Goal: Transaction & Acquisition: Purchase product/service

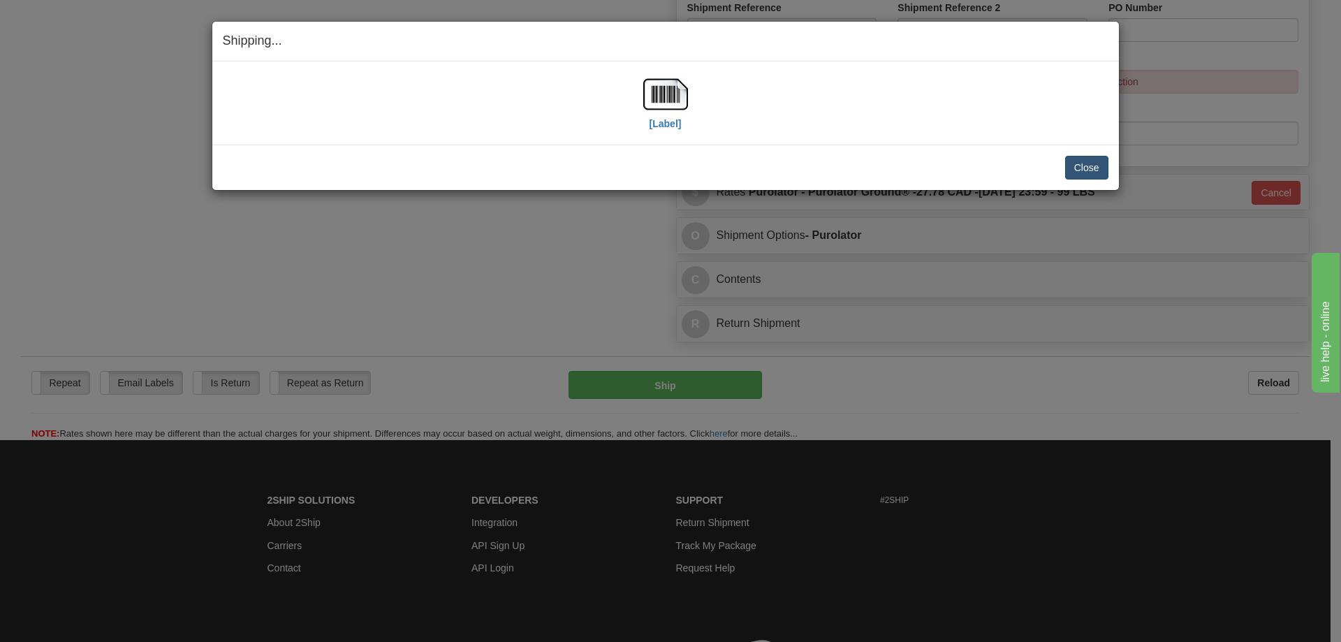
scroll to position [698, 0]
click at [1090, 168] on button "Close" at bounding box center [1086, 168] width 43 height 24
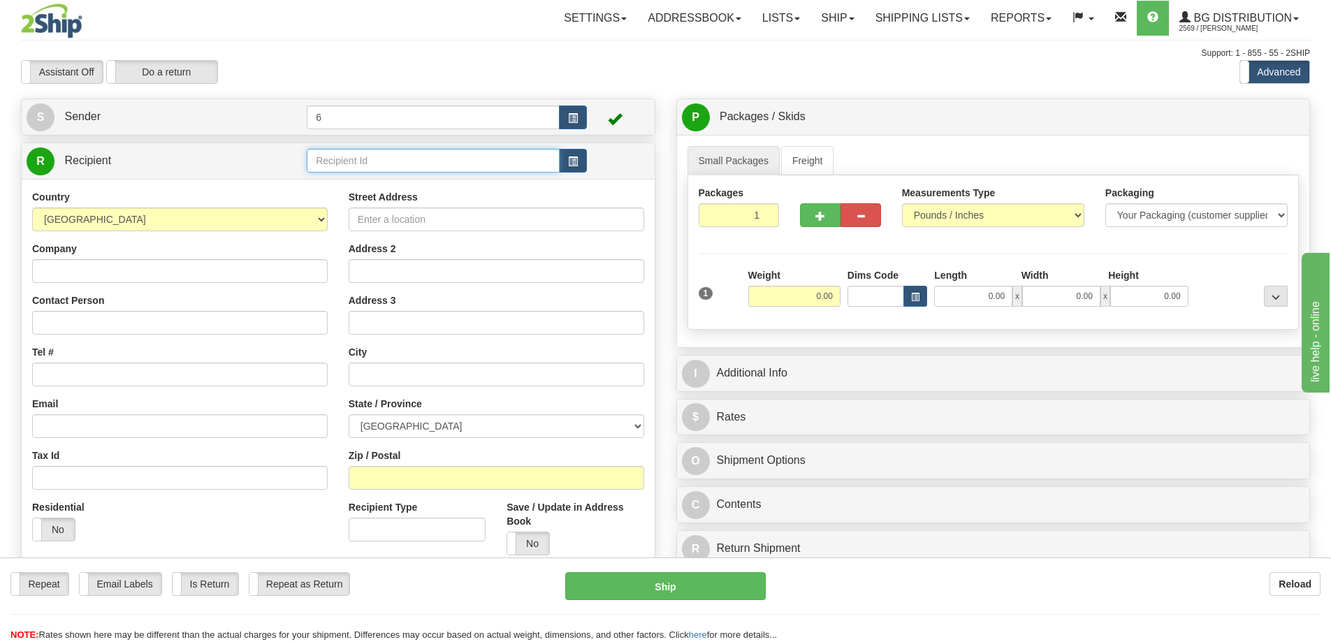
click at [392, 169] on input "text" at bounding box center [433, 161] width 253 height 24
click at [367, 162] on input "41038" at bounding box center [433, 161] width 253 height 24
click button "Delete" at bounding box center [0, 0] width 0 height 0
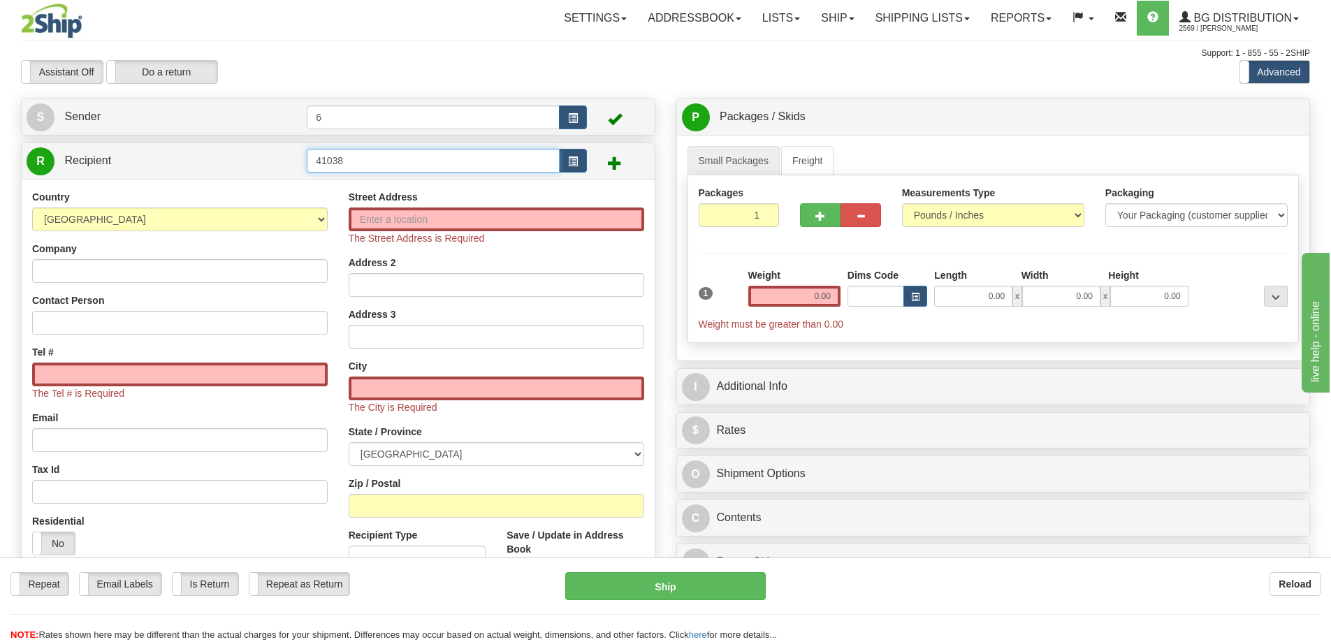
click at [403, 164] on input "41038" at bounding box center [433, 161] width 253 height 24
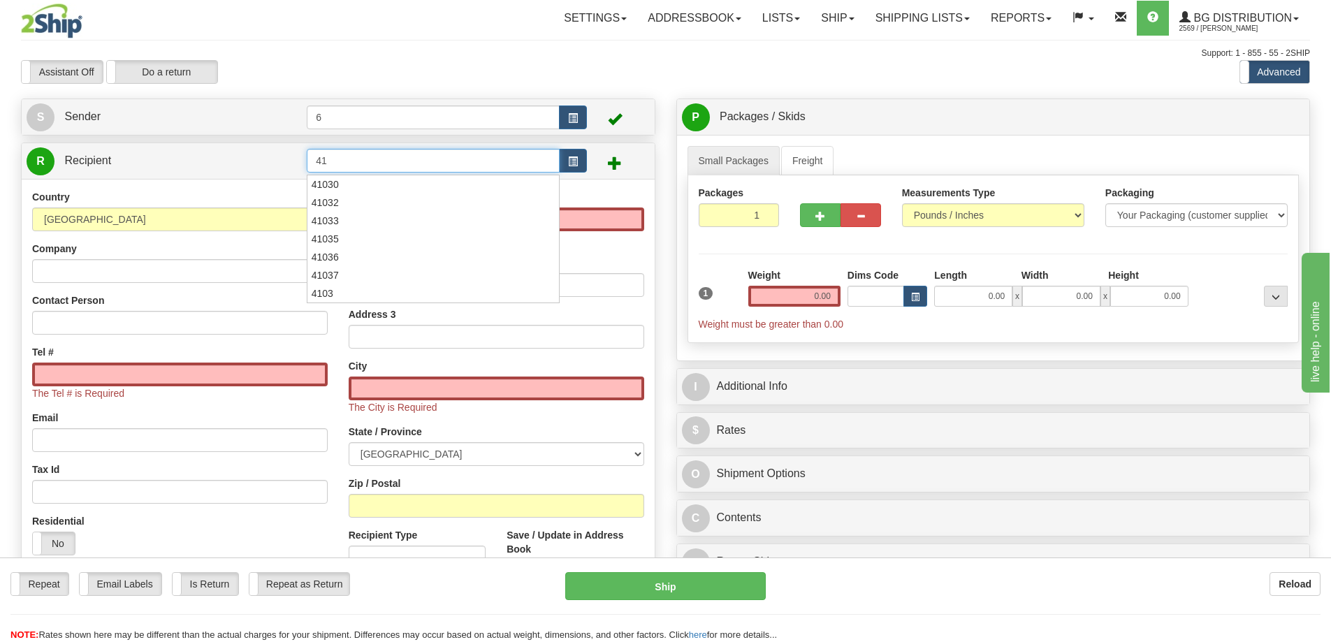
type input "4"
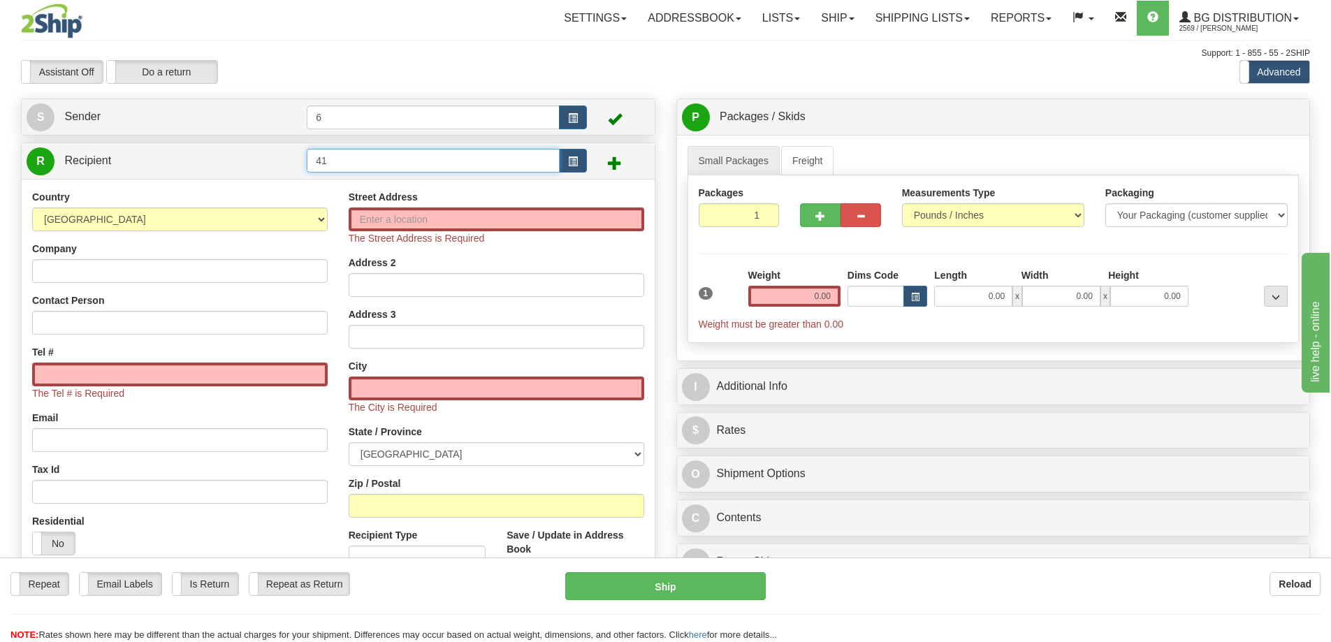
type input "4"
click at [390, 180] on div "41012" at bounding box center [431, 184] width 240 height 15
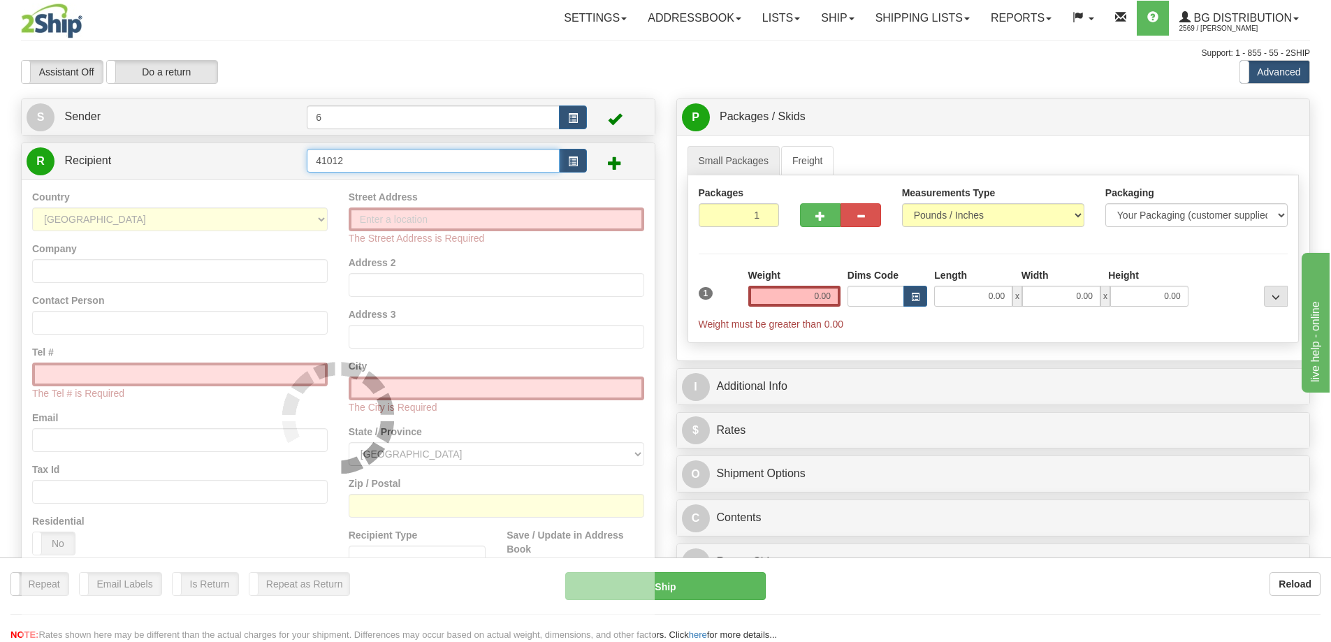
type input "41012"
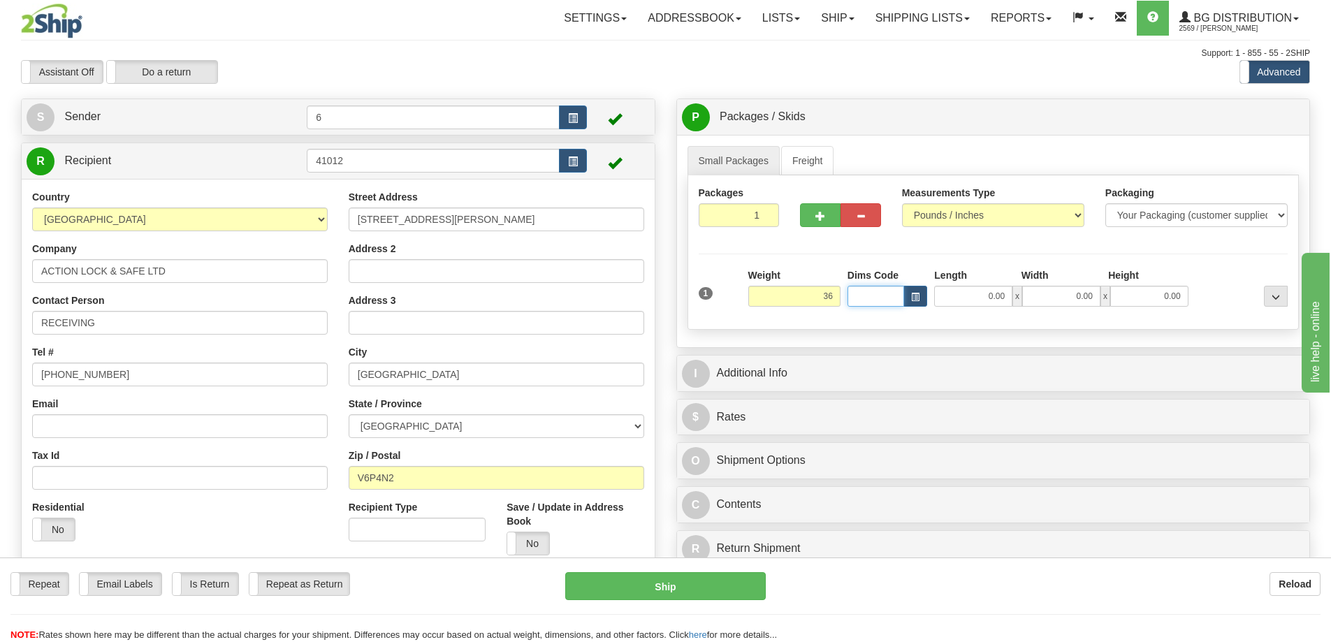
type input "36.00"
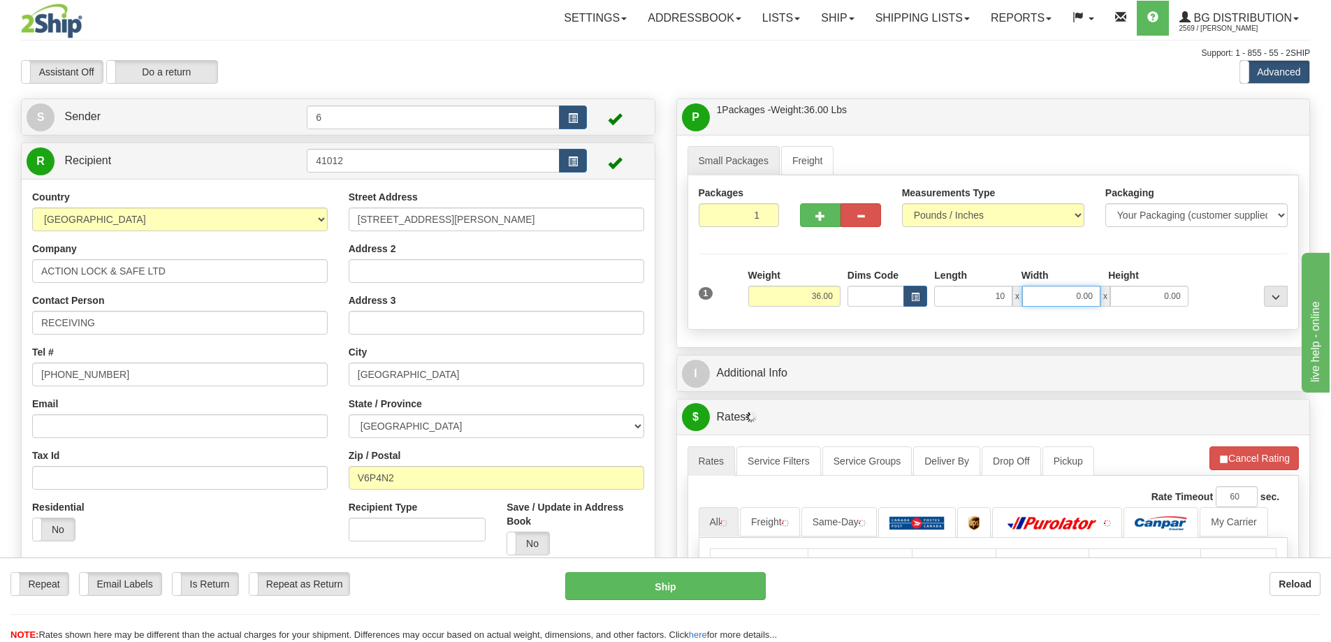
type input "10.00"
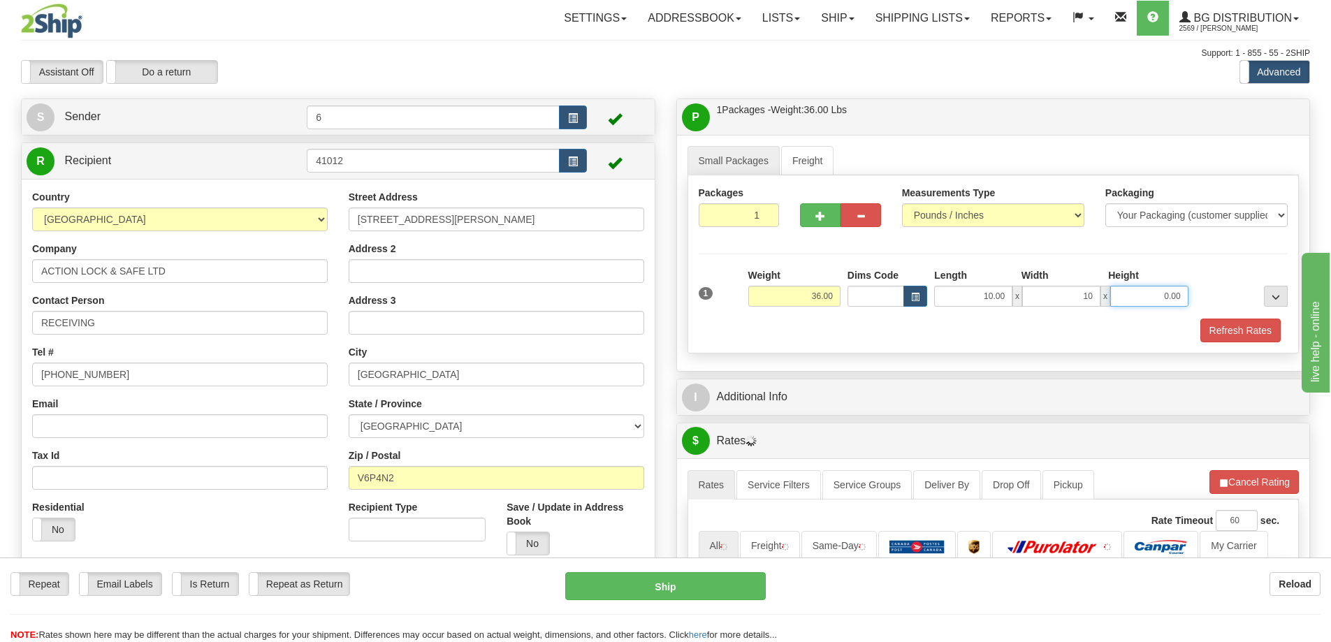
type input "10.00"
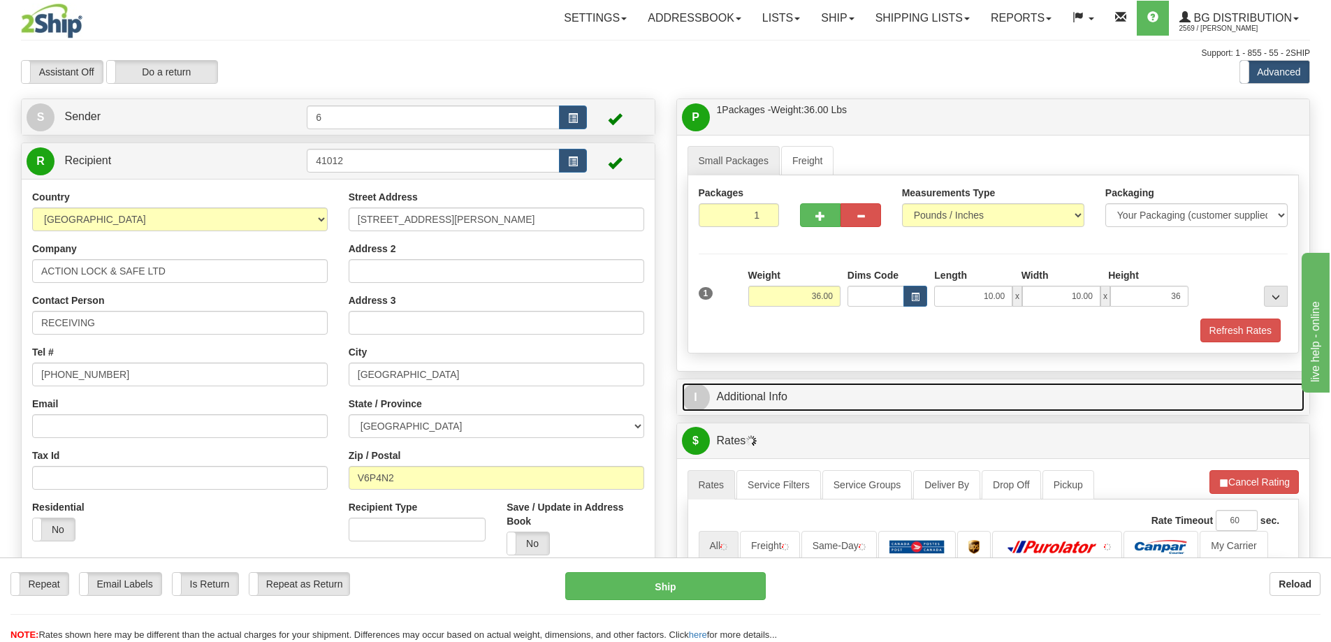
type input "36.00"
click at [762, 404] on link "I Additional Info" at bounding box center [993, 397] width 623 height 29
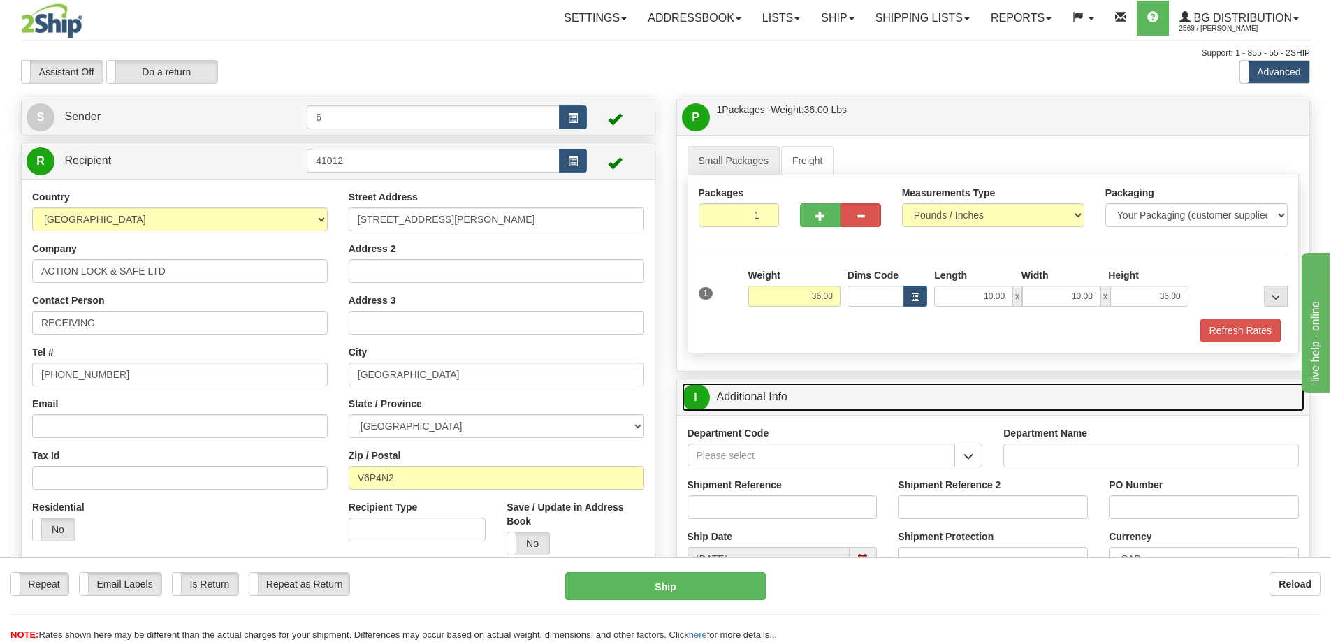
scroll to position [140, 0]
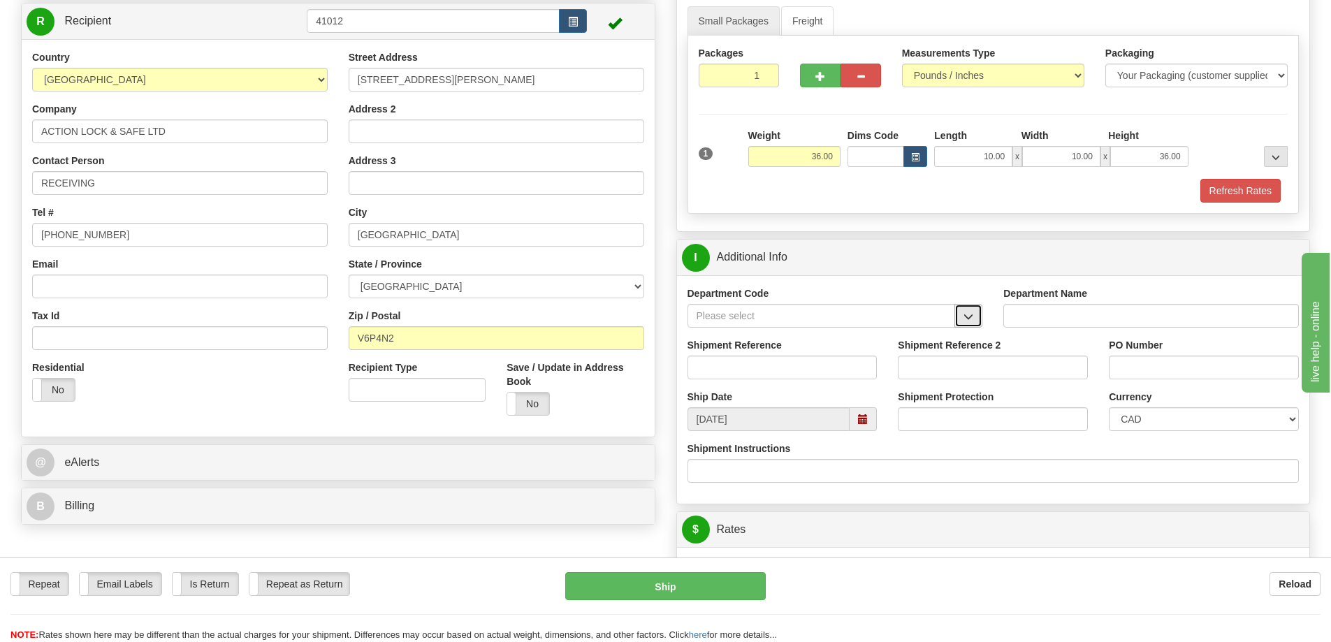
click at [972, 318] on span "button" at bounding box center [968, 316] width 10 height 9
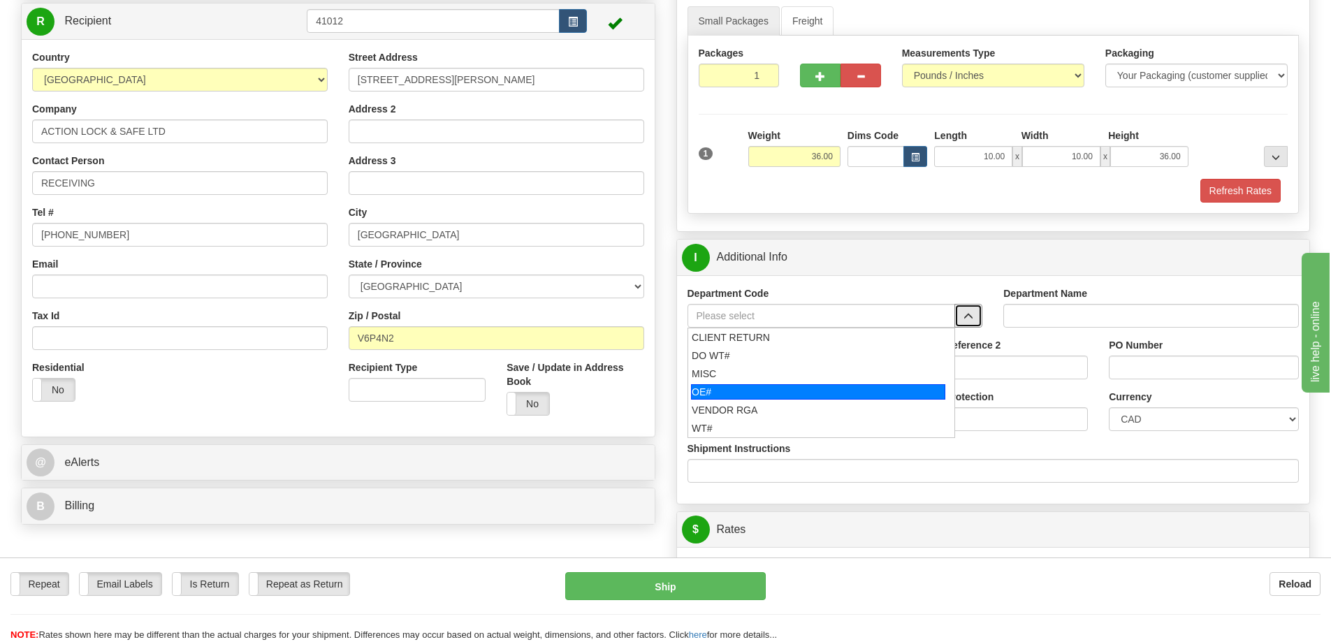
click at [745, 397] on div "OE#" at bounding box center [818, 391] width 254 height 15
type input "OE#"
type input "ORDERS"
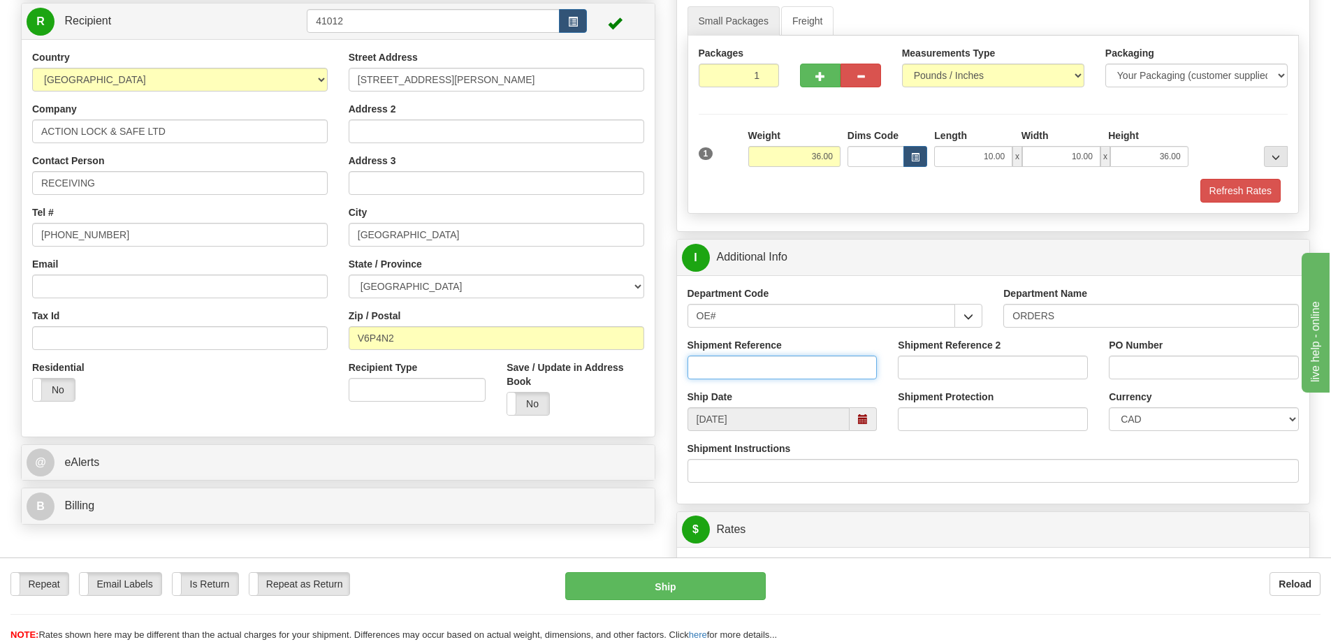
click at [754, 369] on input "Shipment Reference" at bounding box center [782, 368] width 190 height 24
type input "60031267-00"
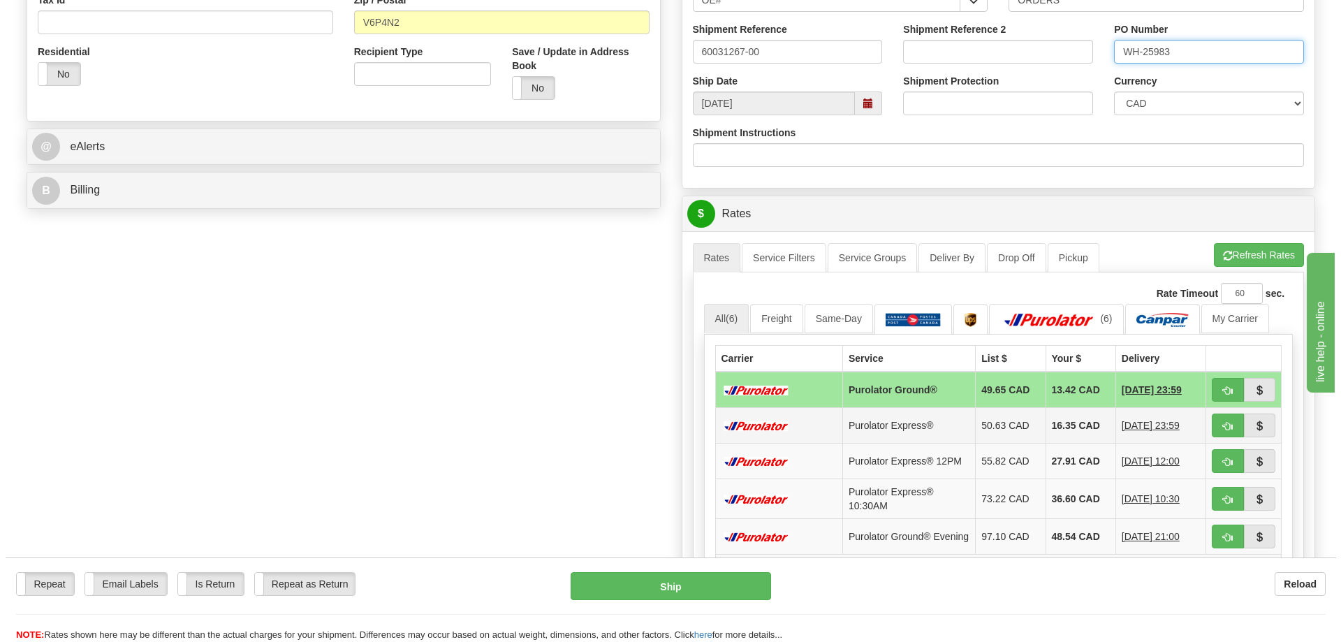
scroll to position [489, 0]
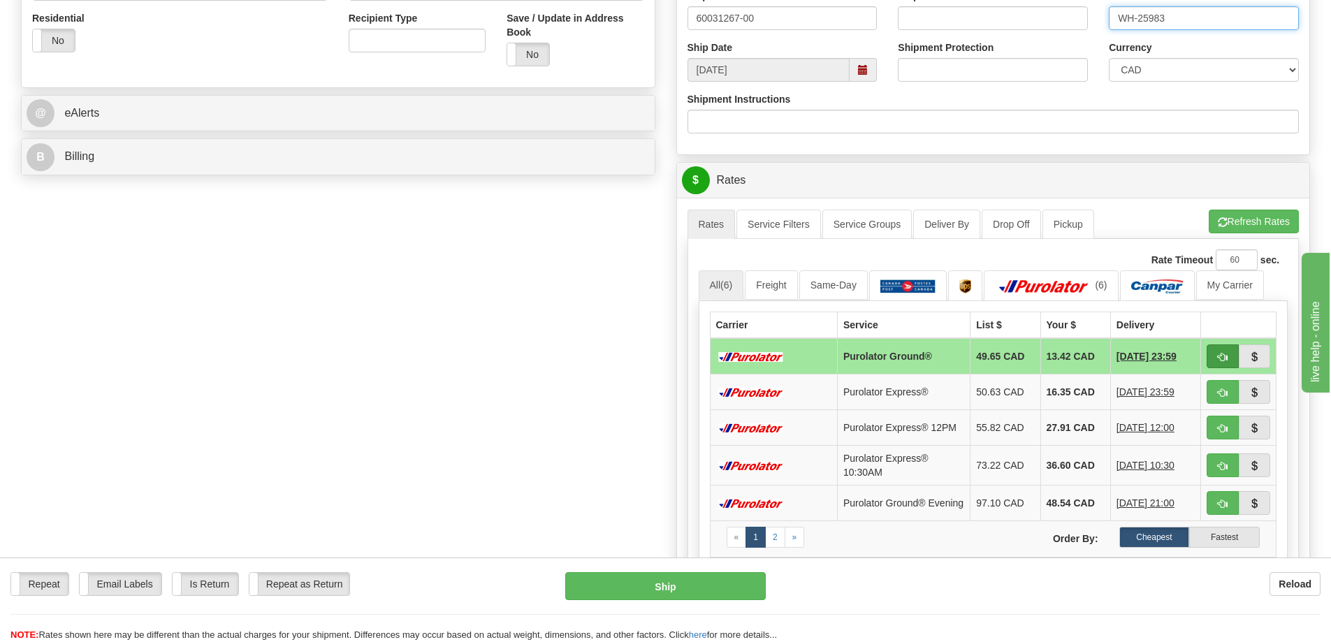
type input "WH-25983"
click at [1221, 357] on span "button" at bounding box center [1222, 357] width 10 height 9
type input "260"
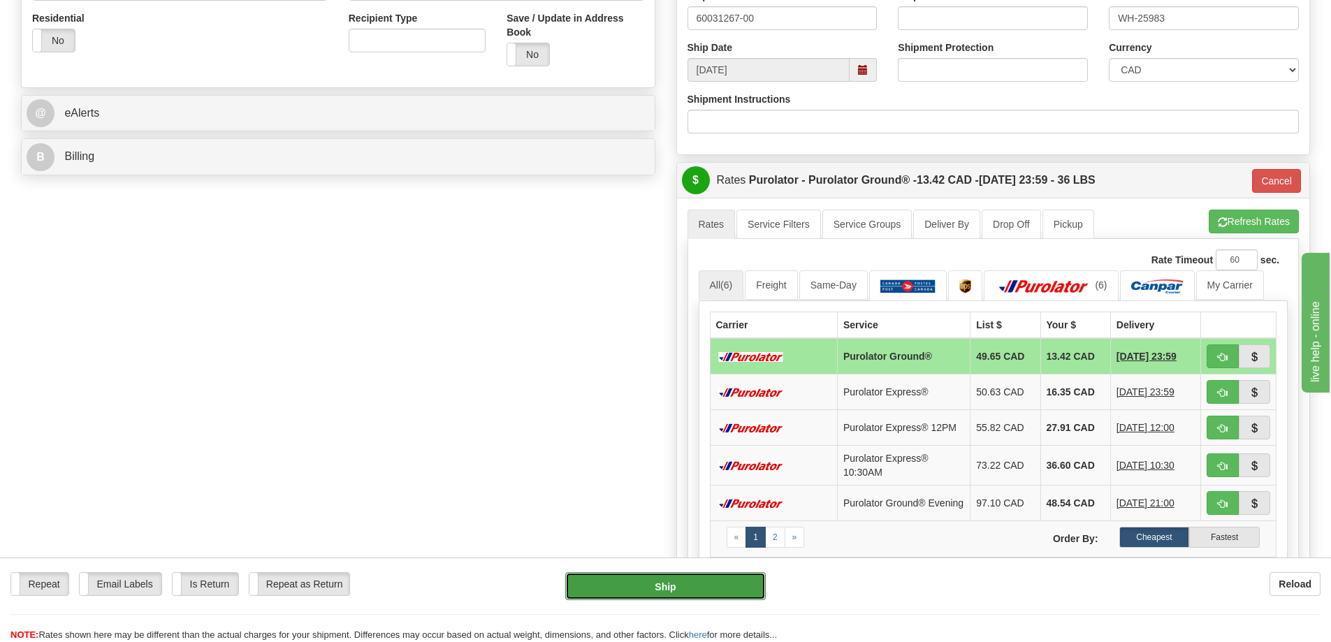
click at [705, 574] on button "Ship" at bounding box center [665, 586] width 200 height 28
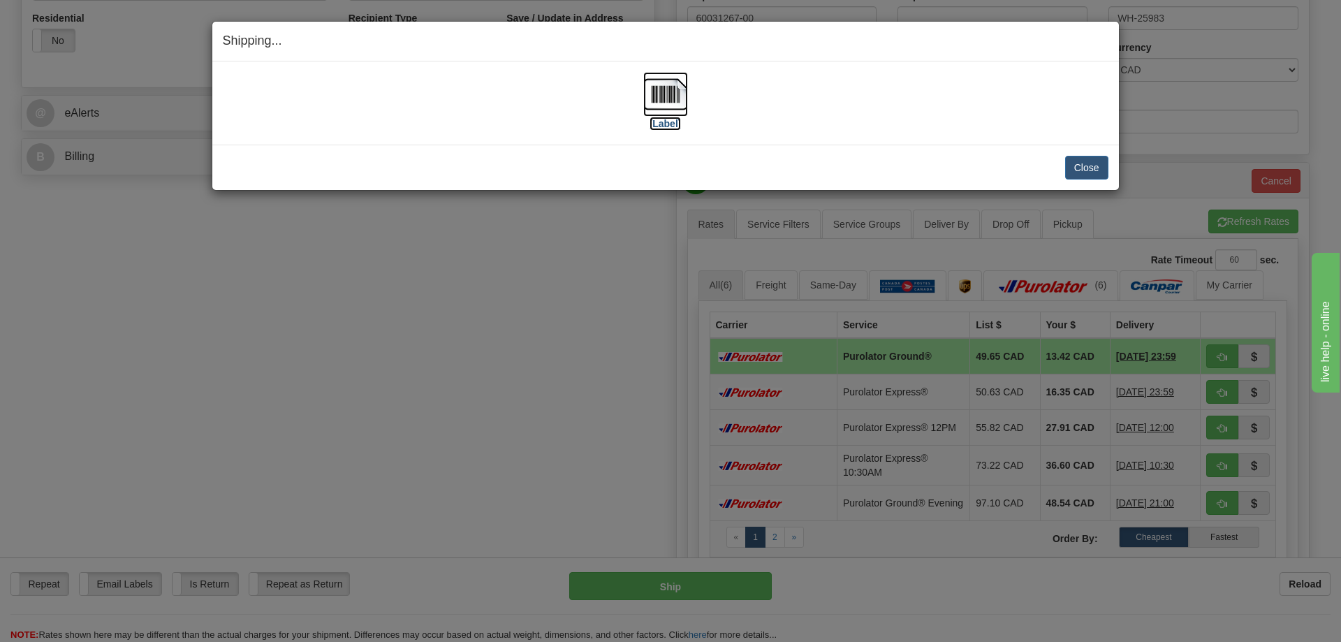
click at [675, 94] on img at bounding box center [665, 94] width 45 height 45
click at [1088, 177] on button "Close" at bounding box center [1086, 168] width 43 height 24
click at [1092, 162] on button "Close" at bounding box center [1086, 168] width 43 height 24
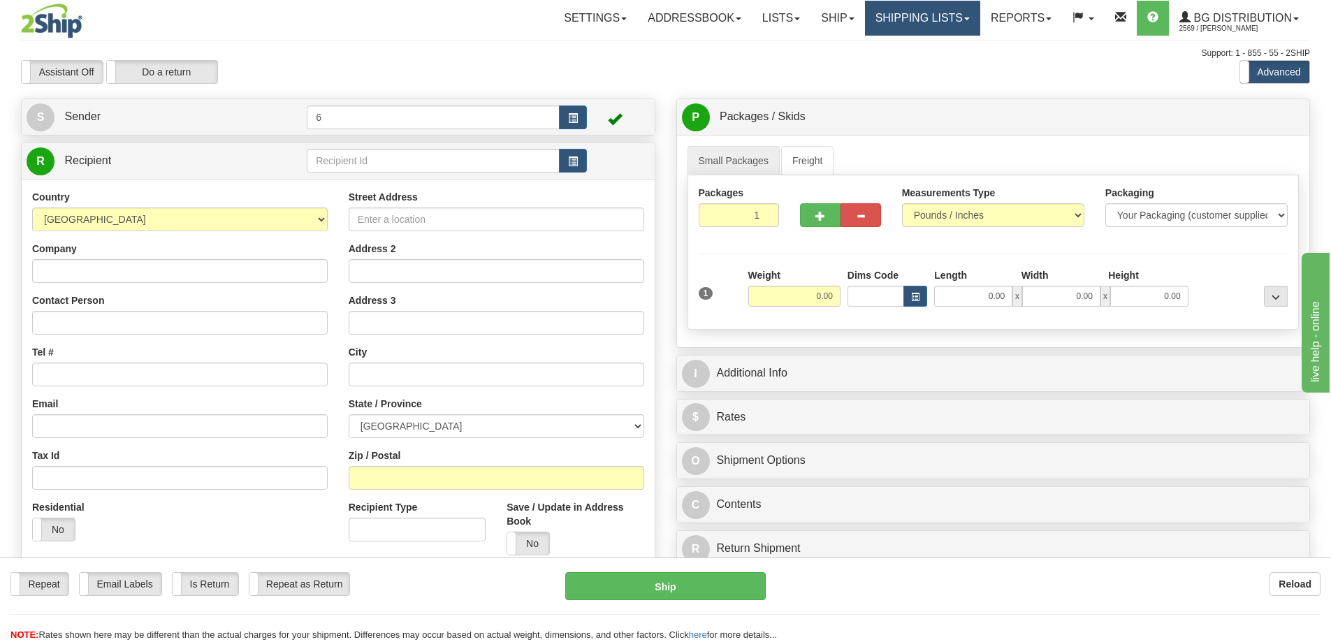
click at [886, 20] on link "Shipping lists" at bounding box center [922, 18] width 115 height 35
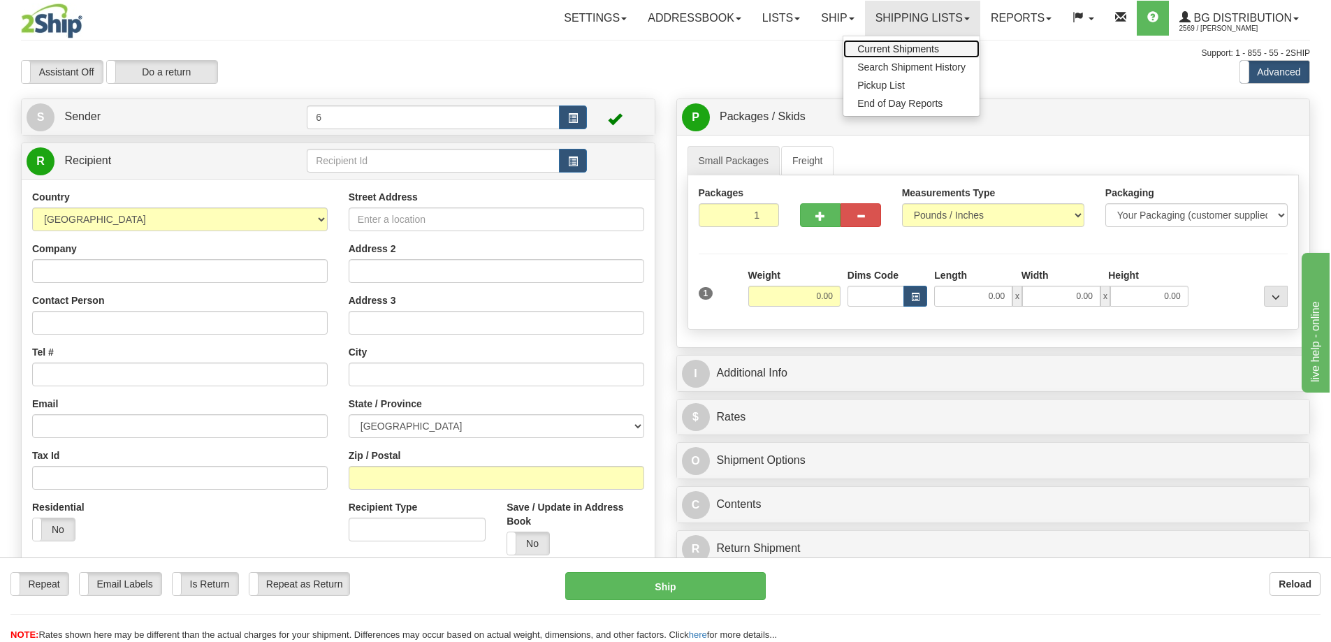
click at [893, 47] on span "Current Shipments" at bounding box center [898, 48] width 82 height 11
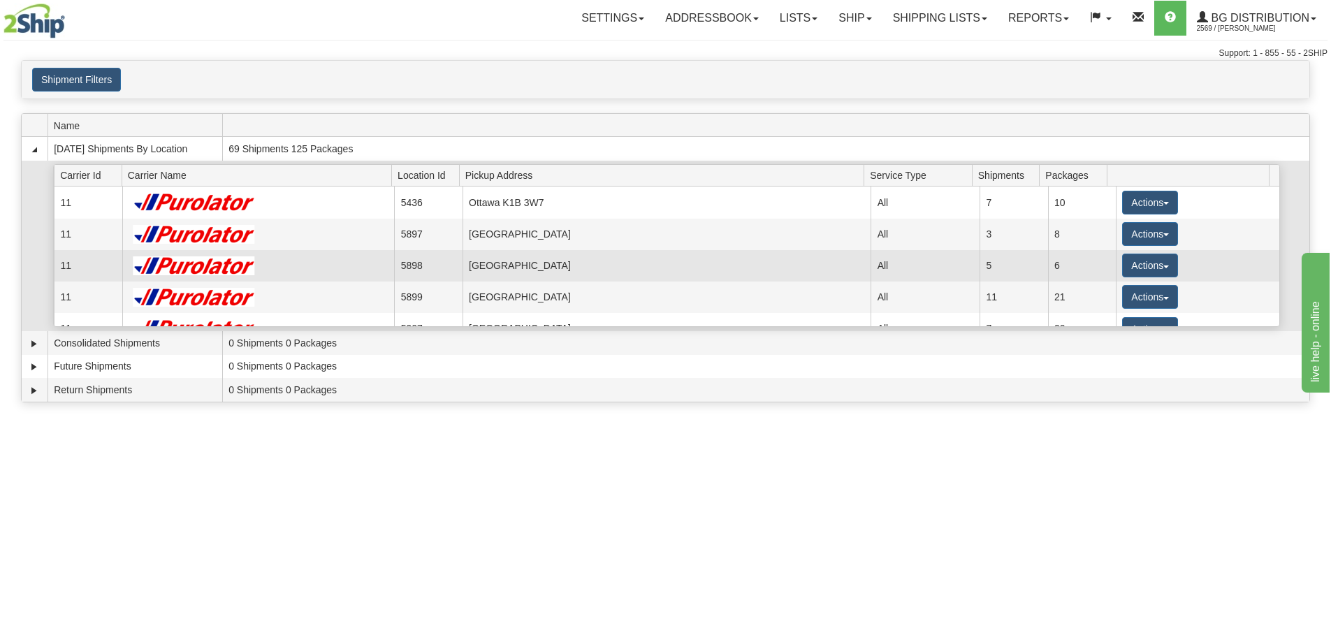
scroll to position [70, 0]
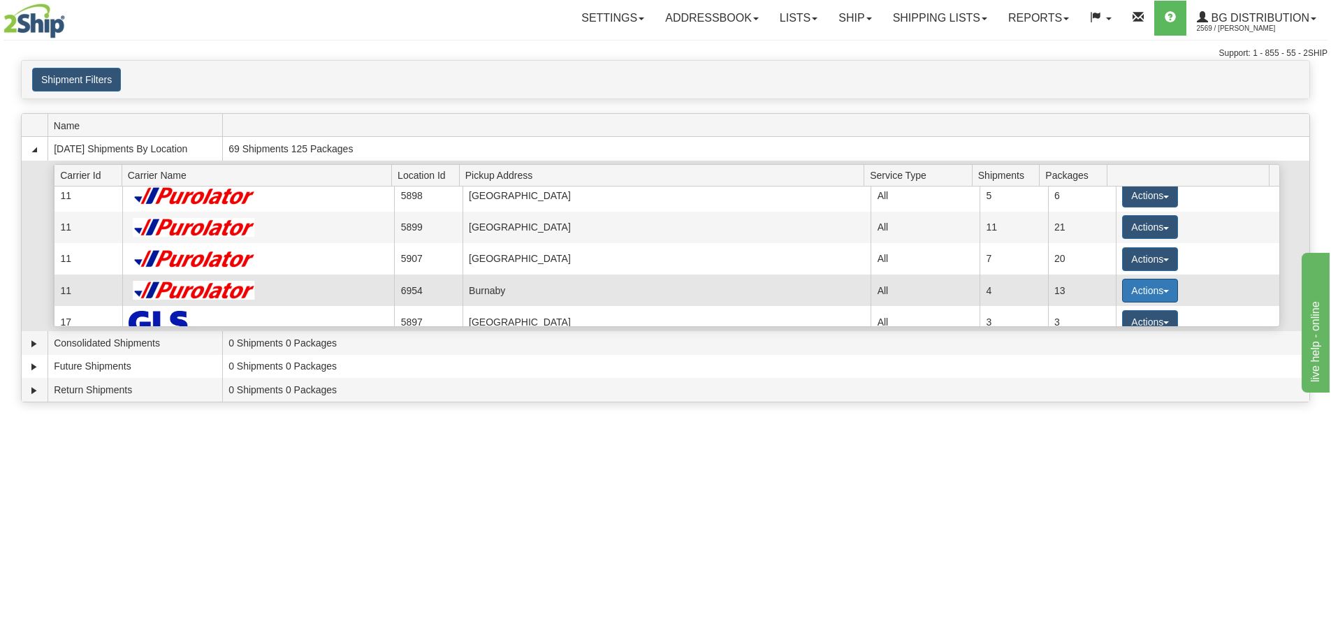
click at [1141, 292] on button "Actions" at bounding box center [1150, 291] width 56 height 24
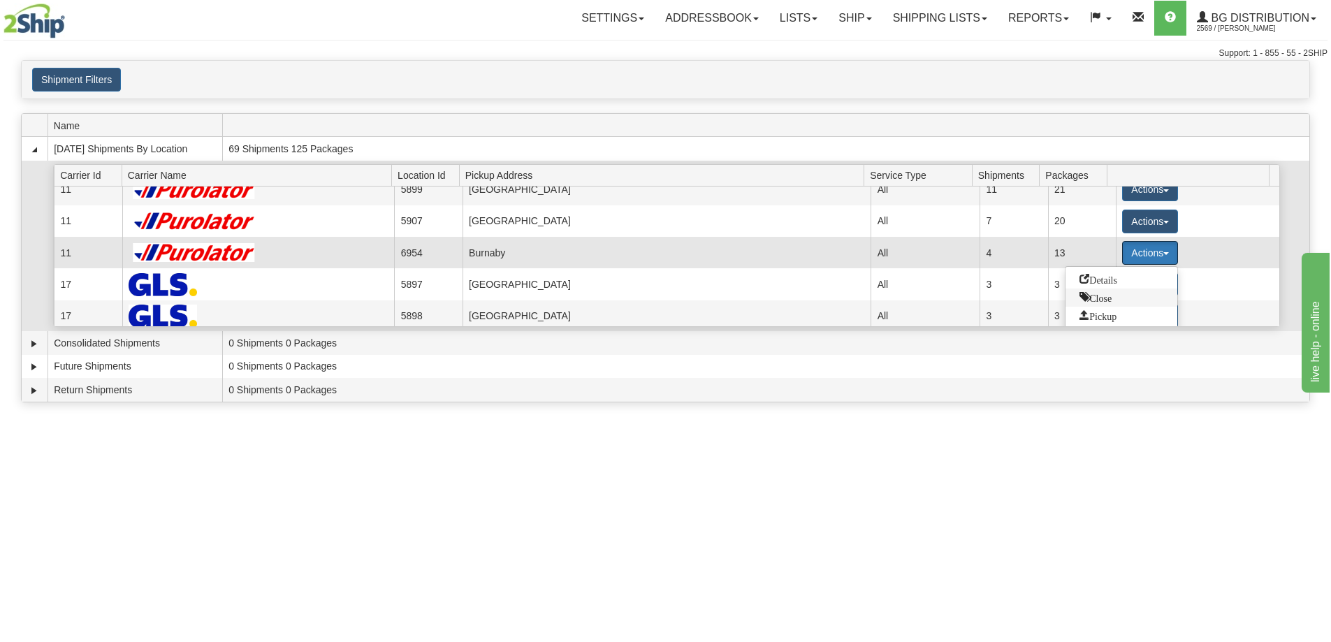
scroll to position [140, 0]
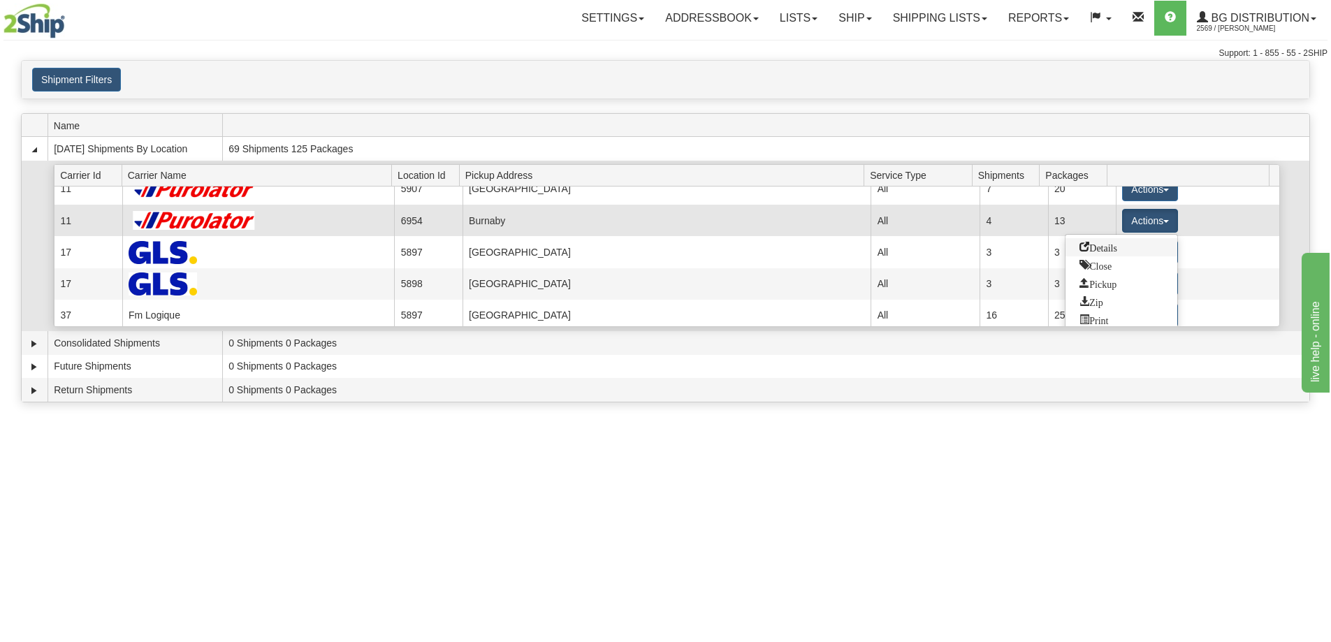
click at [1115, 249] on span "Details" at bounding box center [1098, 247] width 38 height 10
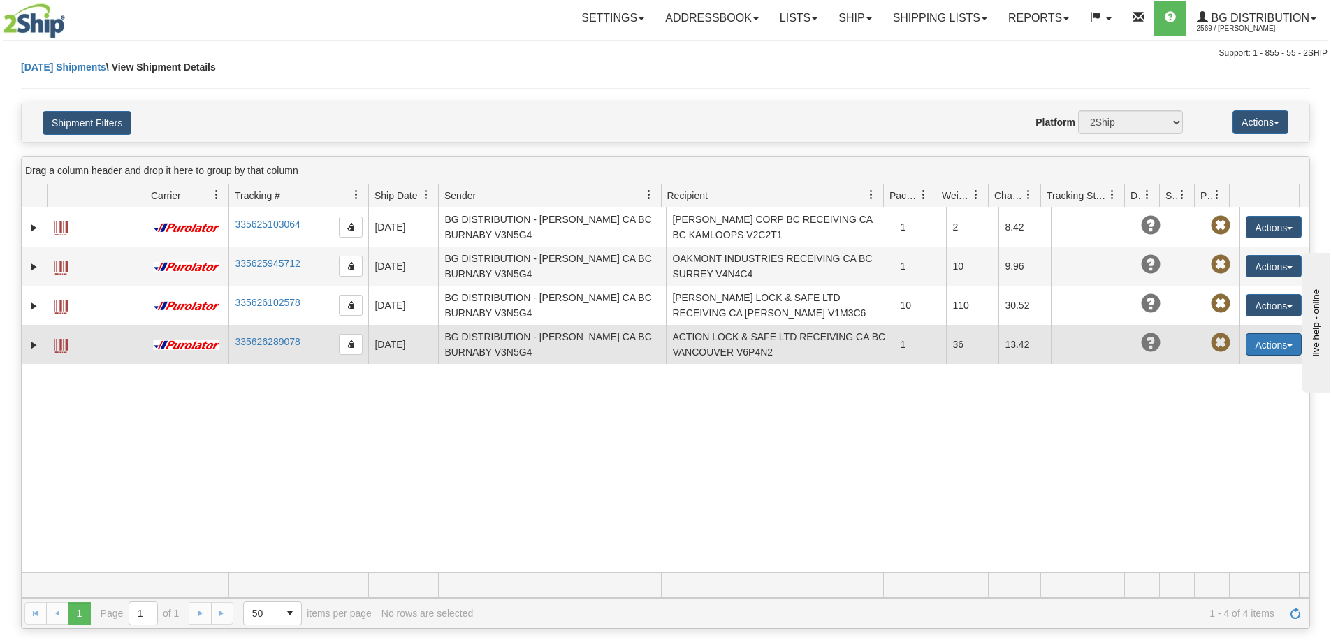
click at [1267, 349] on button "Actions" at bounding box center [1273, 344] width 56 height 22
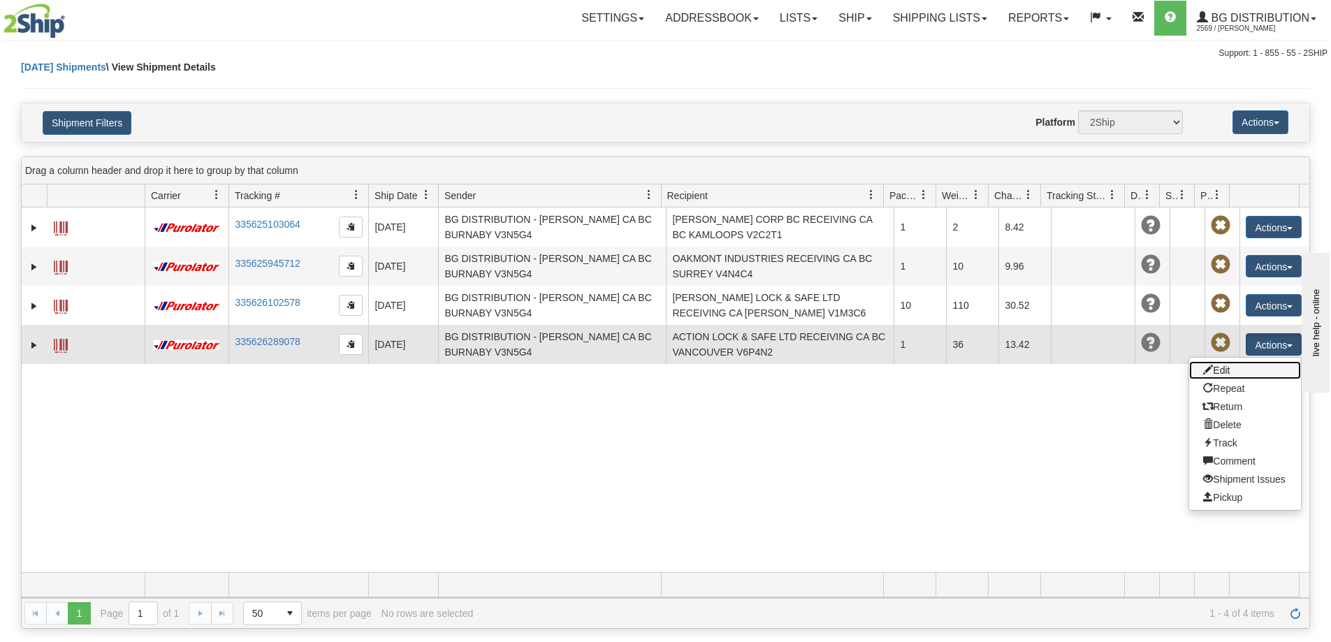
click at [1229, 376] on link "Edit" at bounding box center [1245, 370] width 112 height 18
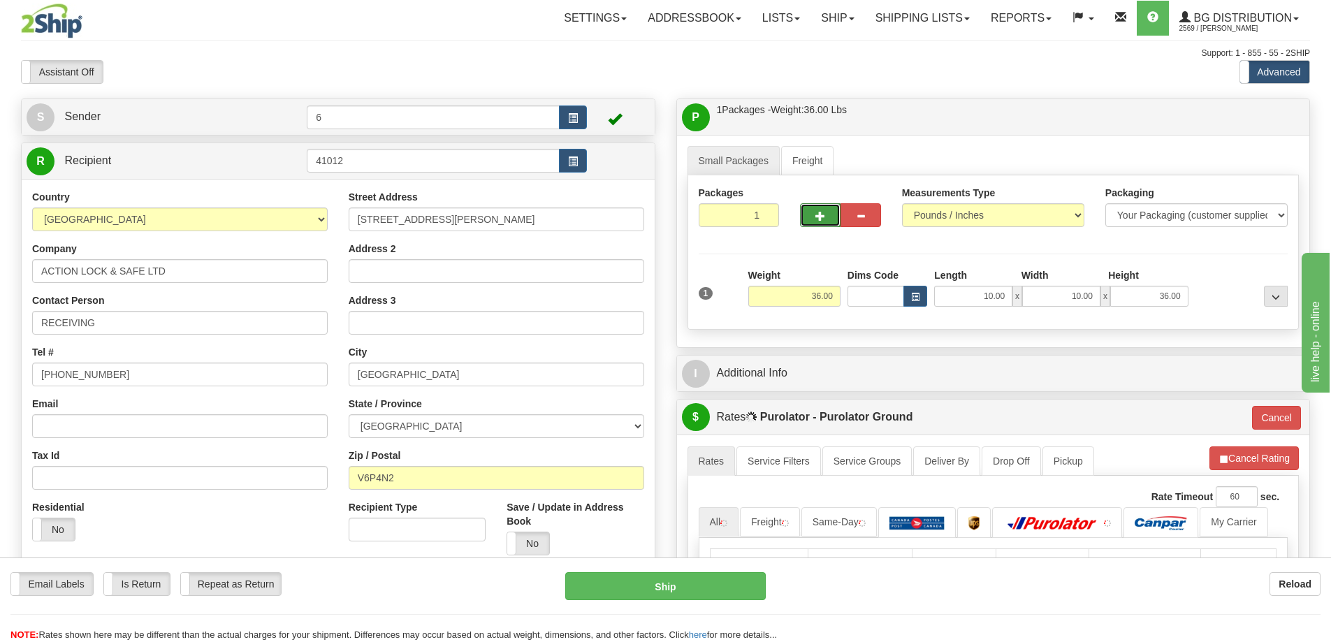
click at [831, 218] on button "button" at bounding box center [820, 215] width 41 height 24
radio input "true"
type input "2"
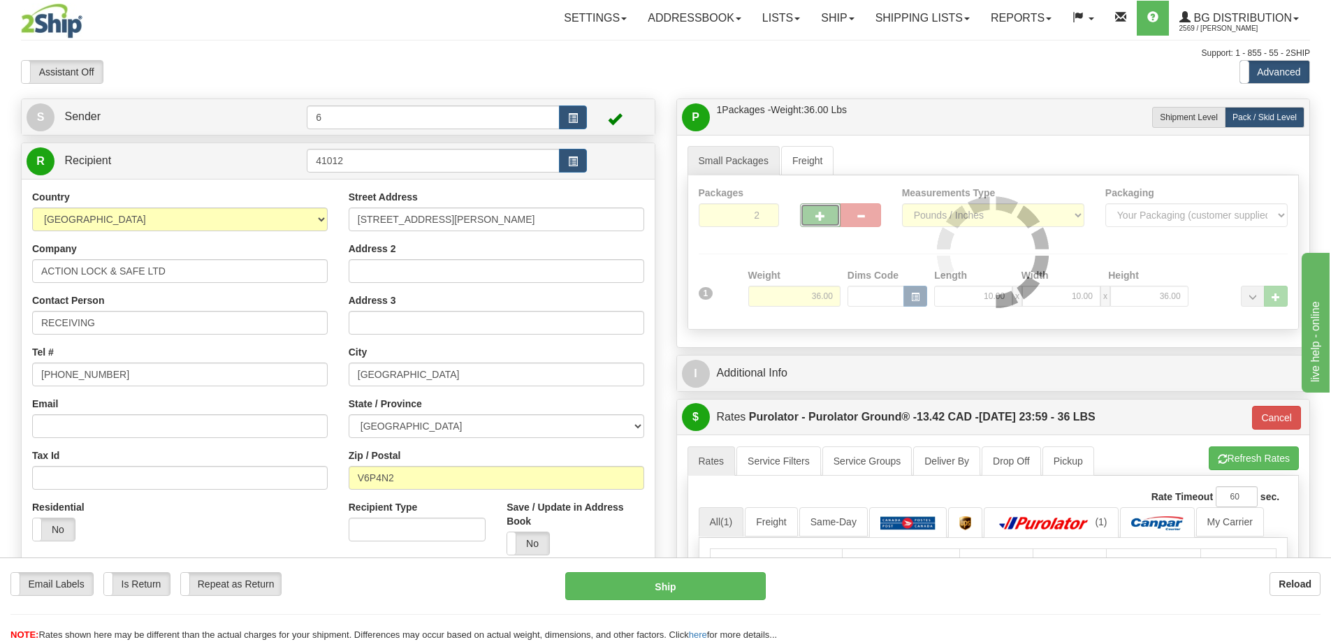
type input "260"
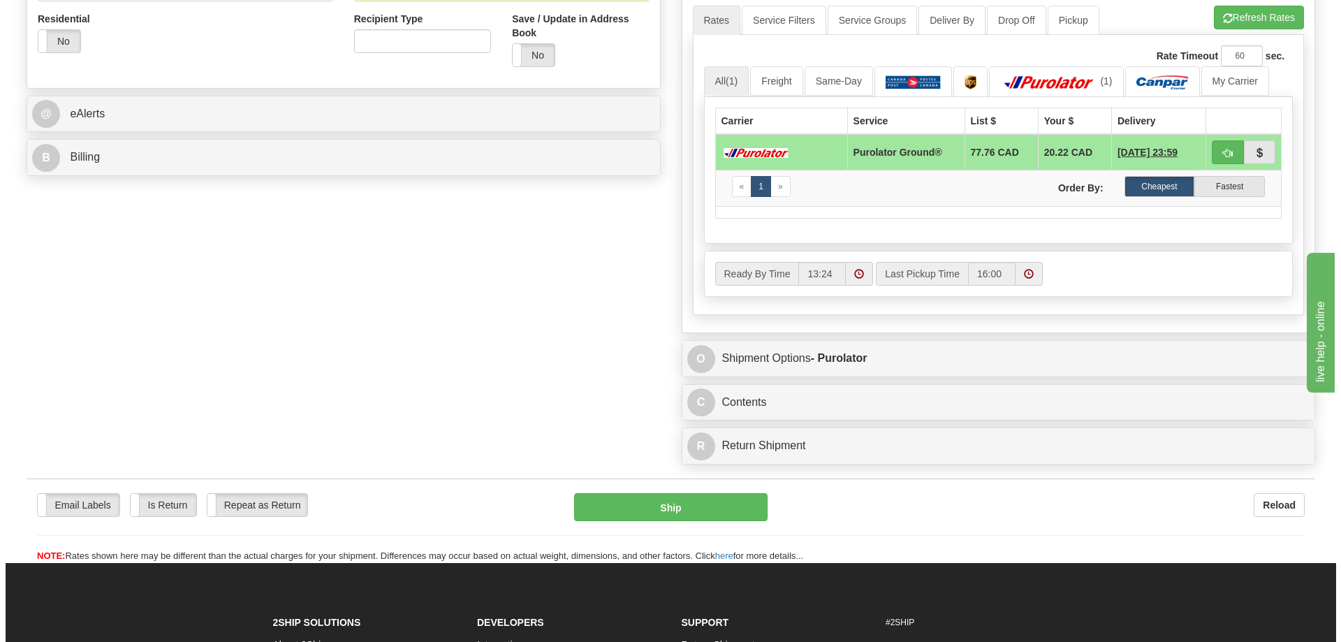
scroll to position [489, 0]
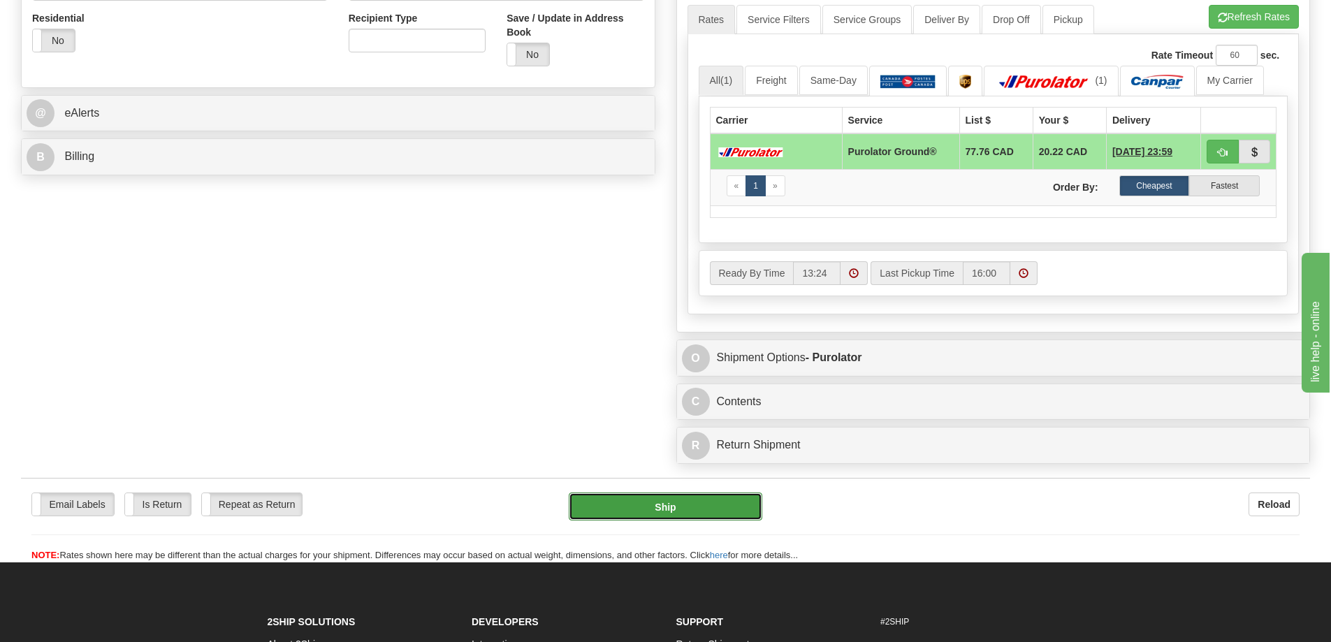
click at [712, 505] on button "Ship" at bounding box center [665, 506] width 193 height 28
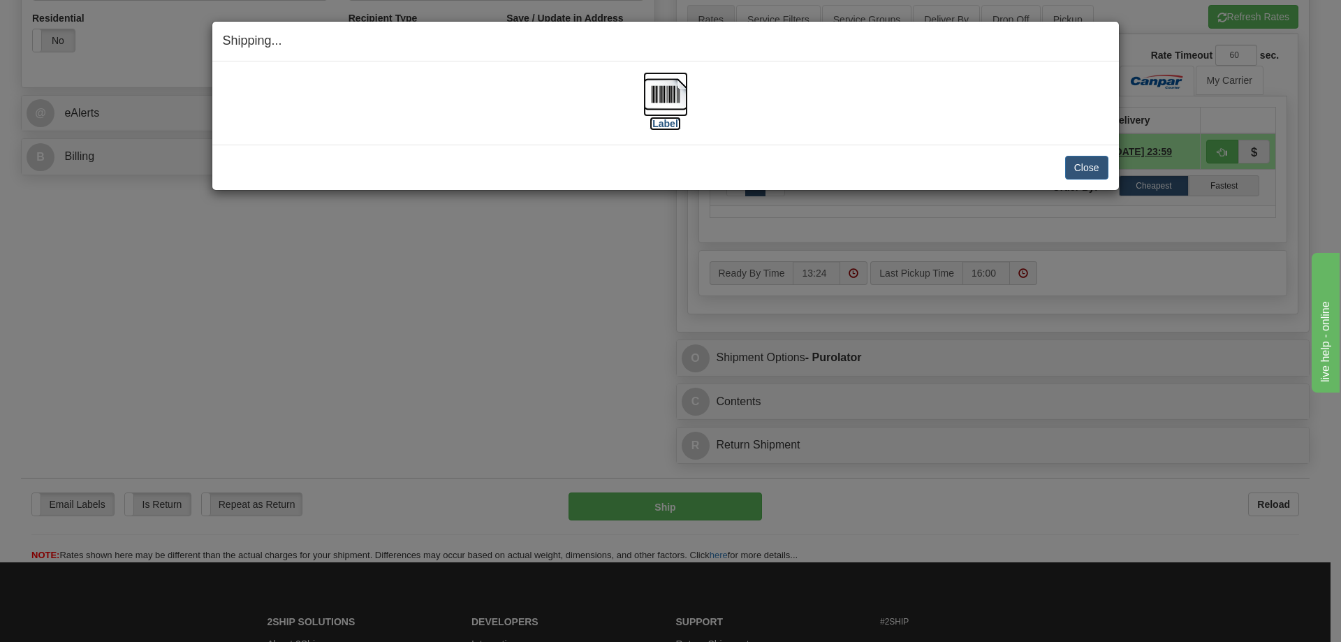
click at [666, 91] on img at bounding box center [665, 94] width 45 height 45
click at [1084, 164] on button "Close" at bounding box center [1086, 168] width 43 height 24
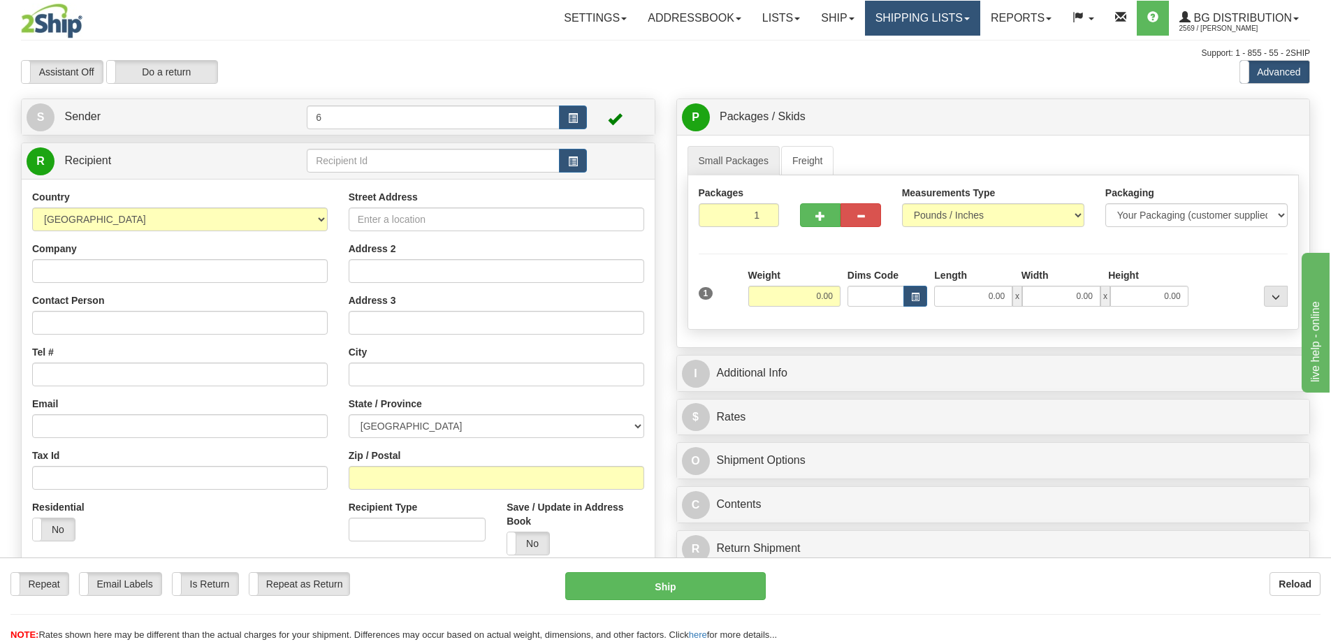
click at [932, 21] on link "Shipping lists" at bounding box center [922, 18] width 115 height 35
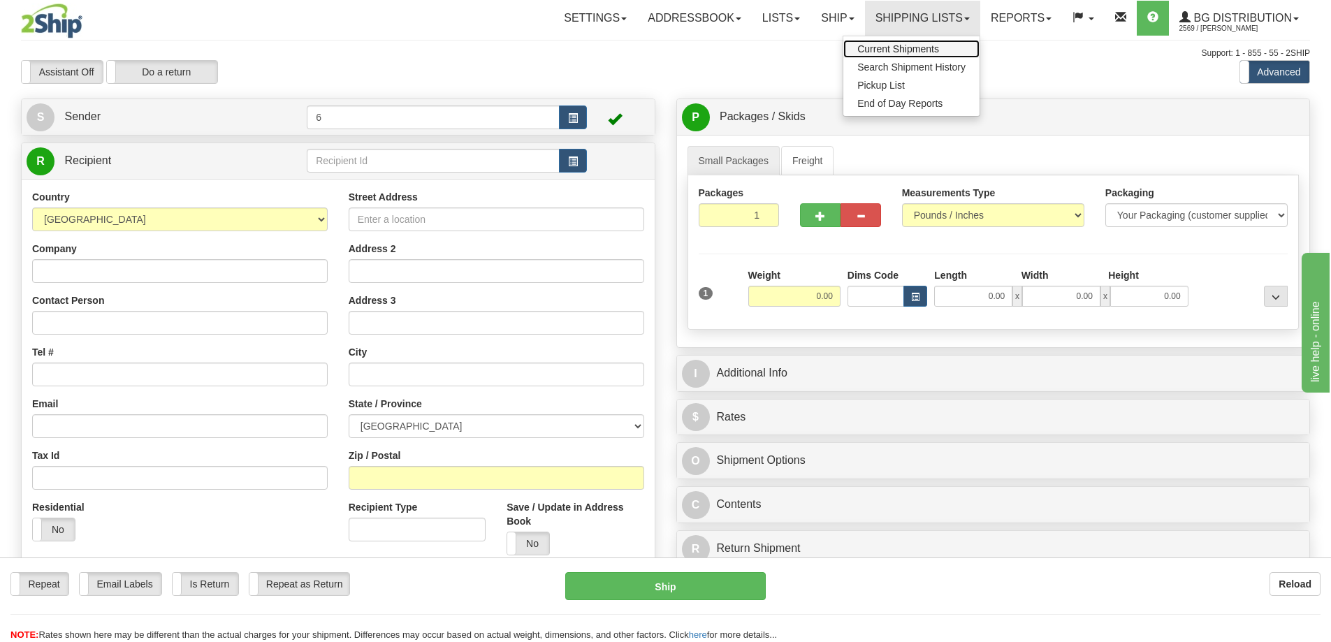
click at [913, 45] on span "Current Shipments" at bounding box center [898, 48] width 82 height 11
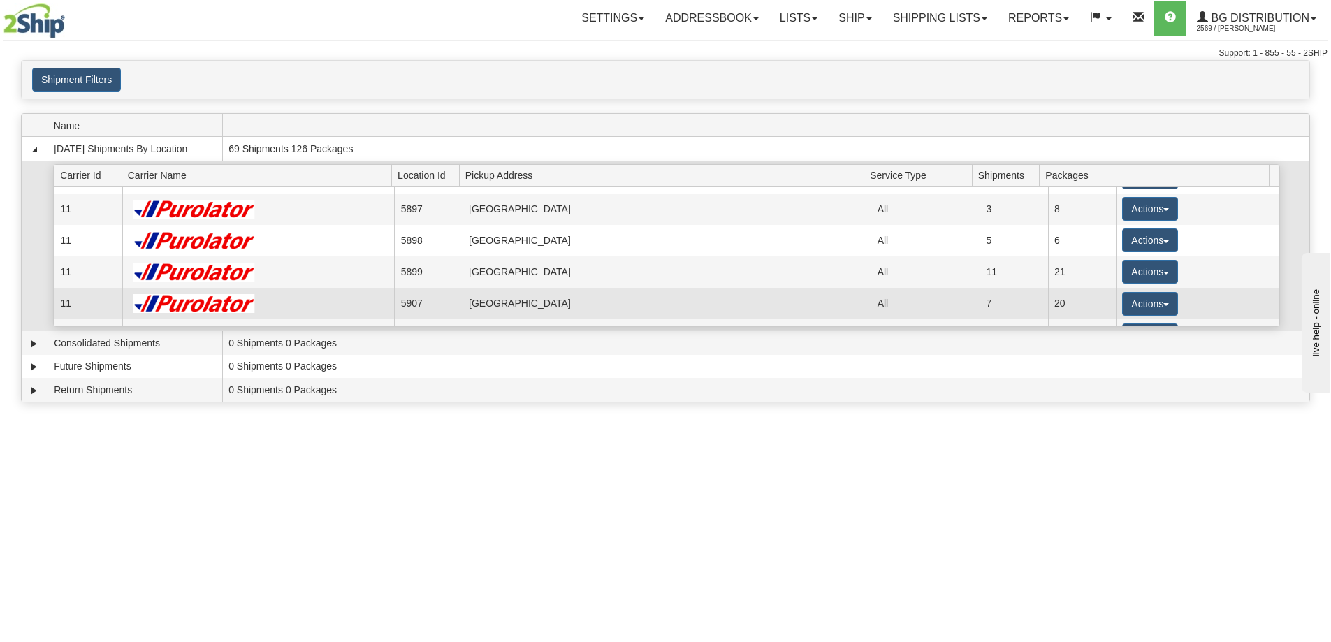
scroll to position [70, 0]
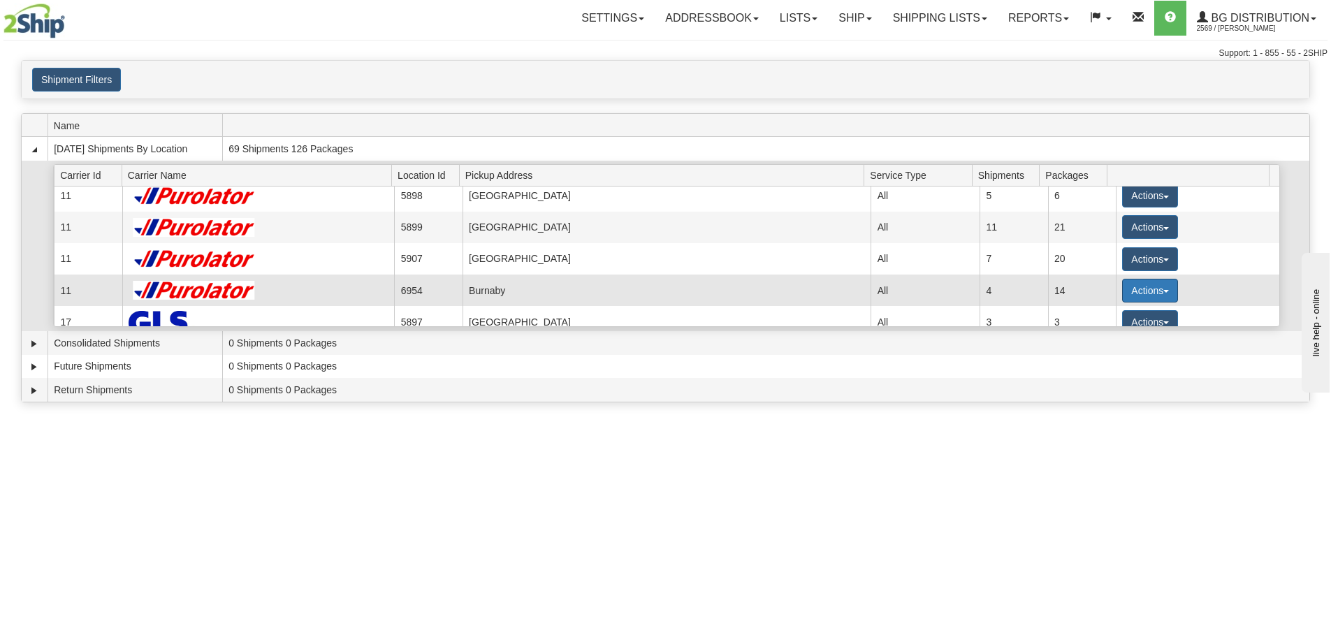
click at [1162, 288] on button "Actions" at bounding box center [1150, 291] width 56 height 24
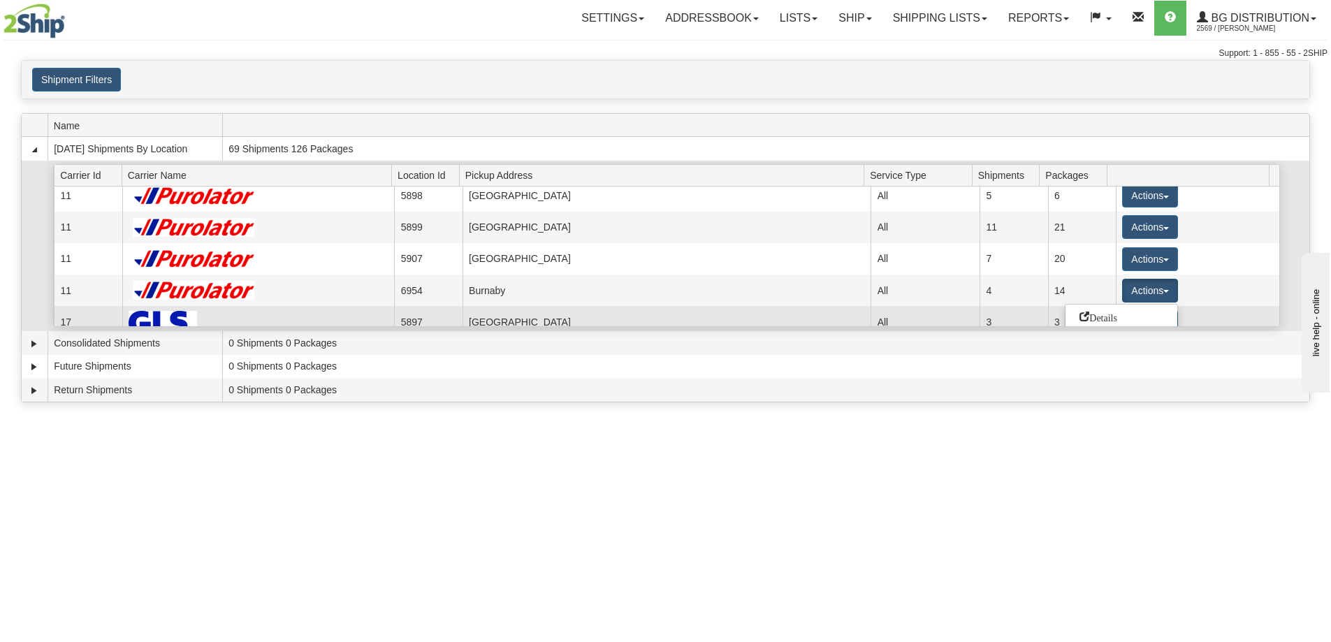
click at [1108, 321] on span "Details" at bounding box center [1098, 317] width 38 height 10
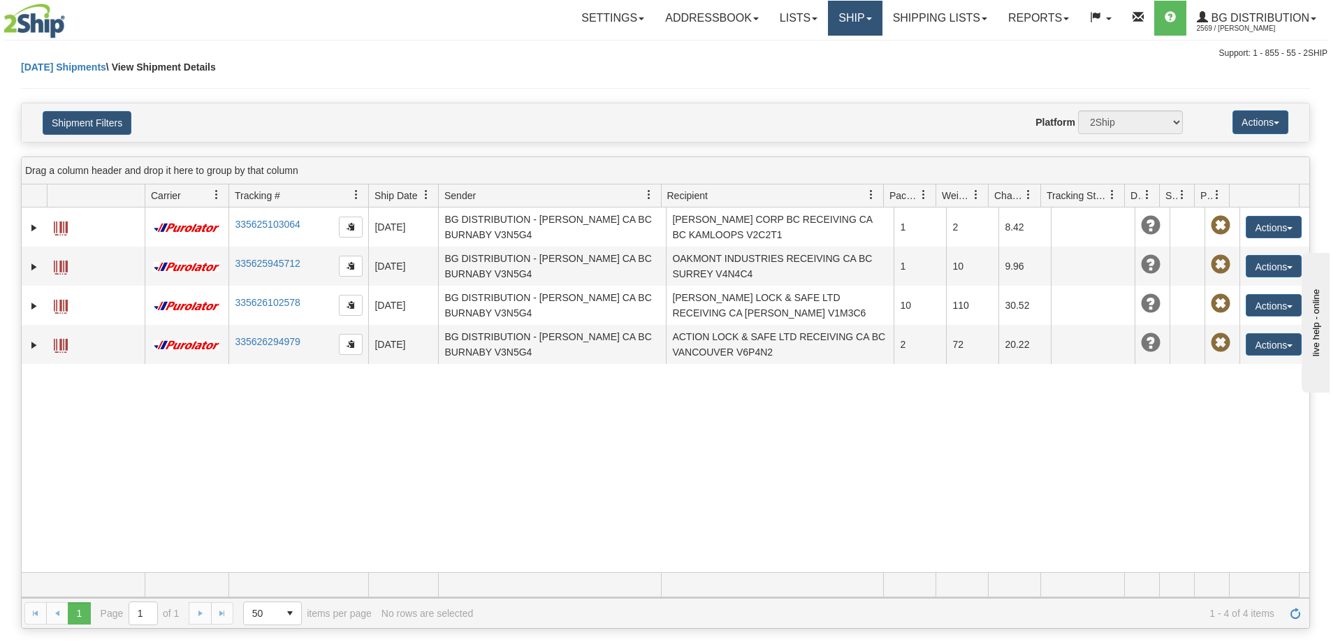
click at [870, 19] on link "Ship" at bounding box center [855, 18] width 54 height 35
click at [800, 50] on span "Ship Screen" at bounding box center [811, 48] width 53 height 11
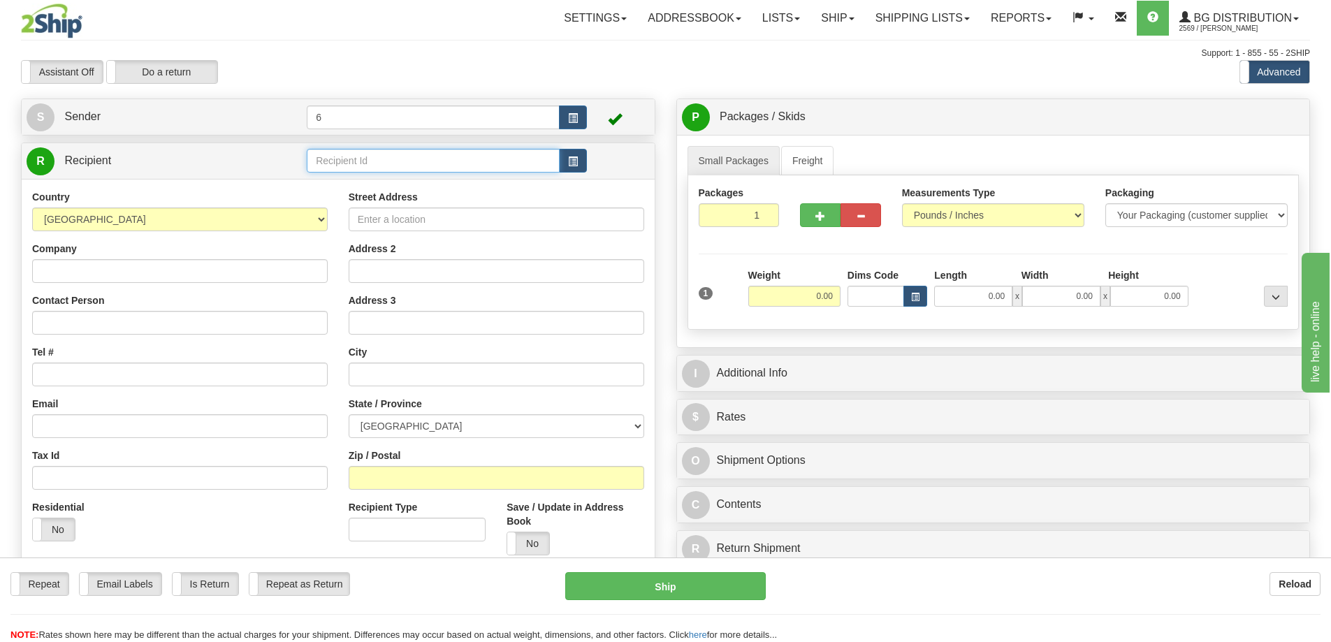
click at [439, 161] on input "text" at bounding box center [433, 161] width 253 height 24
type input "44039"
click button "Delete" at bounding box center [0, 0] width 0 height 0
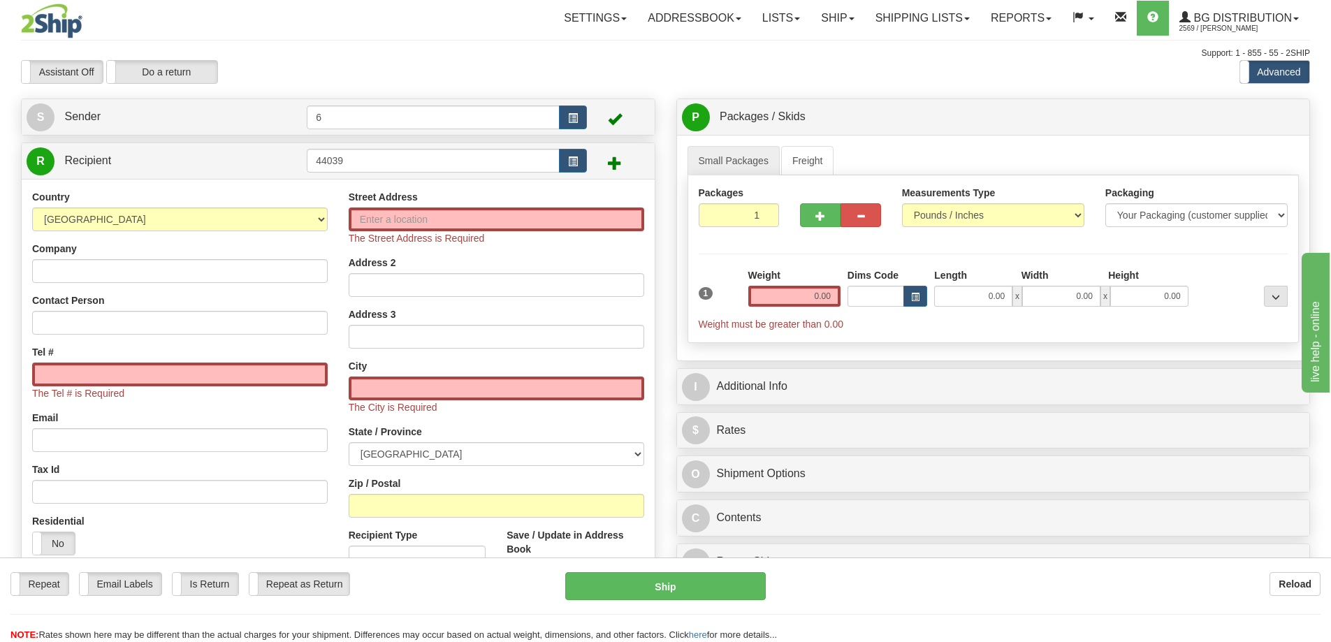
click at [416, 207] on div "Street Address The Street Address is Required" at bounding box center [496, 217] width 295 height 55
click at [406, 226] on input "Street Address" at bounding box center [496, 219] width 295 height 24
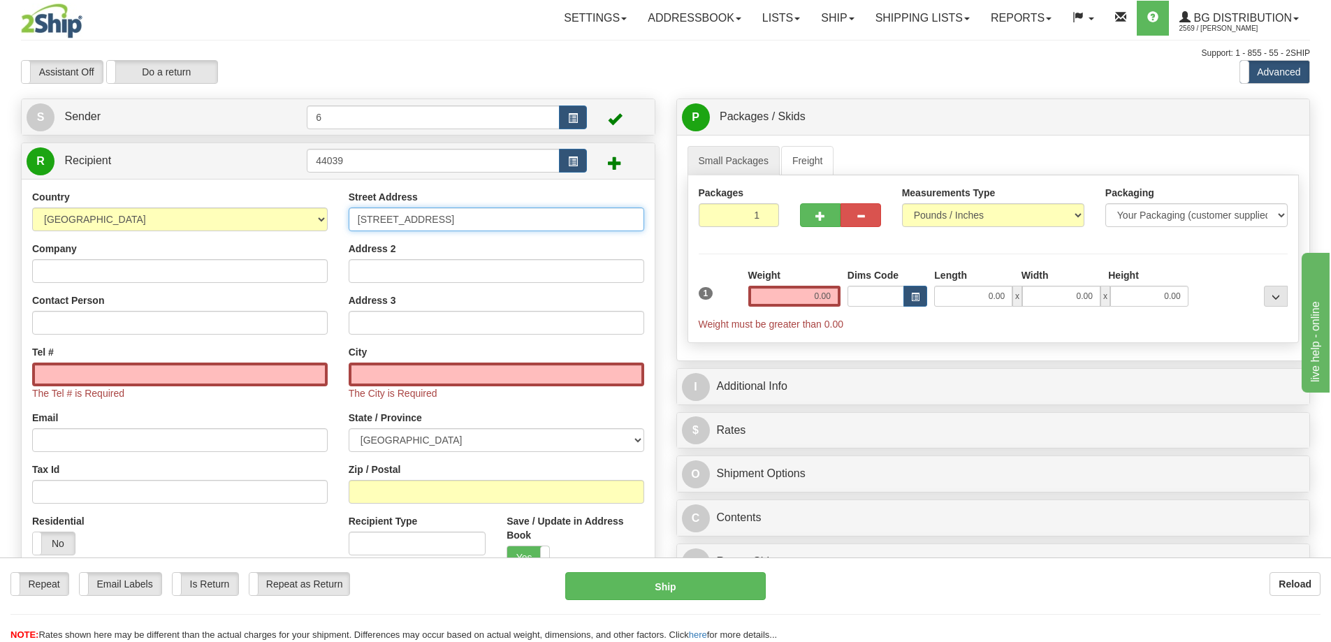
type input "23925 Dewdmey Trunk Road"
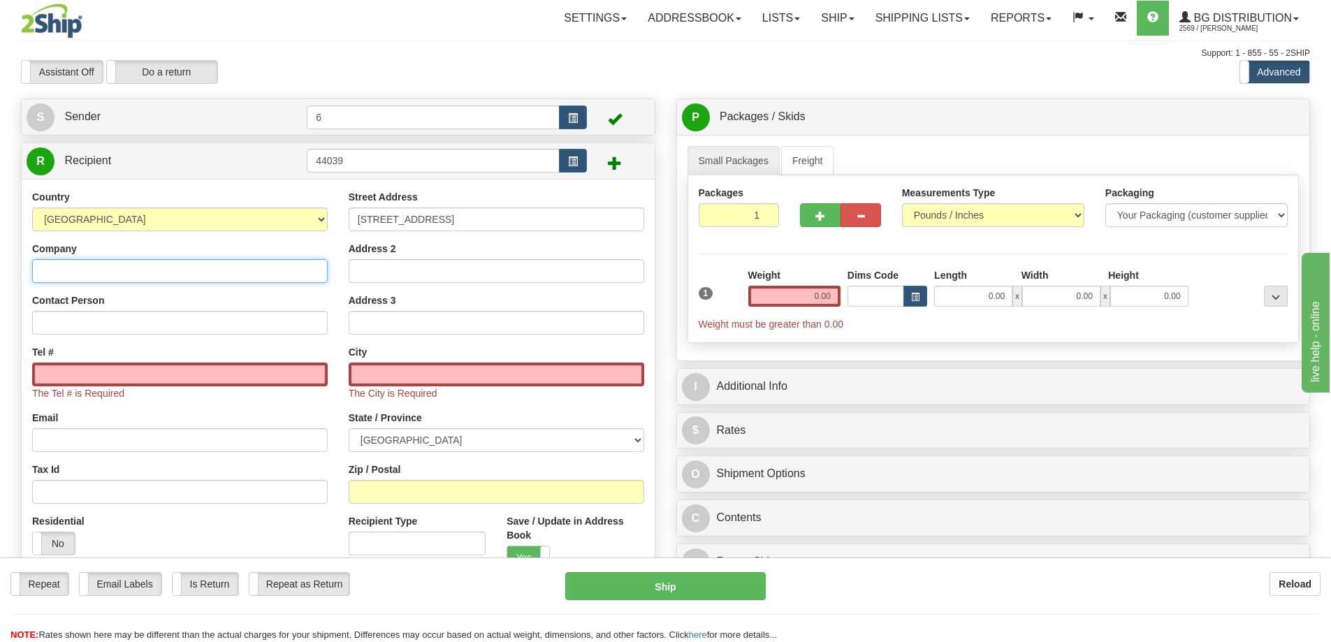
click at [268, 282] on input "Company" at bounding box center [179, 271] width 295 height 24
type input "CITY OF MAPLE RIDGE"
click at [117, 381] on input "Tel #" at bounding box center [179, 374] width 295 height 24
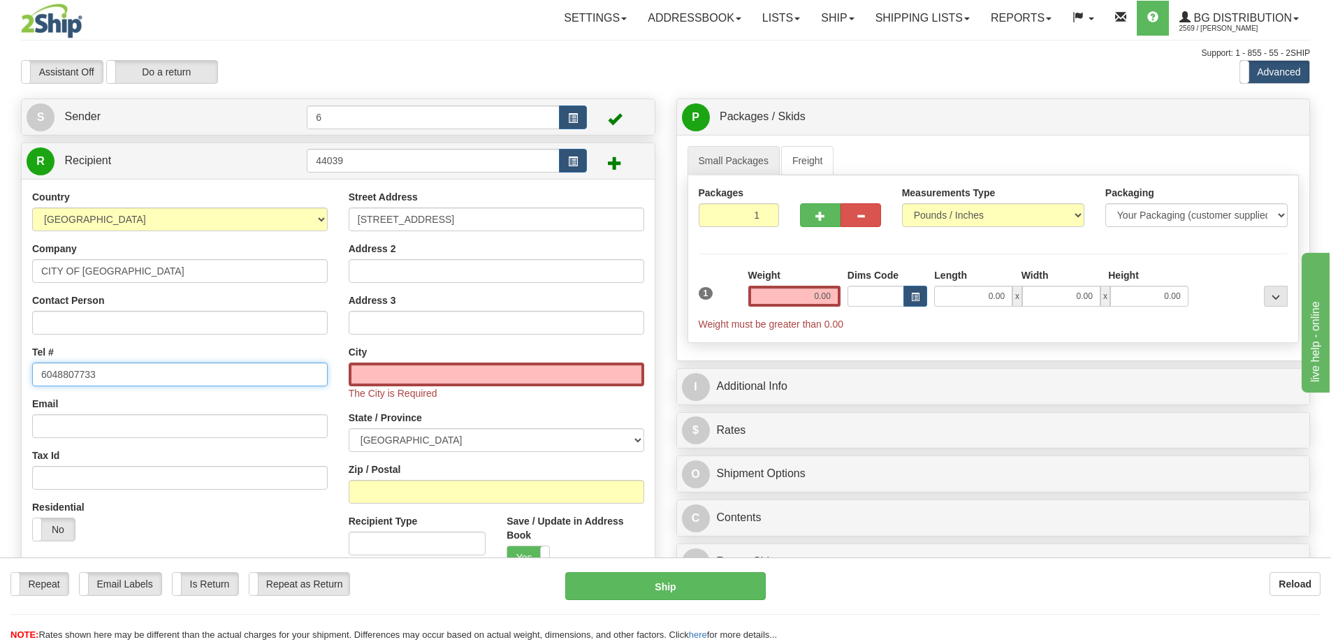
type input "6048807733"
click at [416, 375] on input "text" at bounding box center [496, 374] width 295 height 24
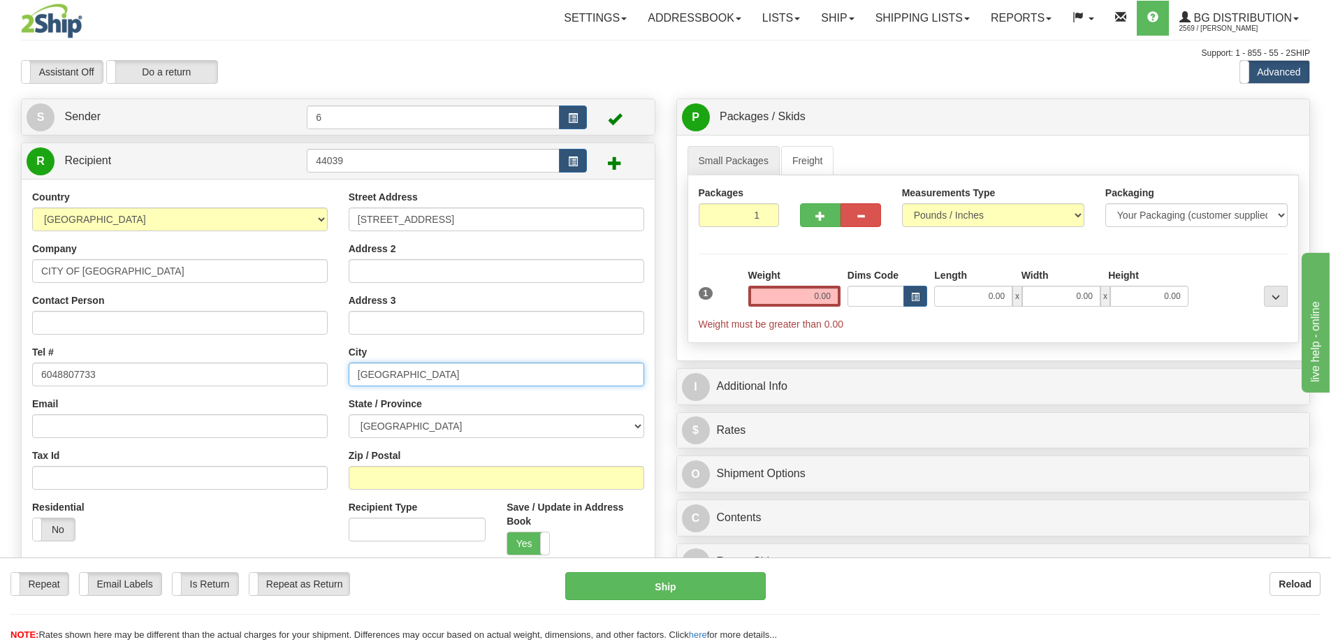
type input "MAPLE RIDGE"
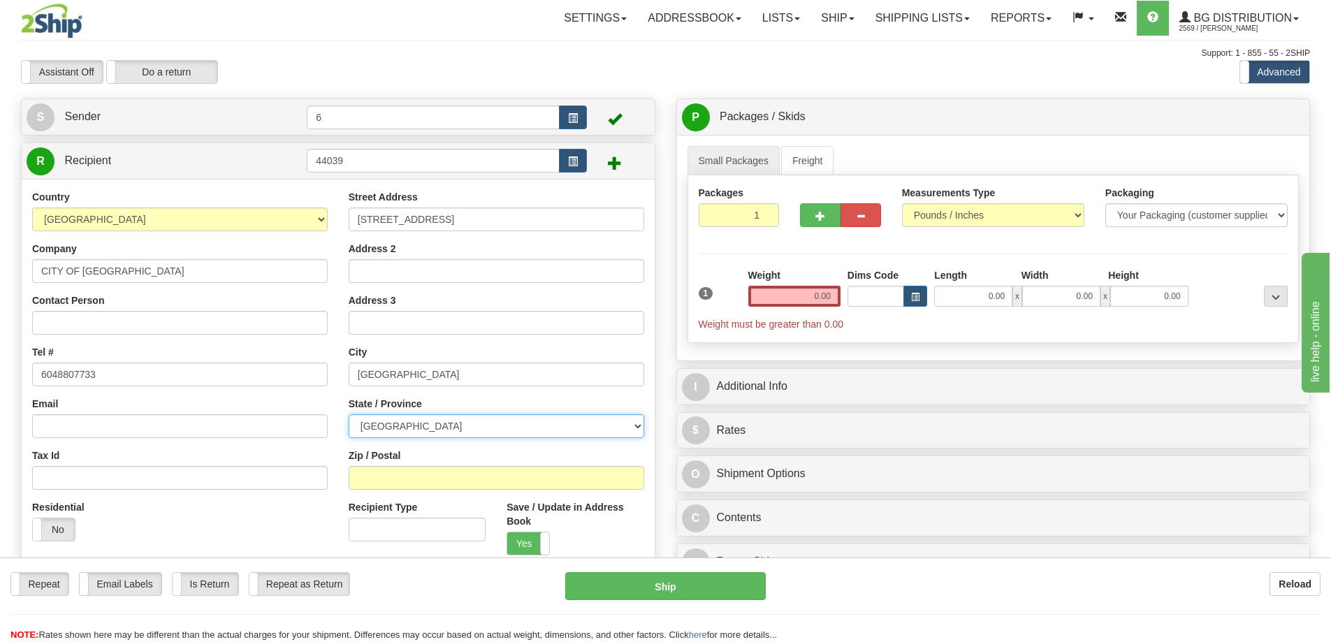
click at [422, 430] on select "ALBERTA BRITISH COLUMBIA MANITOBA NEW BRUNSWICK NEWFOUNDLAND NOVA SCOTIA NUNAVU…" at bounding box center [496, 426] width 295 height 24
select select "BC"
click at [349, 416] on select "ALBERTA BRITISH COLUMBIA MANITOBA NEW BRUNSWICK NEWFOUNDLAND NOVA SCOTIA NUNAVU…" at bounding box center [496, 426] width 295 height 24
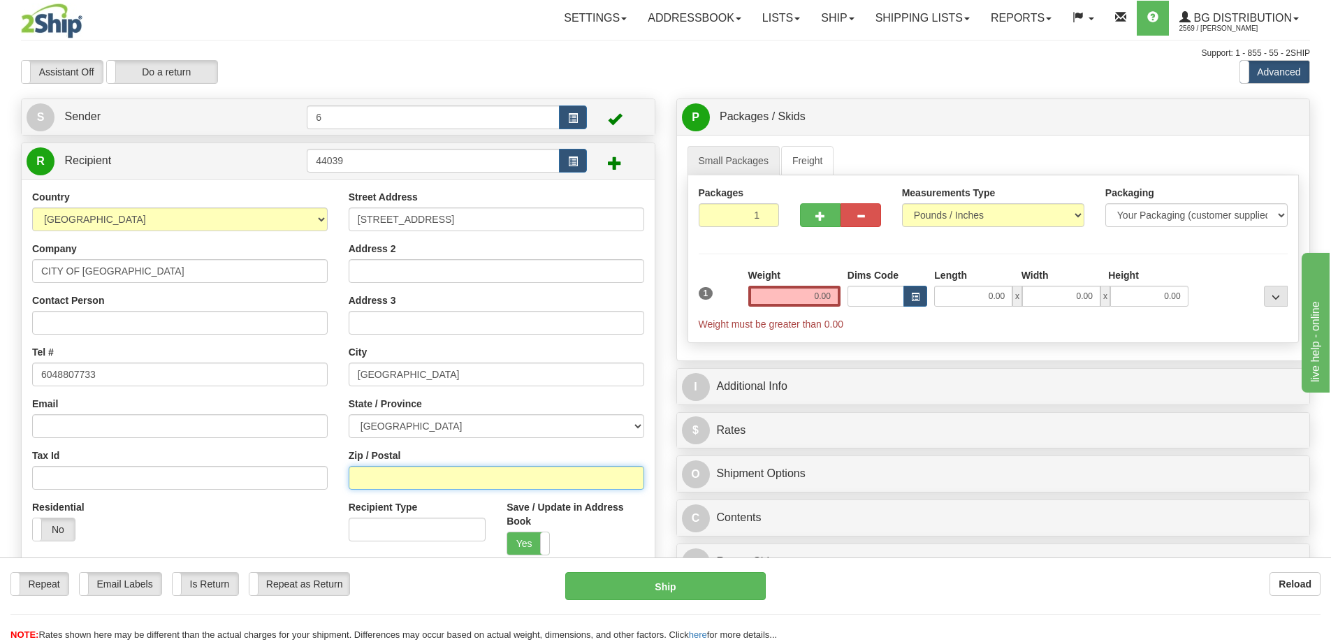
click at [421, 485] on input "Zip / Postal" at bounding box center [496, 478] width 295 height 24
click at [378, 479] on input "V4R1W1" at bounding box center [496, 478] width 295 height 24
type input "V4R 1W1"
click at [812, 298] on input "0.00" at bounding box center [794, 296] width 92 height 21
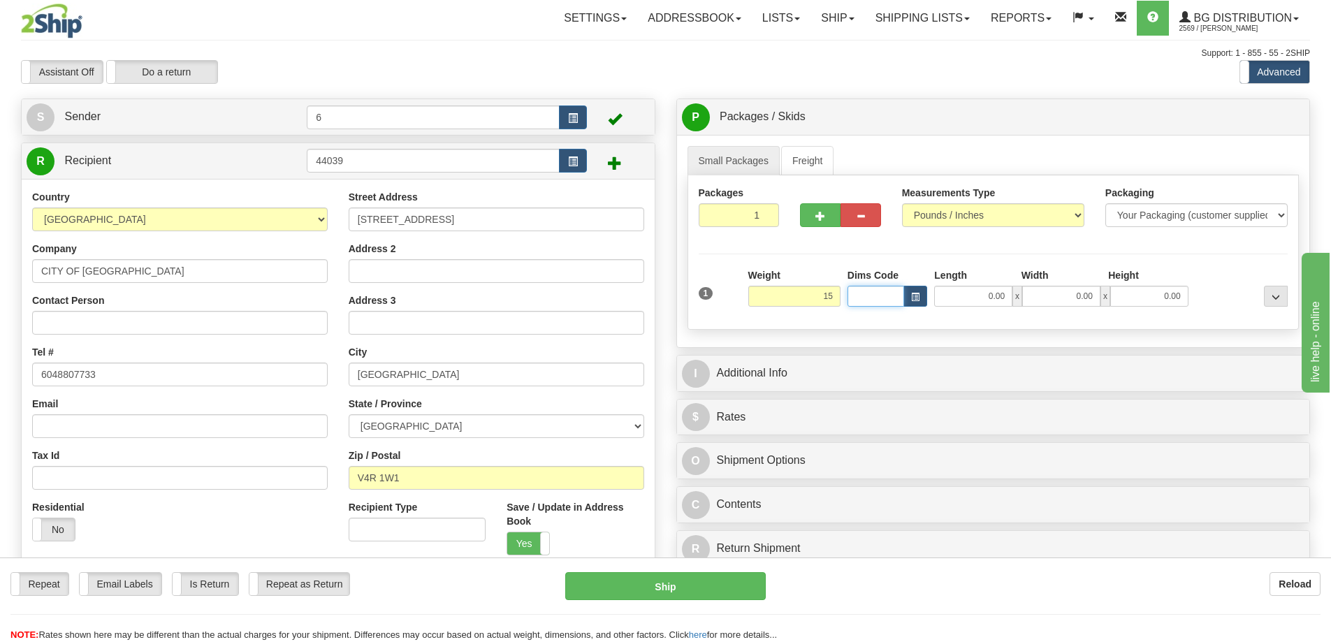
type input "15.00"
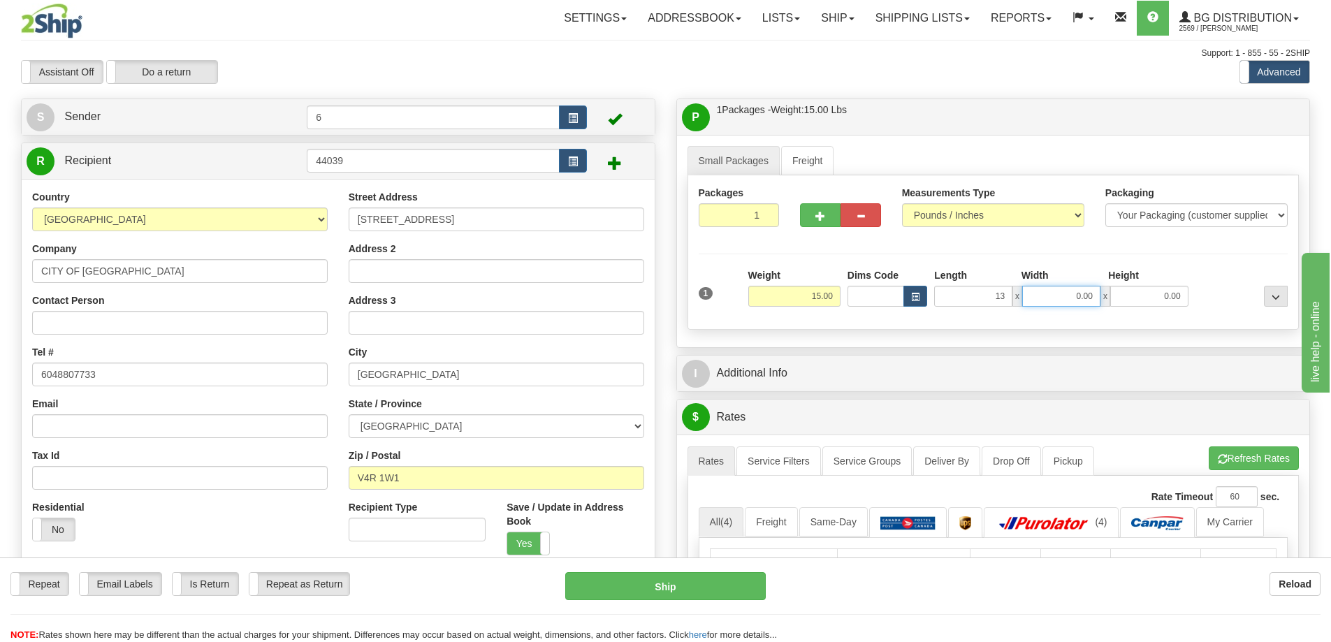
type input "13.00"
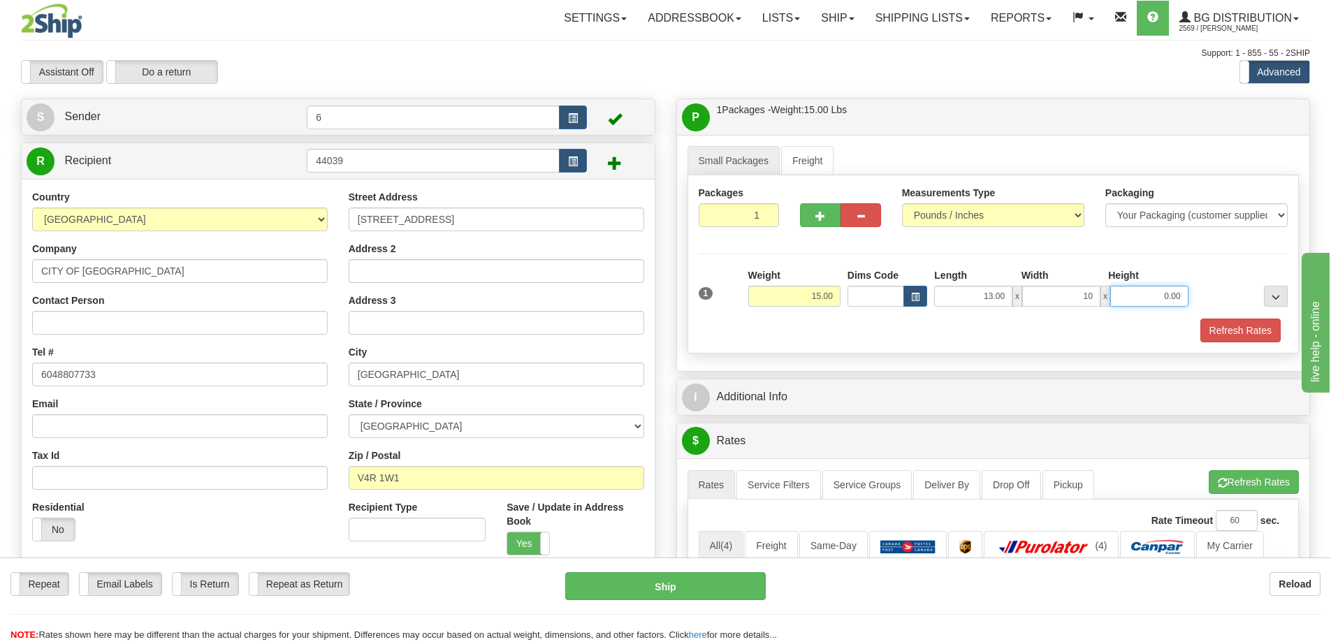
type input "10.00"
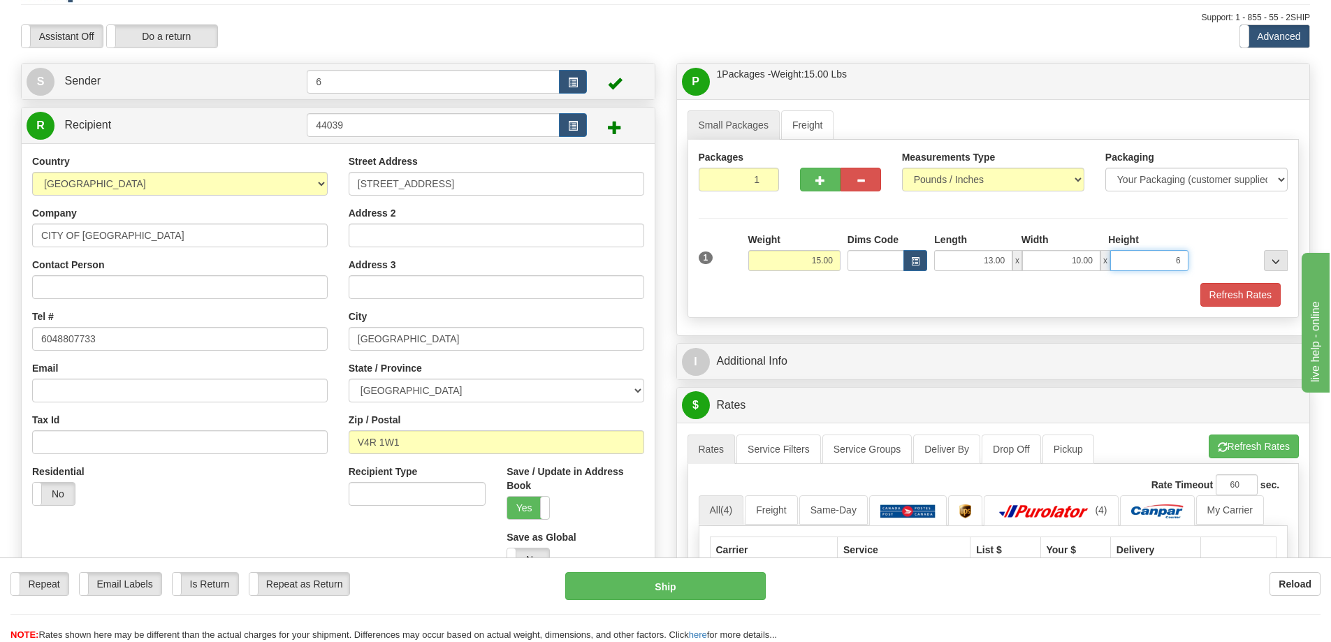
scroll to position [70, 0]
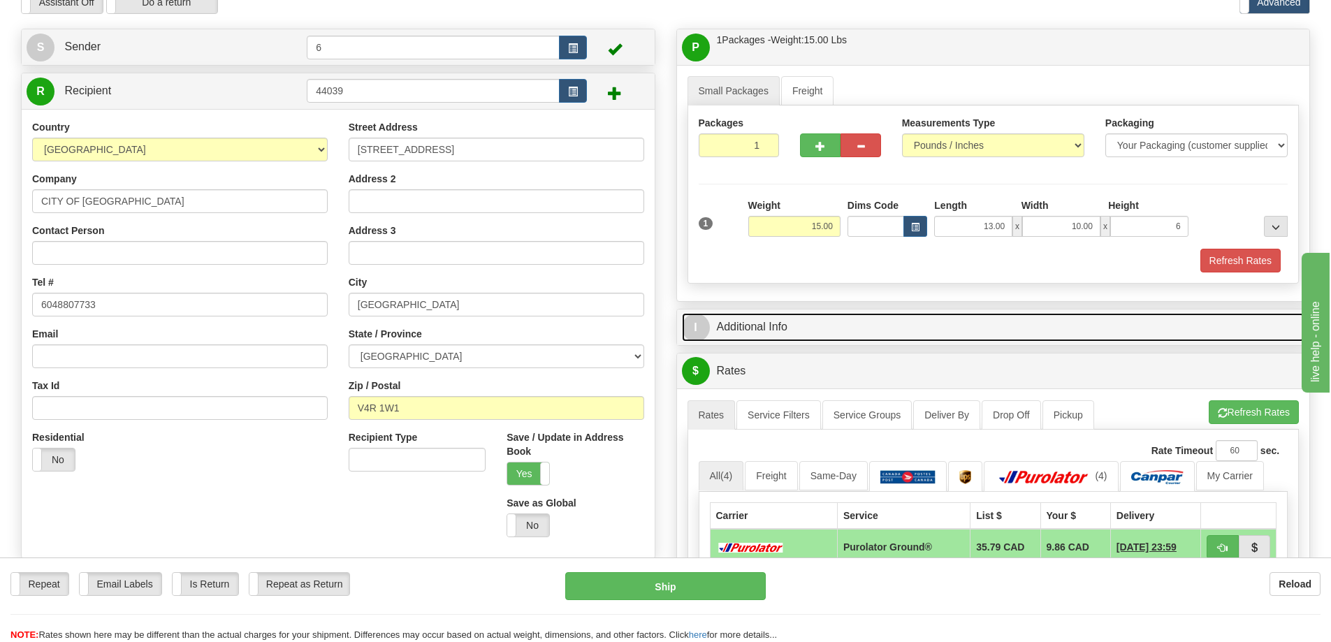
type input "6.00"
click at [860, 321] on link "I Additional Info" at bounding box center [993, 327] width 623 height 29
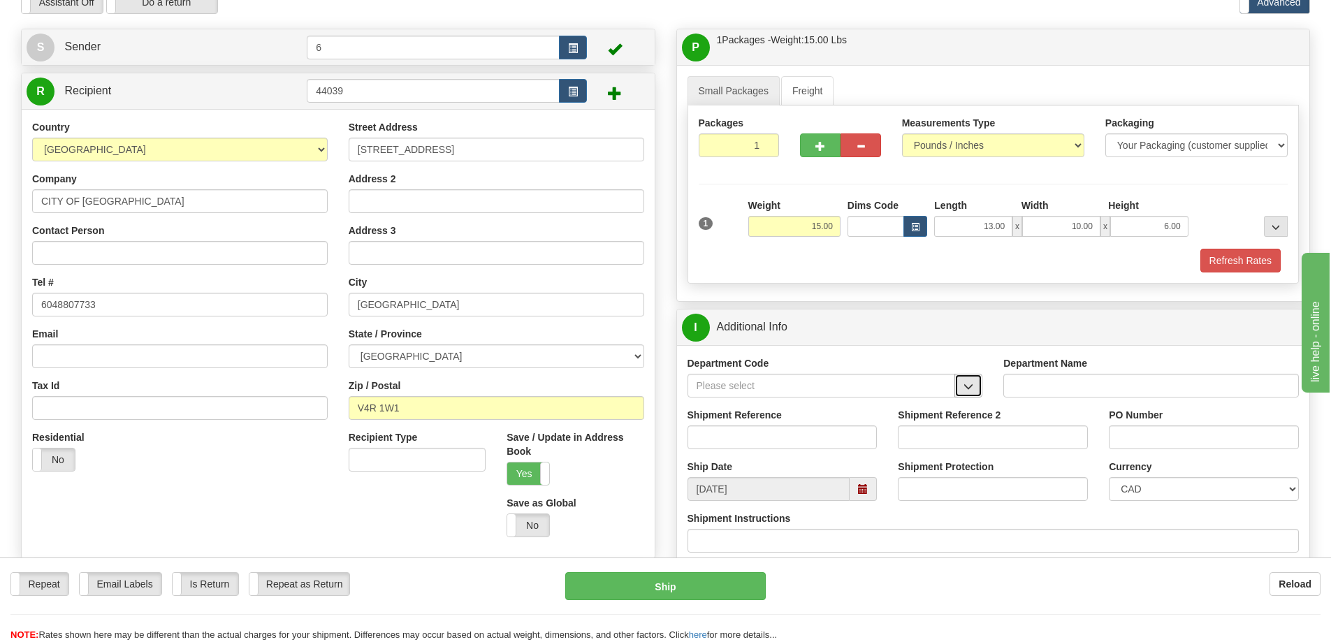
click at [963, 387] on span "button" at bounding box center [968, 386] width 10 height 9
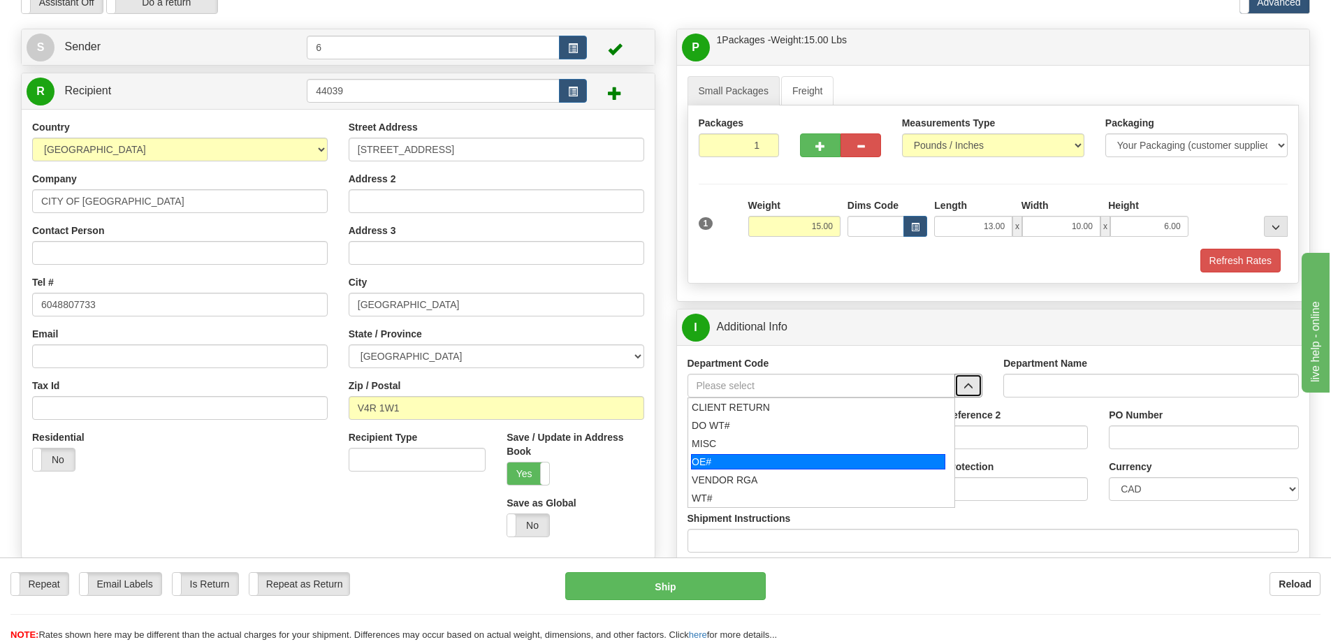
click at [806, 459] on div "OE#" at bounding box center [818, 461] width 254 height 15
type input "OE#"
type input "ORDERS"
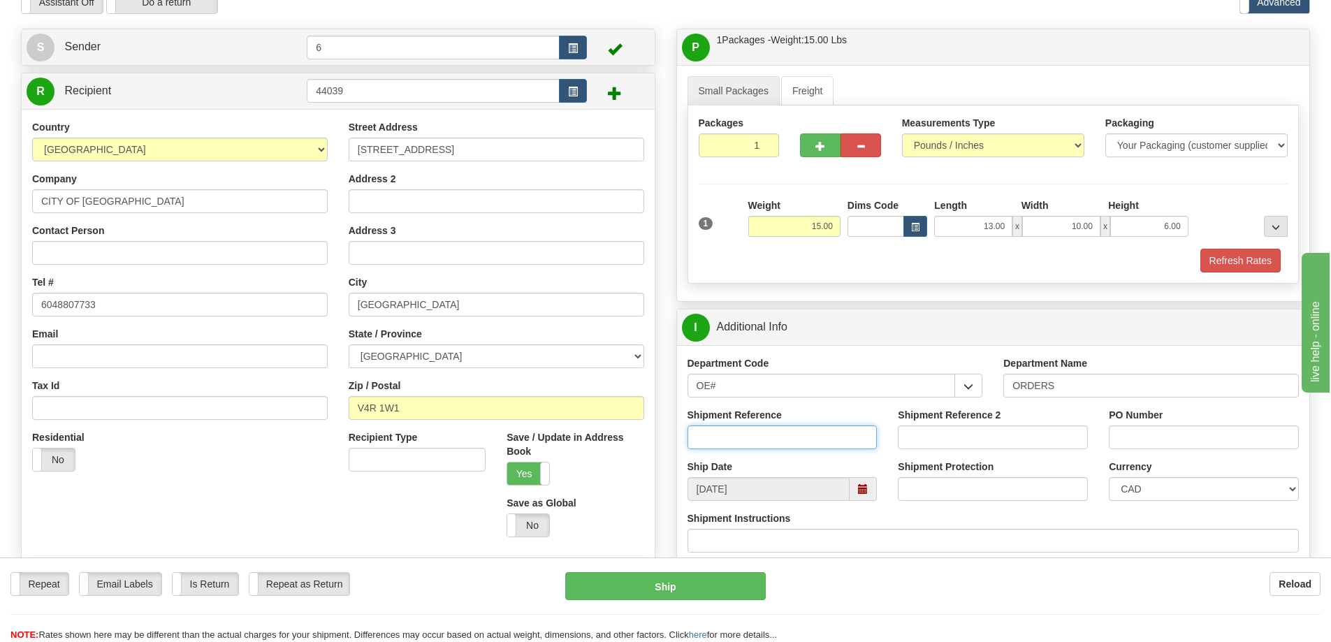
click at [864, 446] on input "Shipment Reference" at bounding box center [782, 437] width 190 height 24
type input "60031235"
click at [148, 265] on input "Contact Person" at bounding box center [179, 253] width 295 height 24
type input "d"
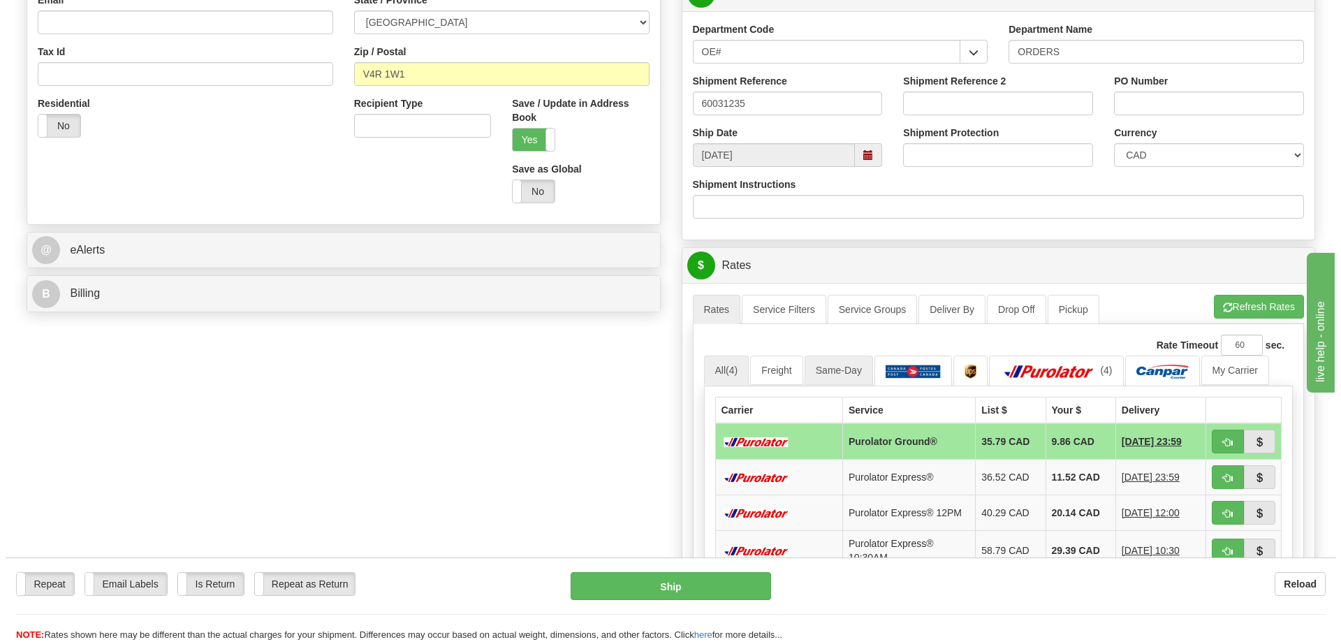
scroll to position [419, 0]
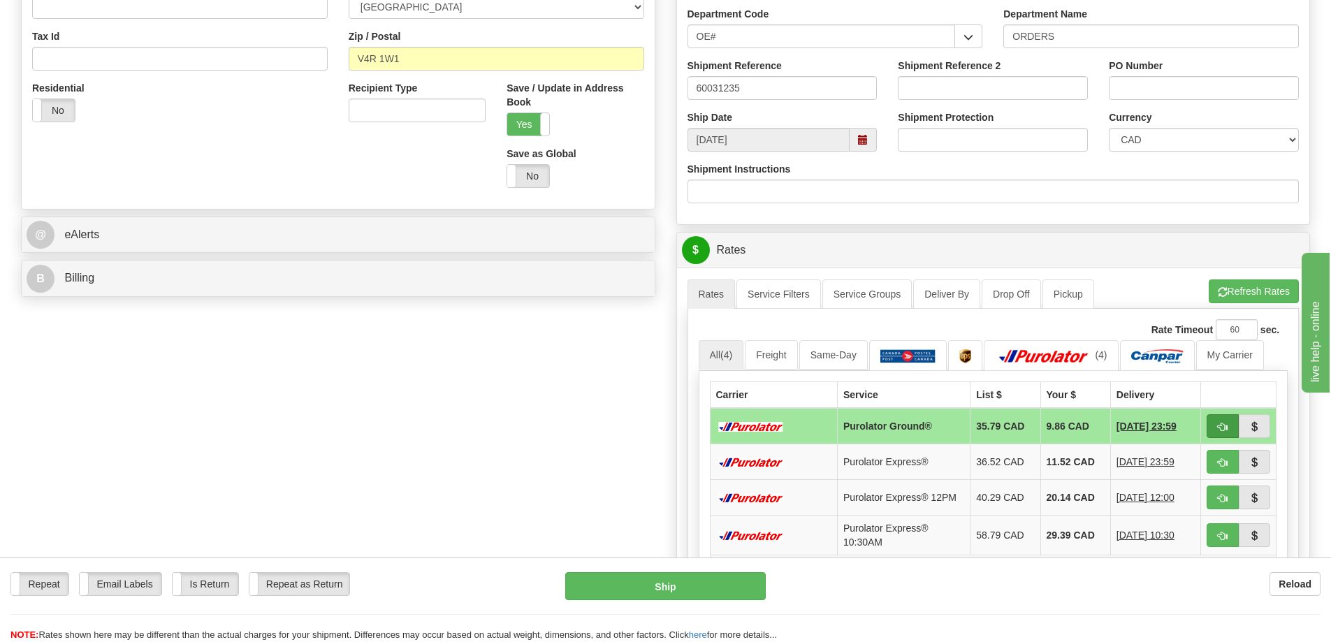
type input "Donna Kavanagh"
click at [1221, 430] on span "button" at bounding box center [1222, 427] width 10 height 9
type input "260"
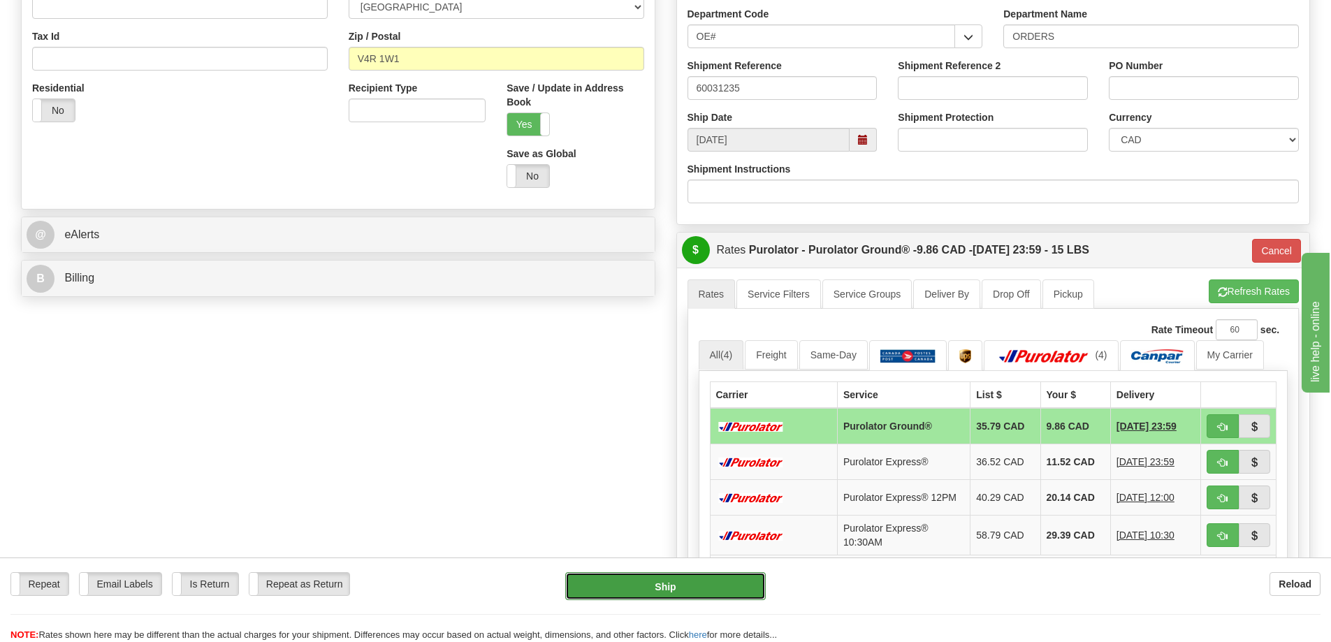
click at [700, 584] on button "Ship" at bounding box center [665, 586] width 200 height 28
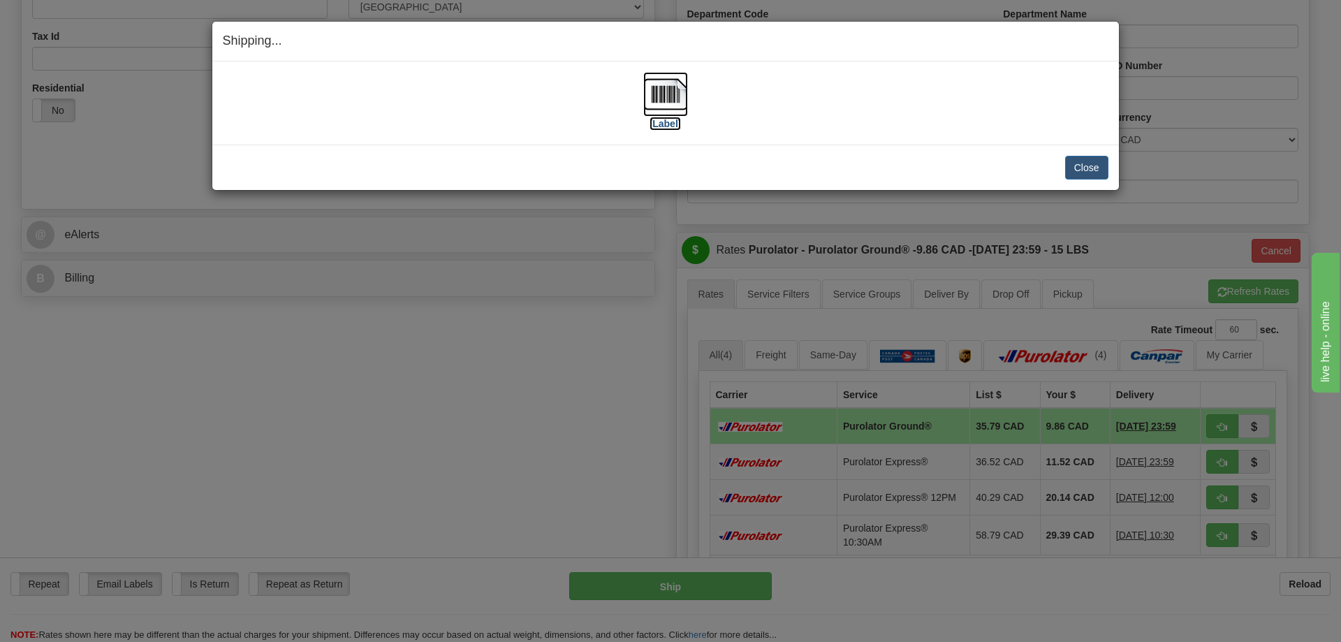
click at [674, 101] on img at bounding box center [665, 94] width 45 height 45
click at [664, 102] on img at bounding box center [665, 94] width 45 height 45
click at [1090, 161] on button "Close" at bounding box center [1086, 168] width 43 height 24
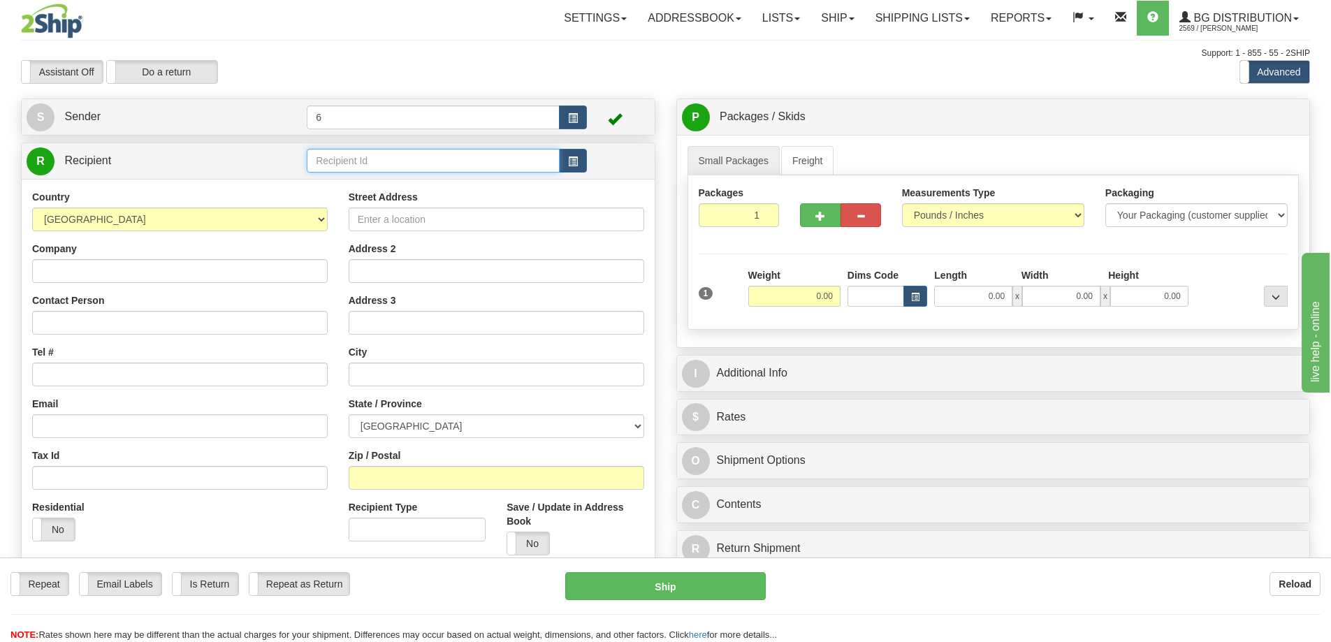
drag, startPoint x: 376, startPoint y: 155, endPoint x: 371, endPoint y: 141, distance: 14.8
click at [376, 152] on input "text" at bounding box center [433, 161] width 253 height 24
click at [386, 241] on div "45014 - PRECISION" at bounding box center [431, 238] width 240 height 15
type input "45014 - PRECISION"
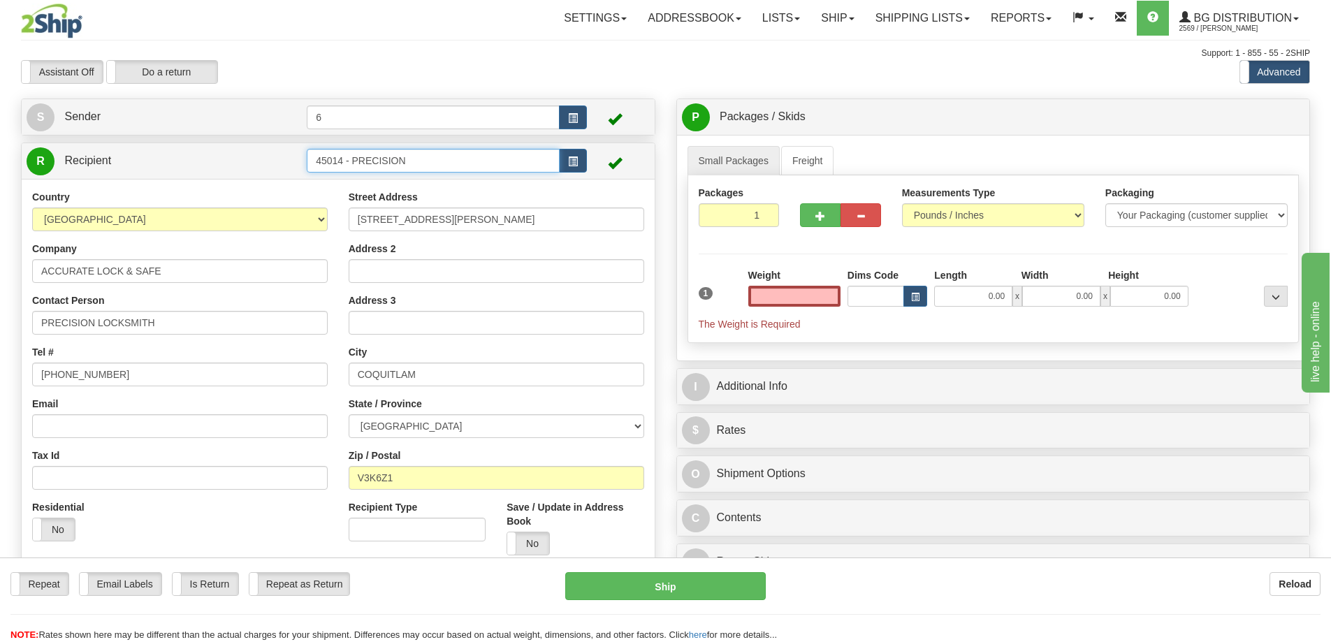
type input "0.00"
click at [513, 168] on input "45014 - PRECISION" at bounding box center [433, 161] width 253 height 24
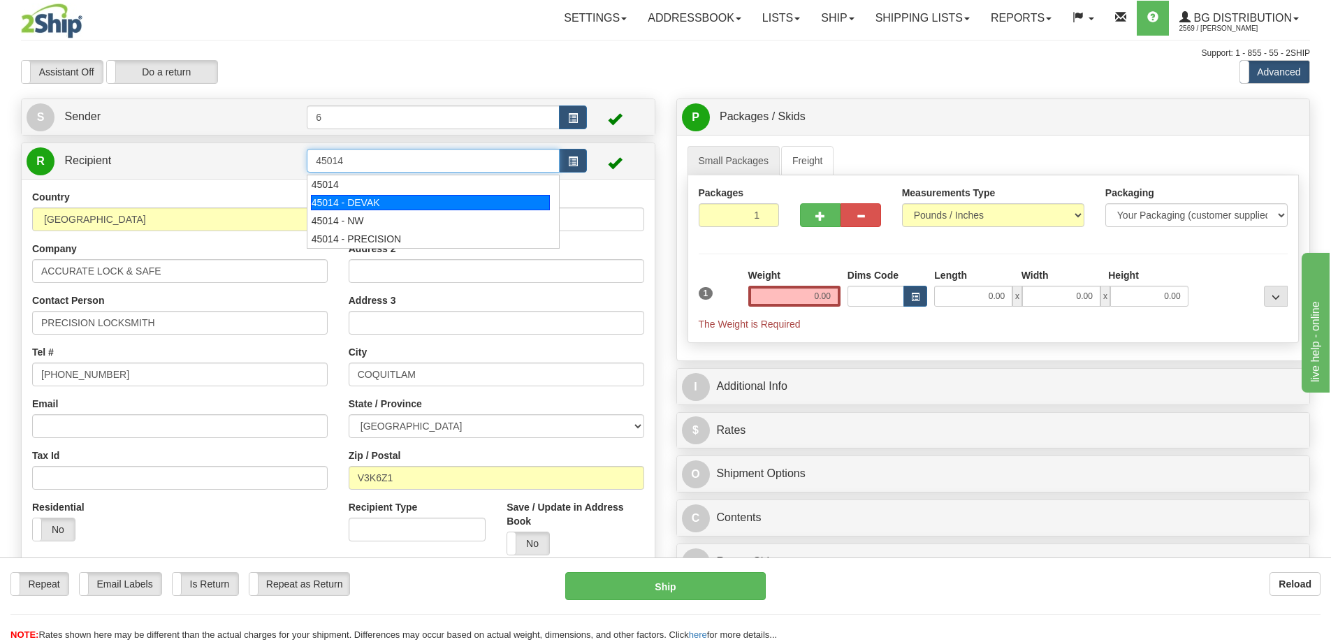
click at [420, 201] on div "45014 - DEVAK" at bounding box center [431, 202] width 240 height 15
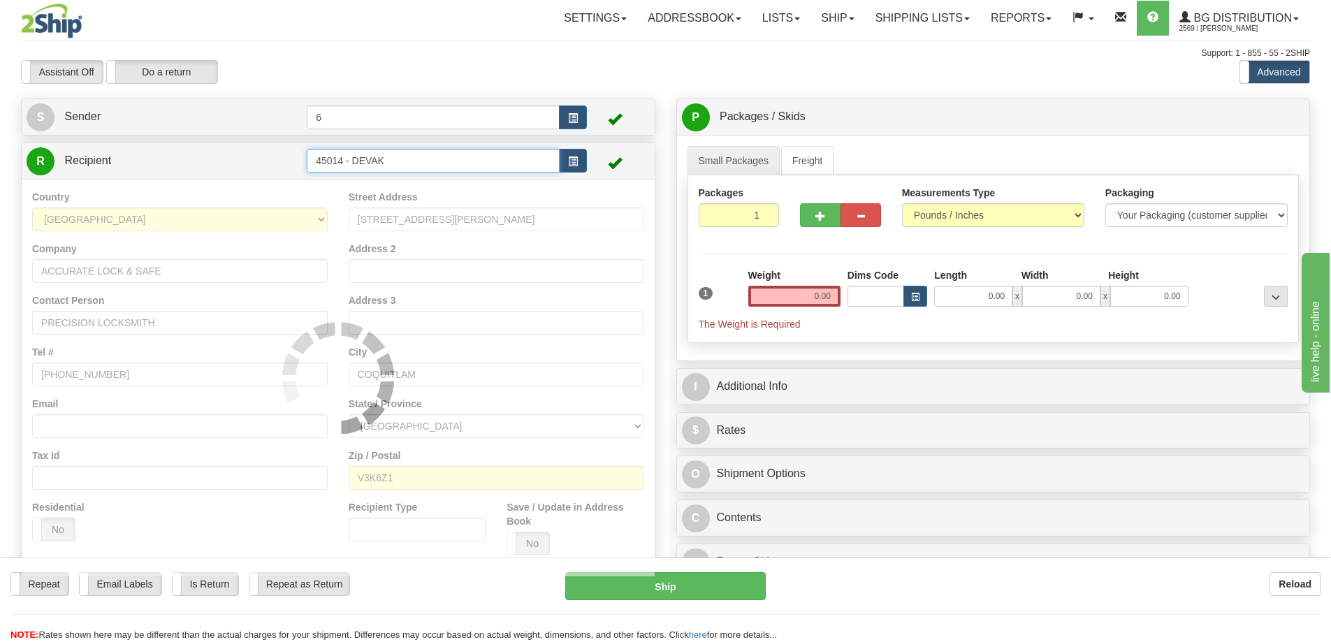
type input "45014 - DEVAK"
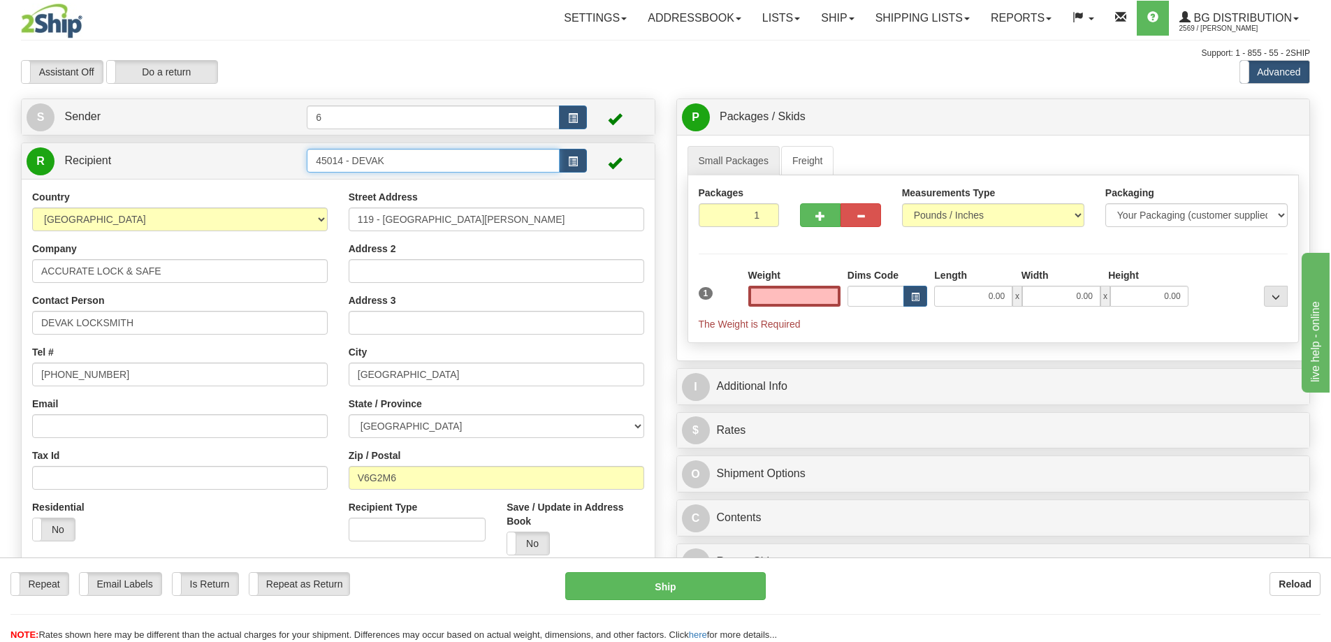
type input "0.00"
click at [444, 163] on input "45014 - DEVAK" at bounding box center [433, 161] width 253 height 24
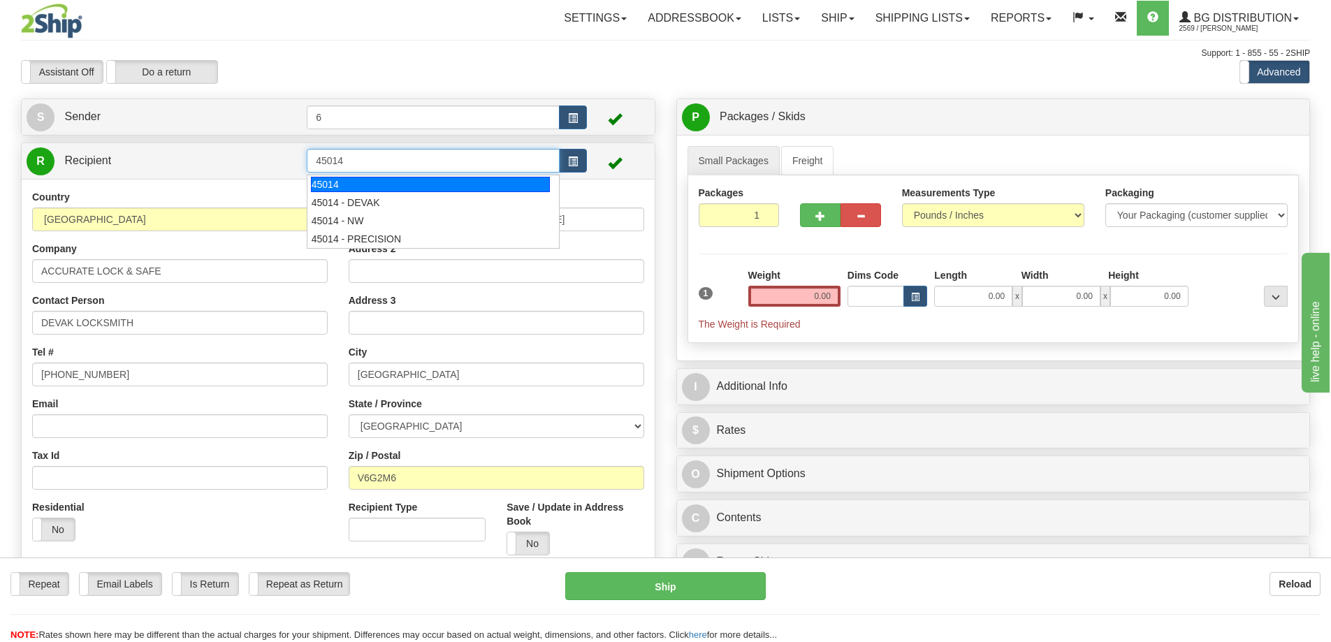
click at [412, 185] on div "45014" at bounding box center [431, 184] width 240 height 15
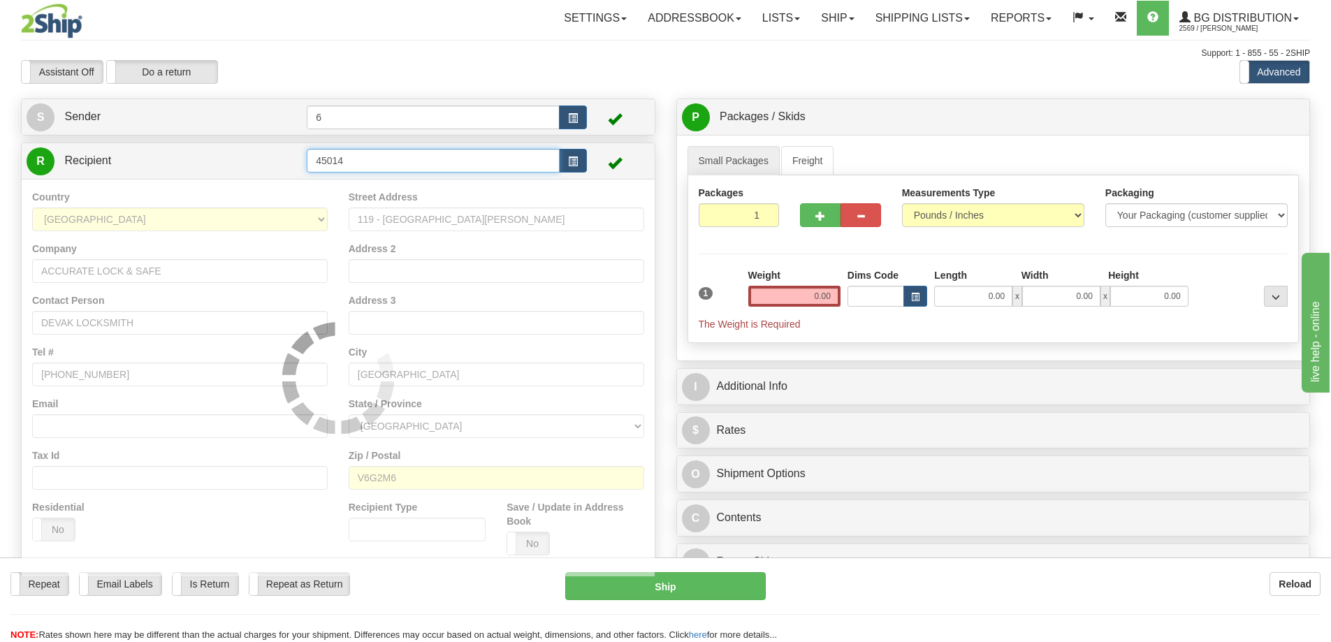
type input "45014"
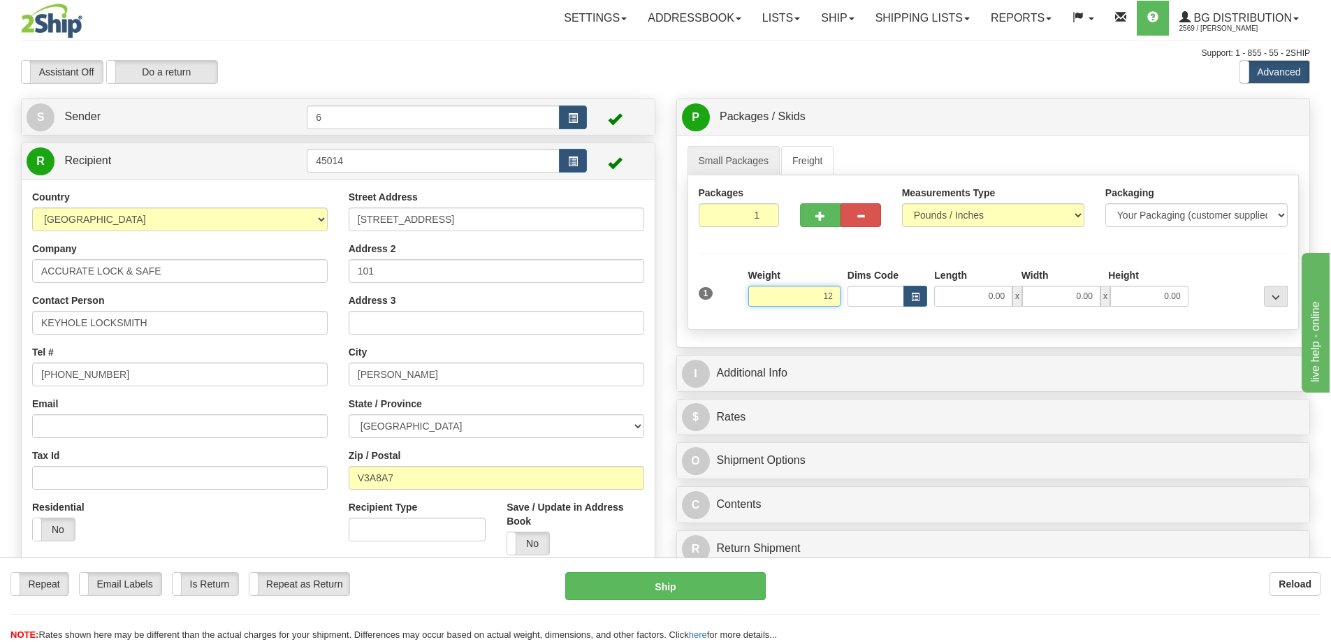
type input "1"
type input "14.00"
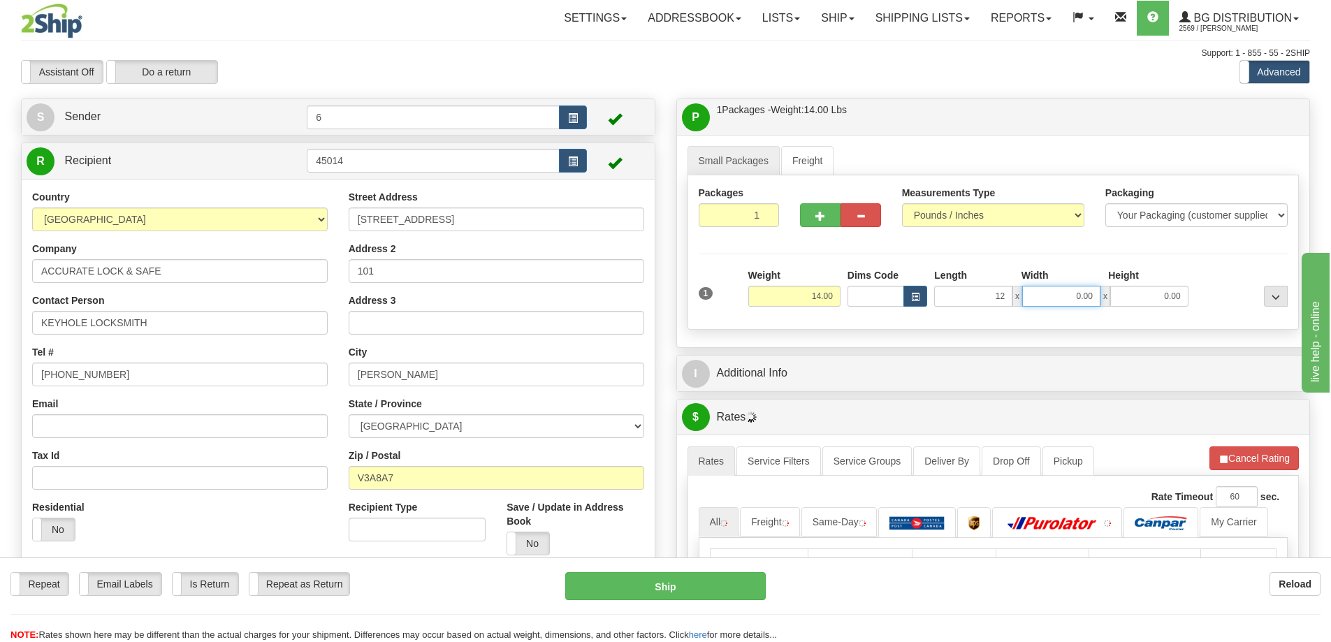
type input "12.00"
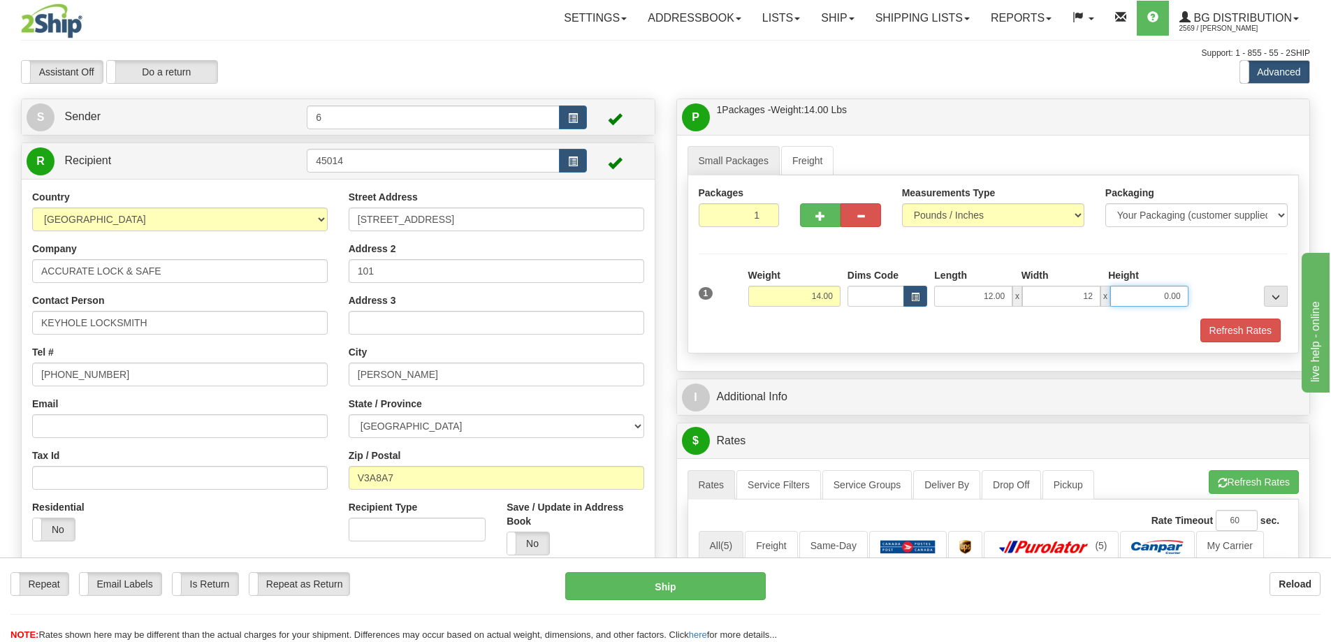
type input "12.00"
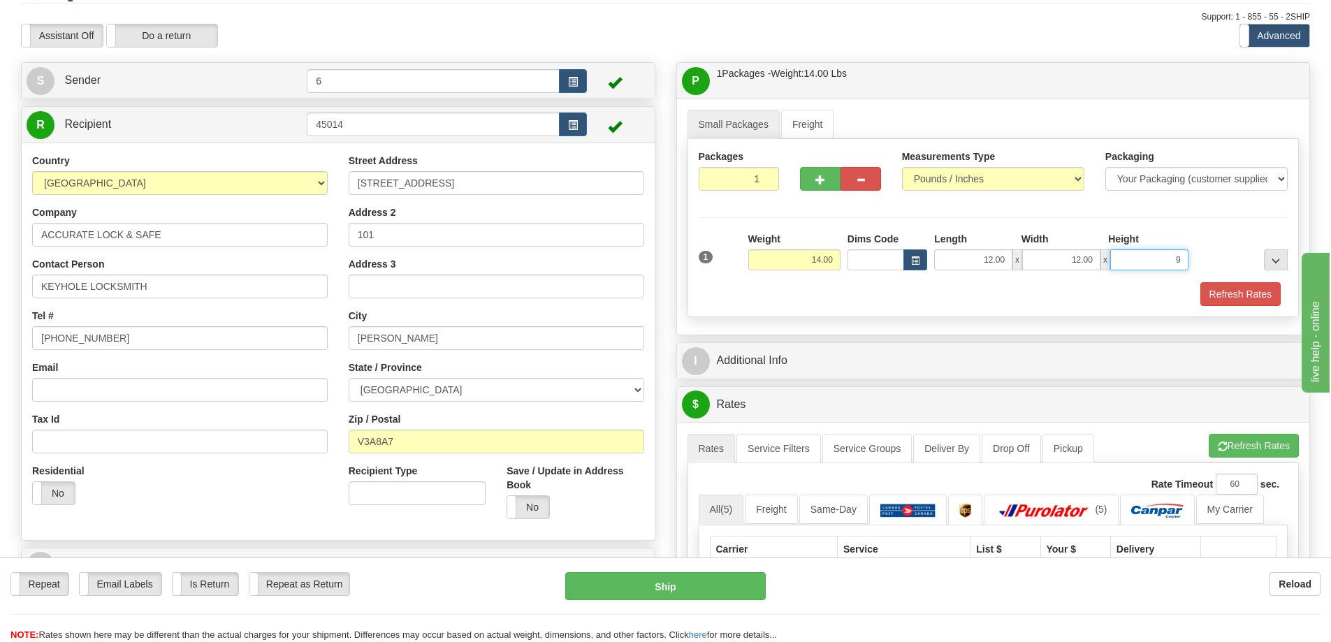
scroll to position [140, 0]
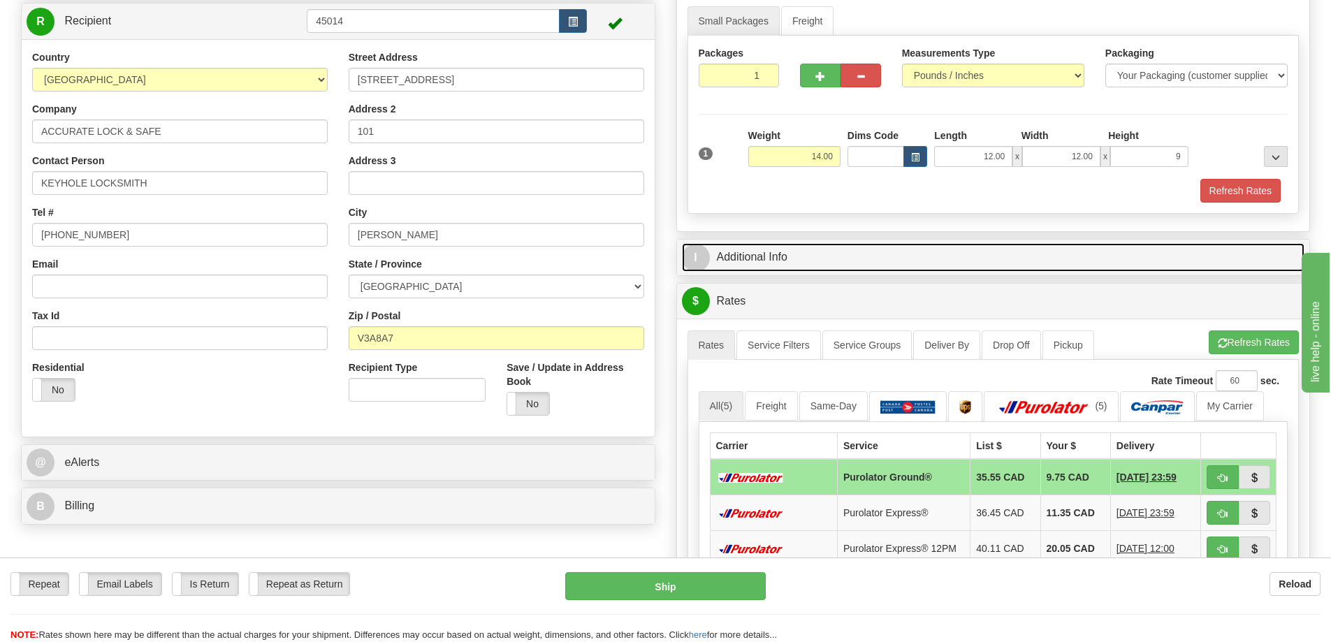
type input "9.00"
click at [817, 259] on link "I Additional Info" at bounding box center [993, 257] width 623 height 29
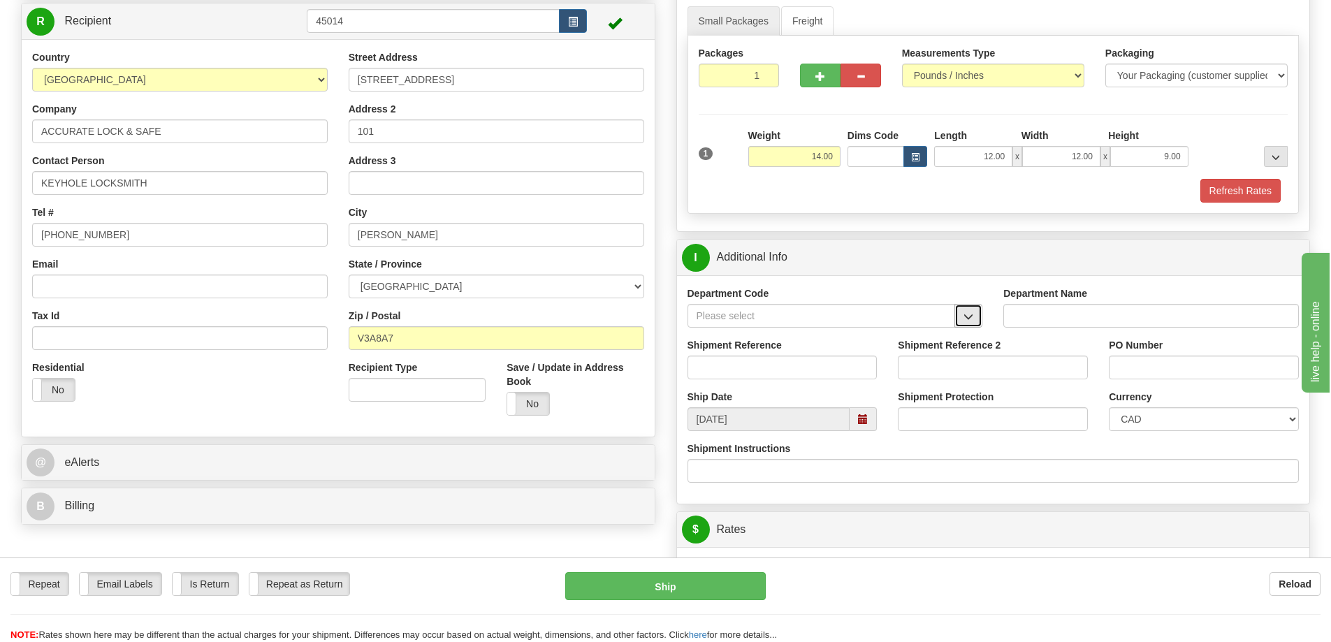
click at [966, 321] on span "button" at bounding box center [968, 316] width 10 height 9
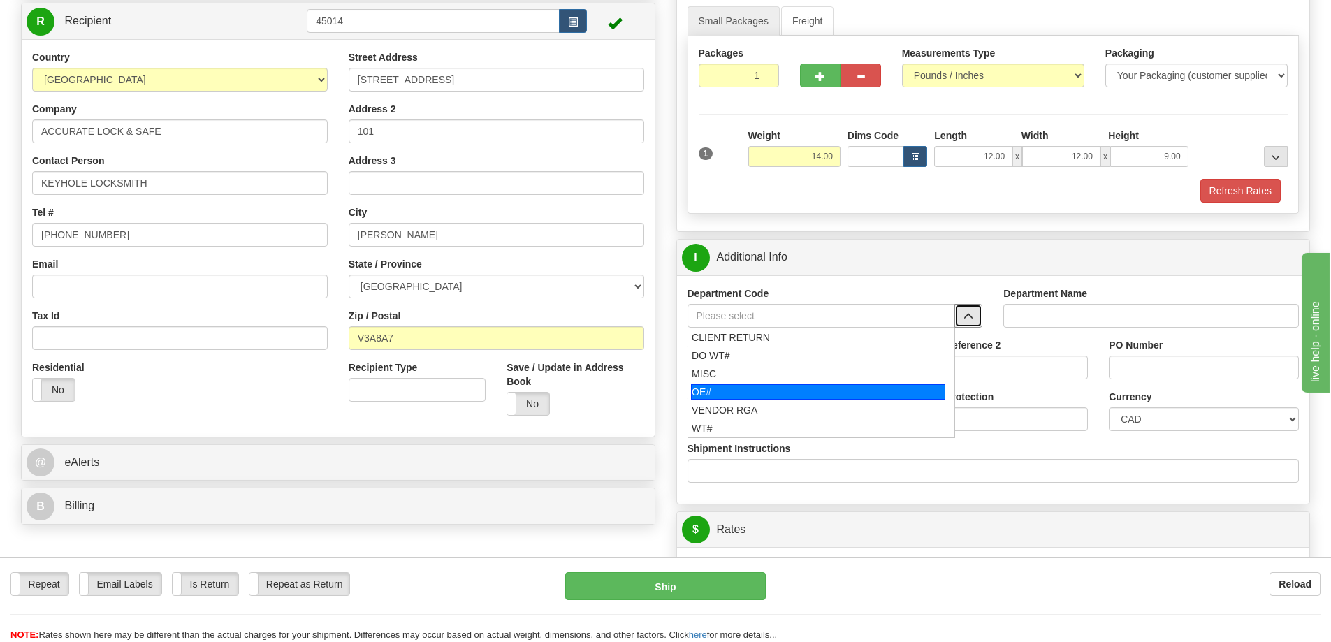
click at [850, 393] on div "OE#" at bounding box center [818, 391] width 254 height 15
type input "OE#"
type input "ORDERS"
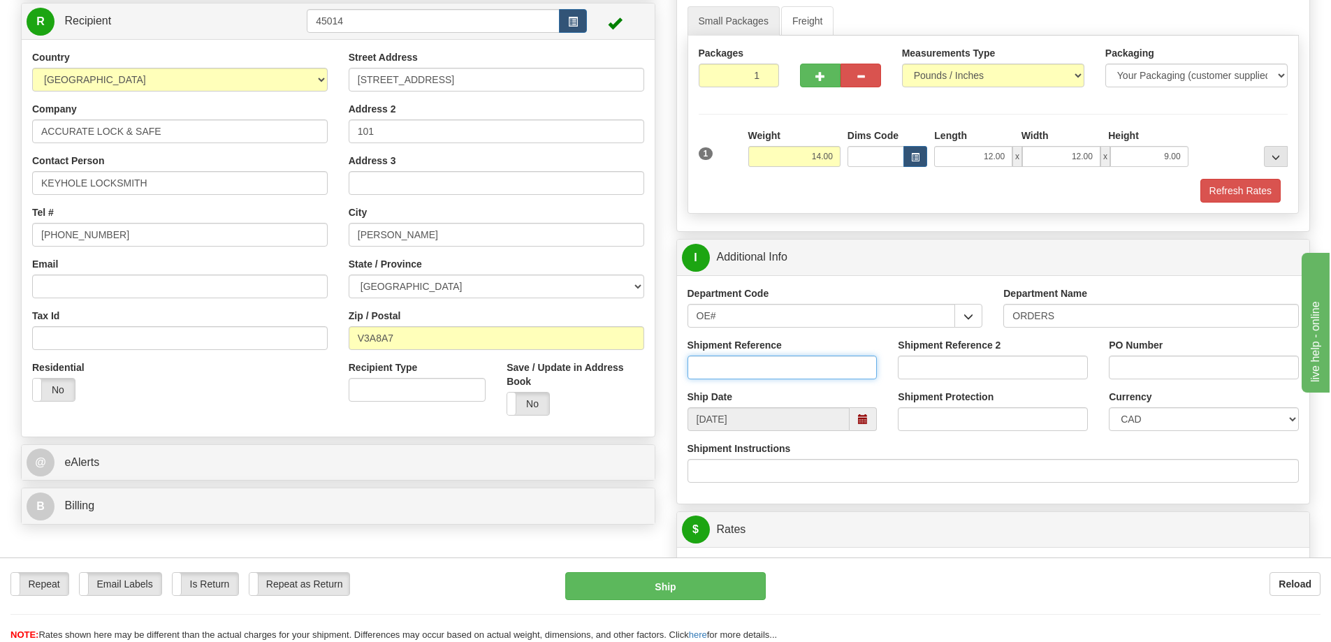
click at [848, 365] on input "Shipment Reference" at bounding box center [782, 368] width 190 height 24
type input "60031310-00"
click at [960, 370] on input "Shipment Reference 2" at bounding box center [993, 368] width 190 height 24
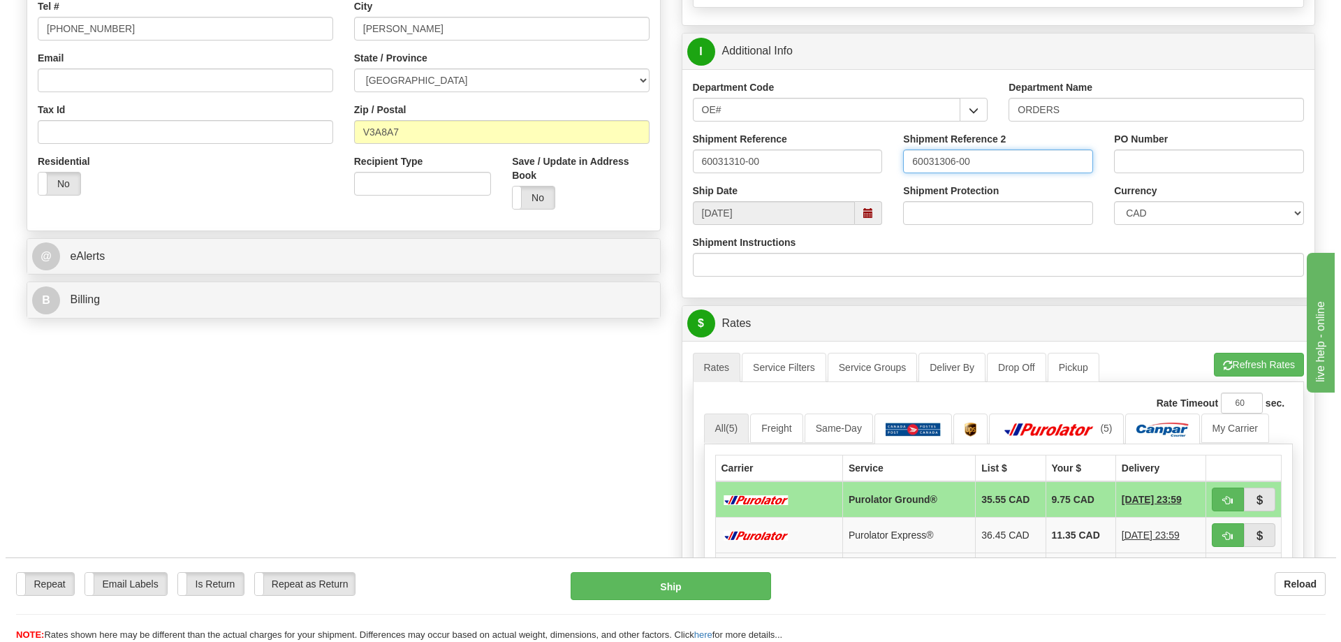
scroll to position [419, 0]
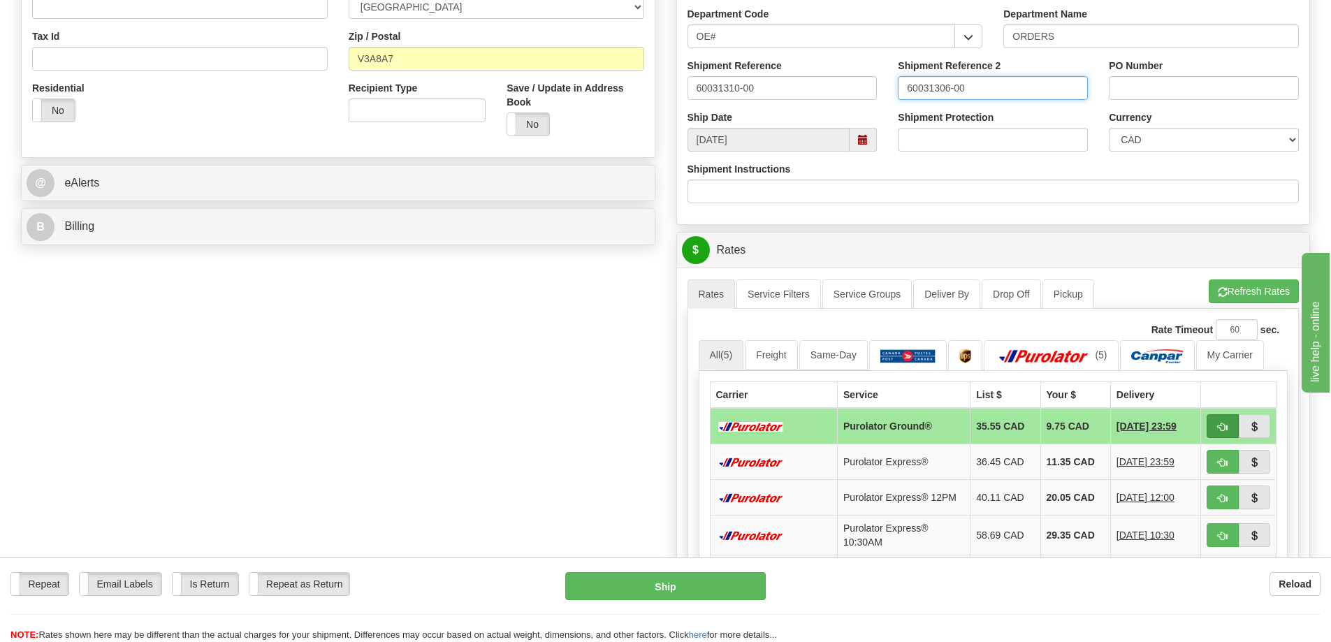
type input "60031306-00"
click at [1223, 424] on span "button" at bounding box center [1222, 427] width 10 height 9
type input "260"
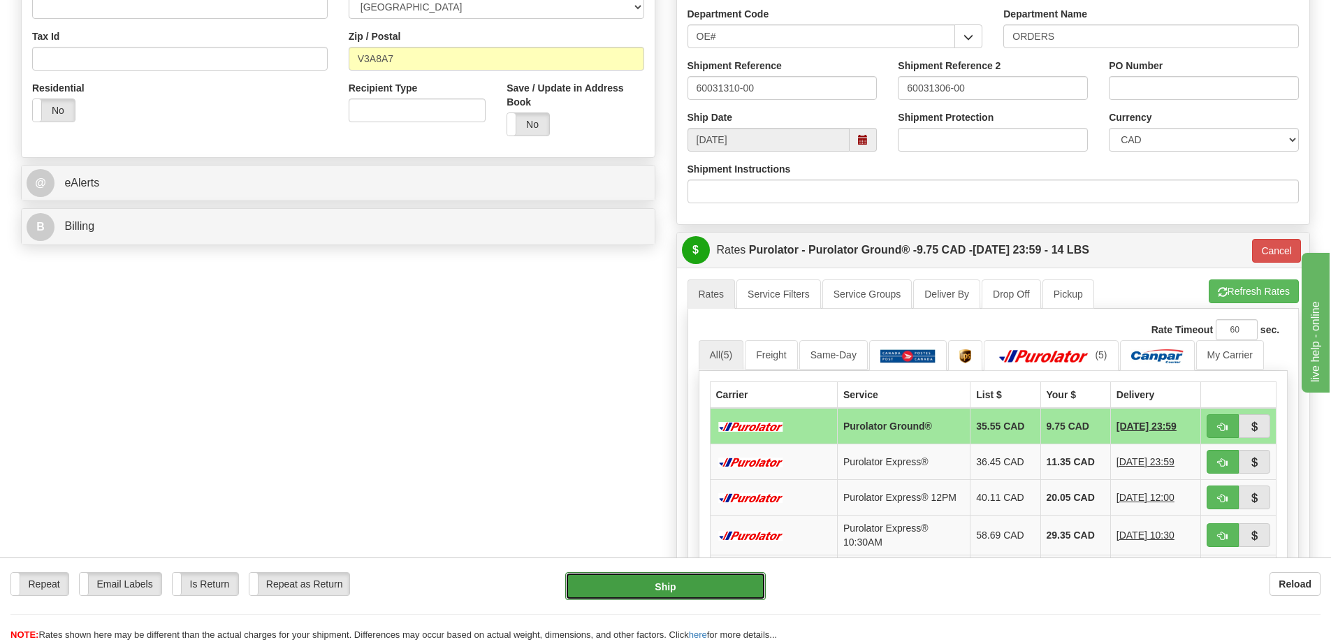
click at [712, 590] on button "Ship" at bounding box center [665, 586] width 200 height 28
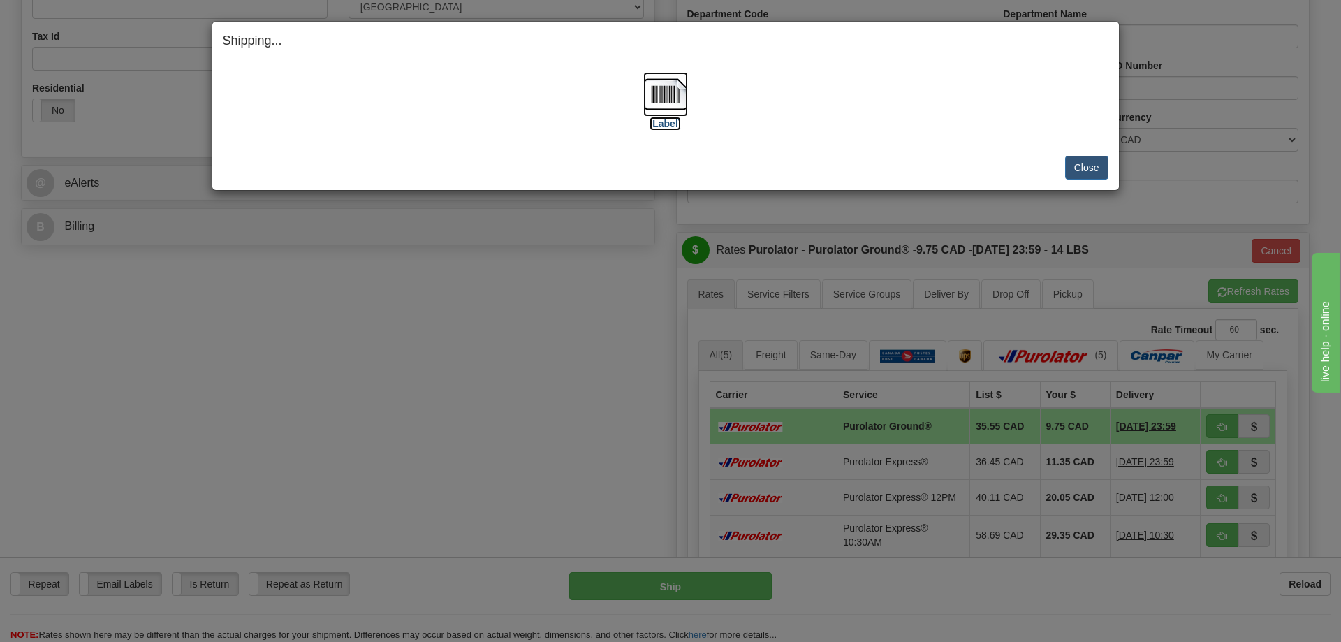
click at [676, 98] on img at bounding box center [665, 94] width 45 height 45
drag, startPoint x: 1092, startPoint y: 168, endPoint x: 1085, endPoint y: 171, distance: 8.2
click at [1092, 168] on button "Close" at bounding box center [1086, 168] width 43 height 24
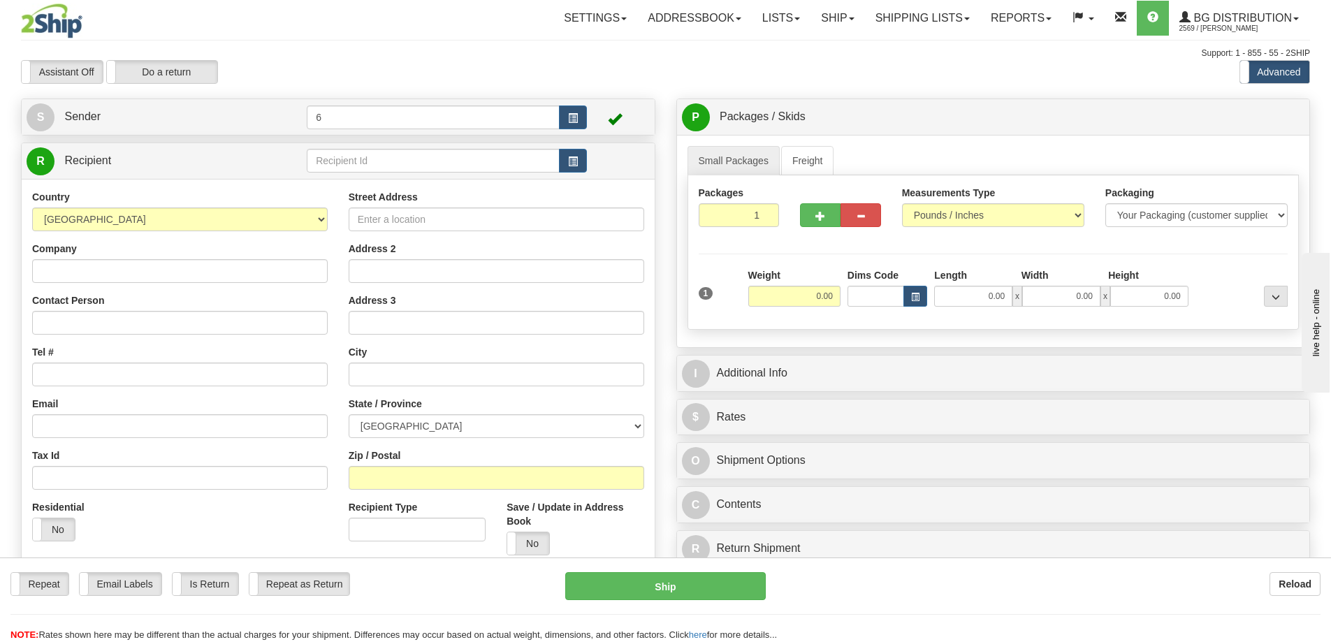
click at [416, 179] on div "R Recipient" at bounding box center [338, 161] width 633 height 36
click at [419, 163] on input "text" at bounding box center [433, 161] width 253 height 24
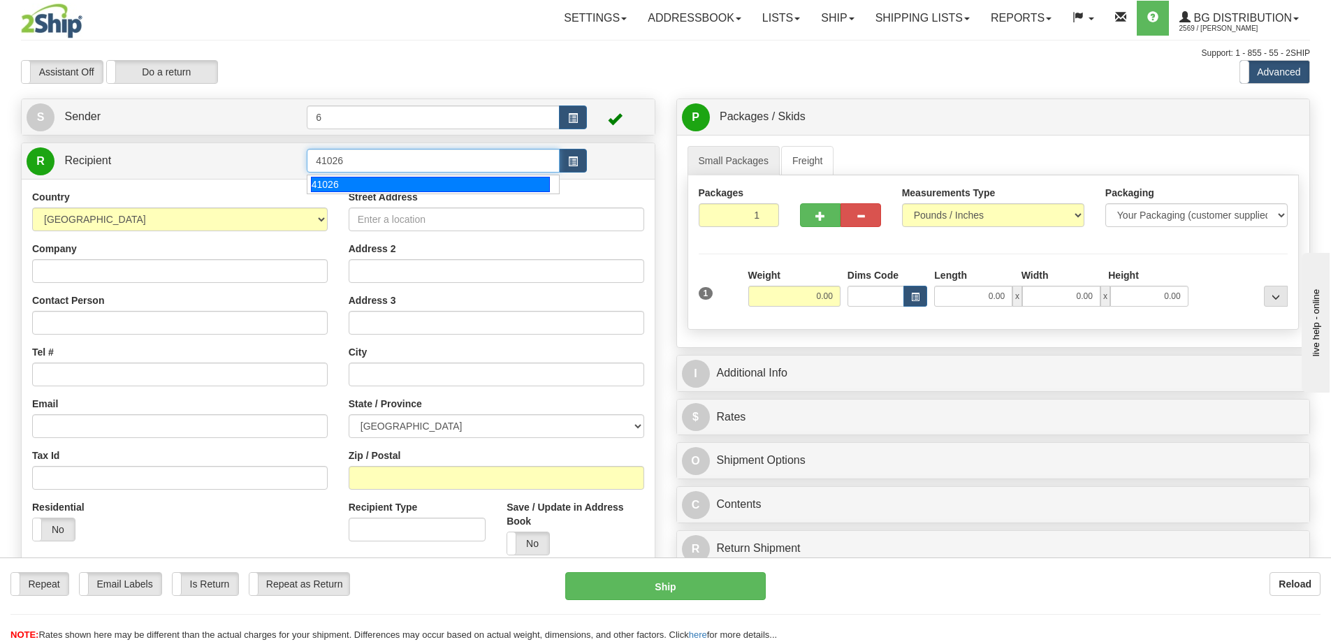
click at [325, 183] on div "41026" at bounding box center [431, 184] width 240 height 15
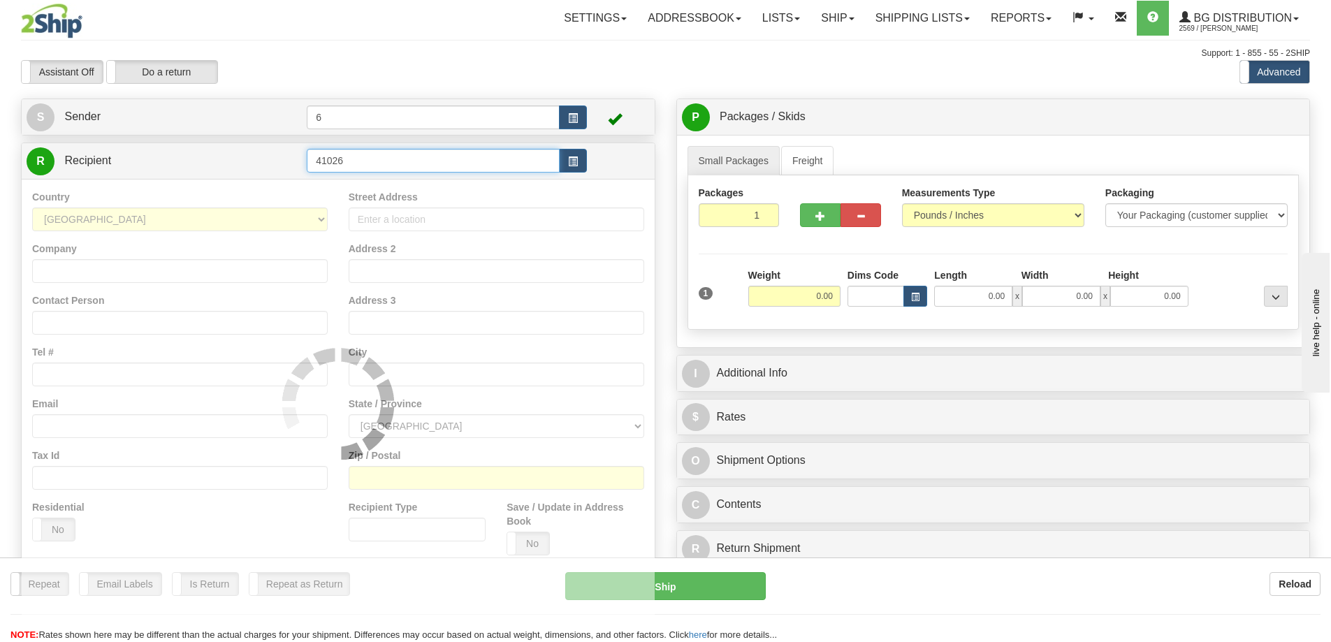
type input "41026"
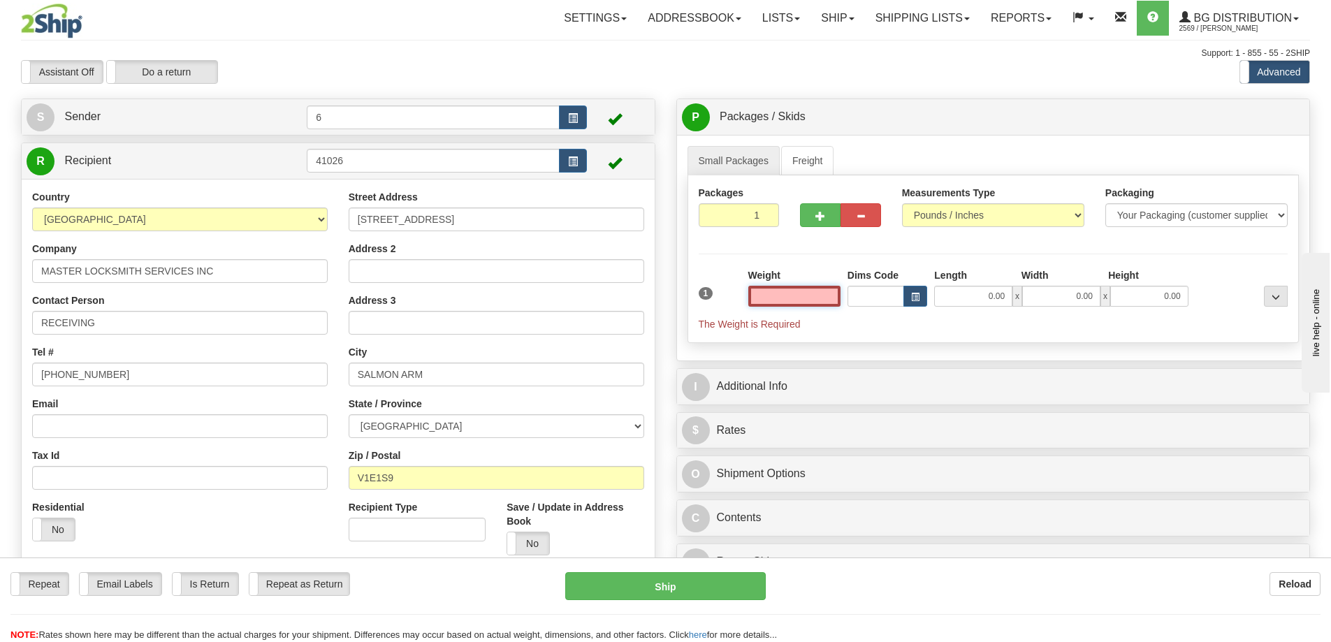
click at [816, 299] on input "text" at bounding box center [794, 296] width 92 height 21
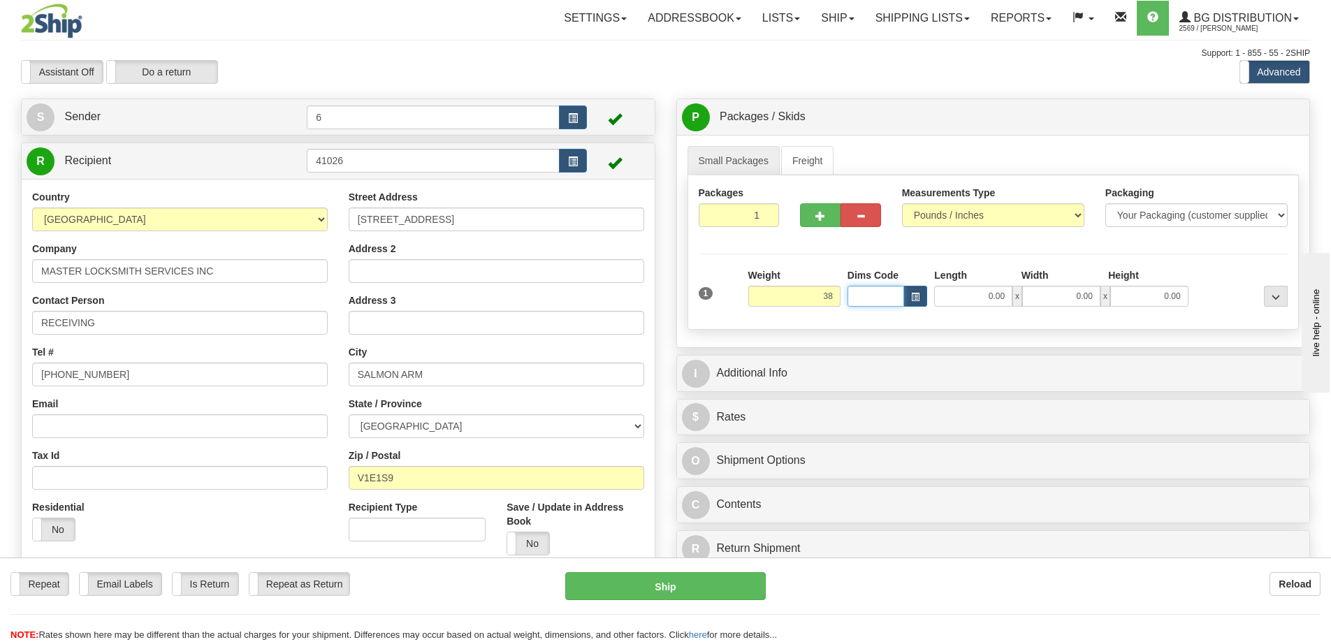
type input "38.00"
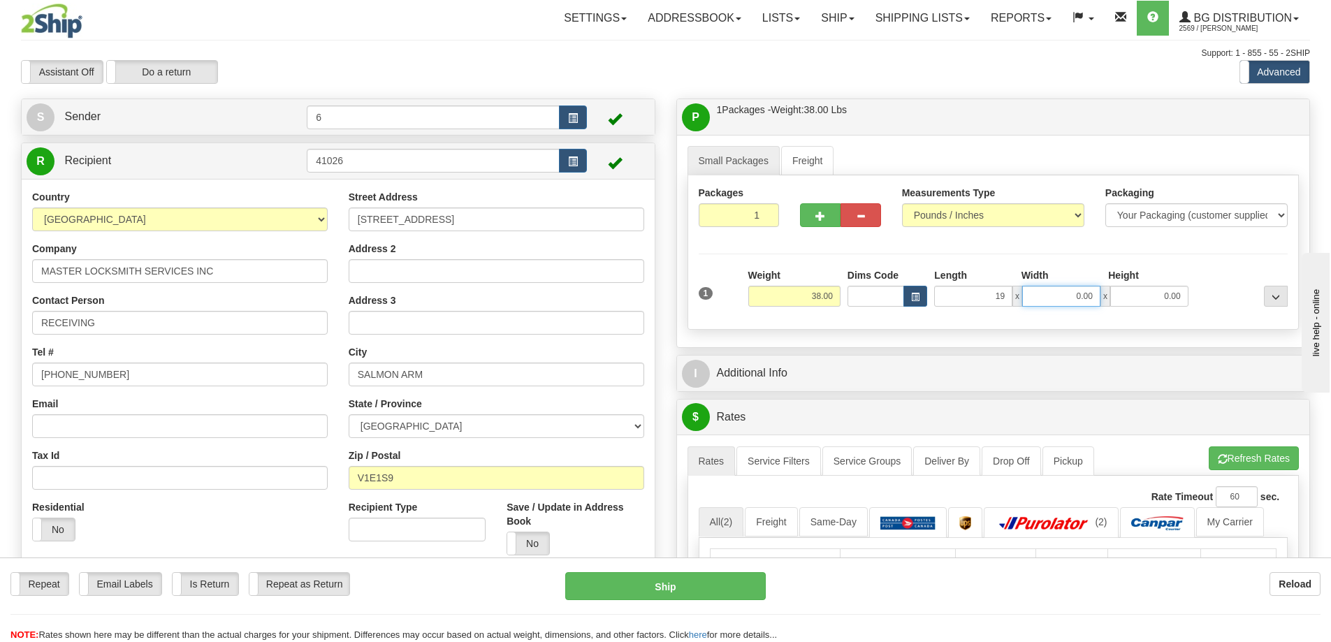
type input "19.00"
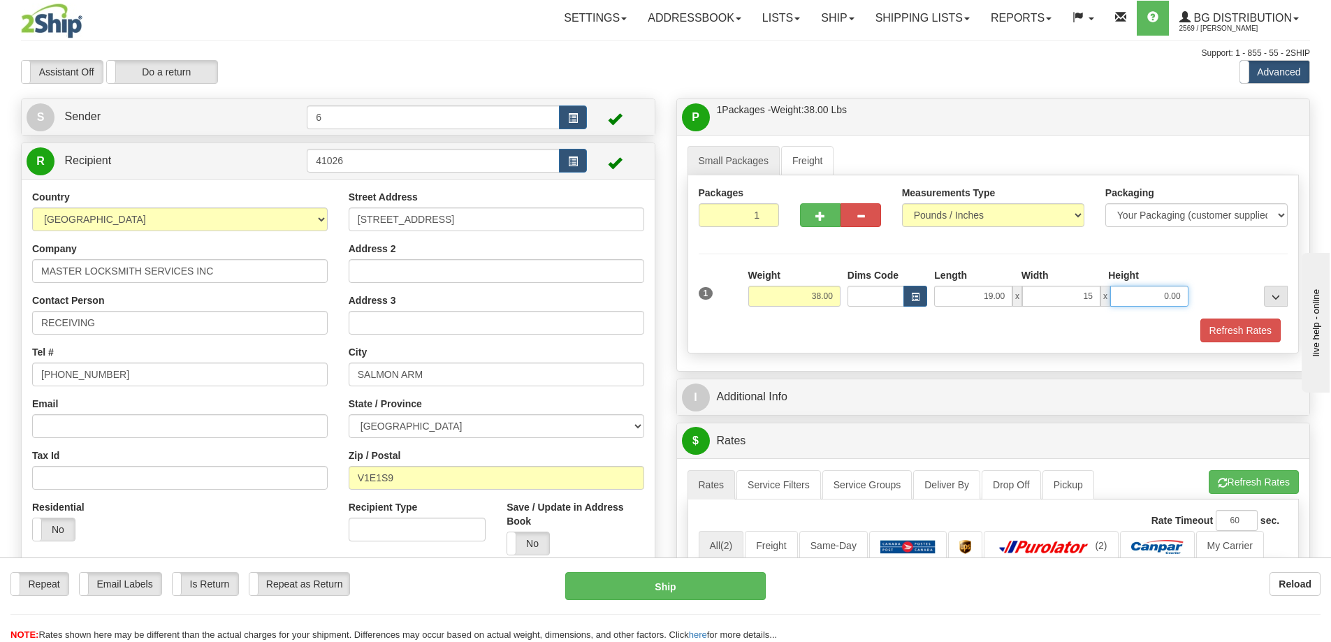
type input "15.00"
type input "8"
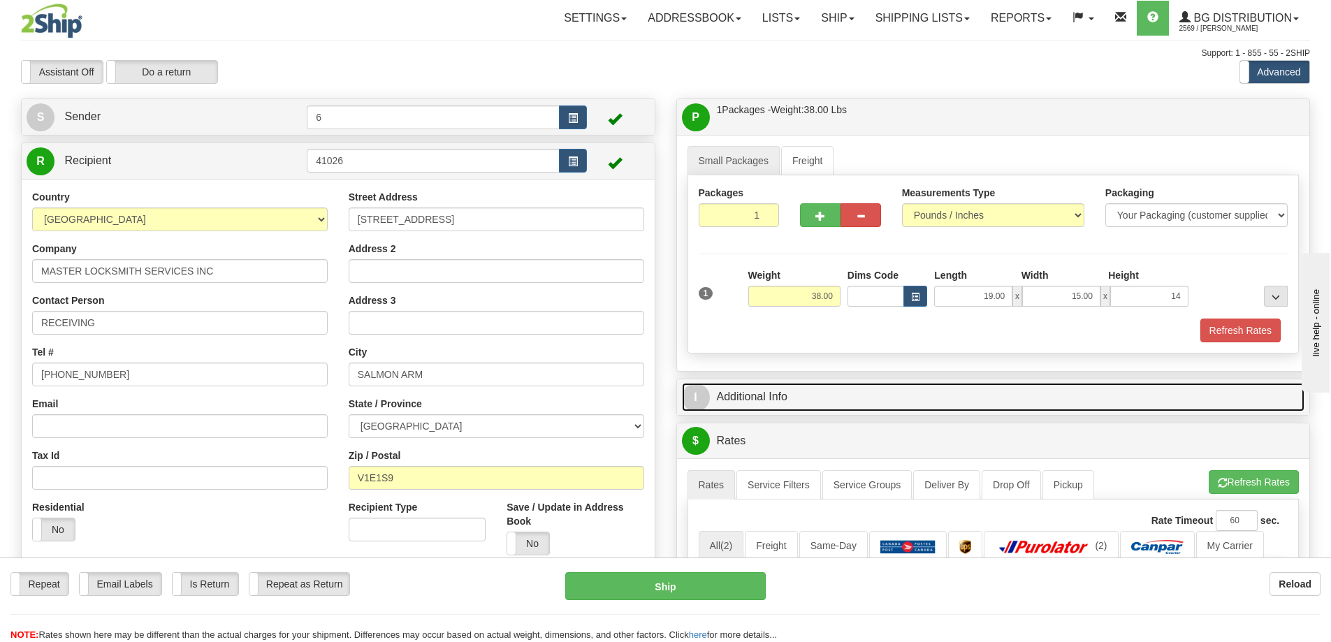
type input "14.00"
click at [851, 393] on link "I Additional Info" at bounding box center [993, 397] width 623 height 29
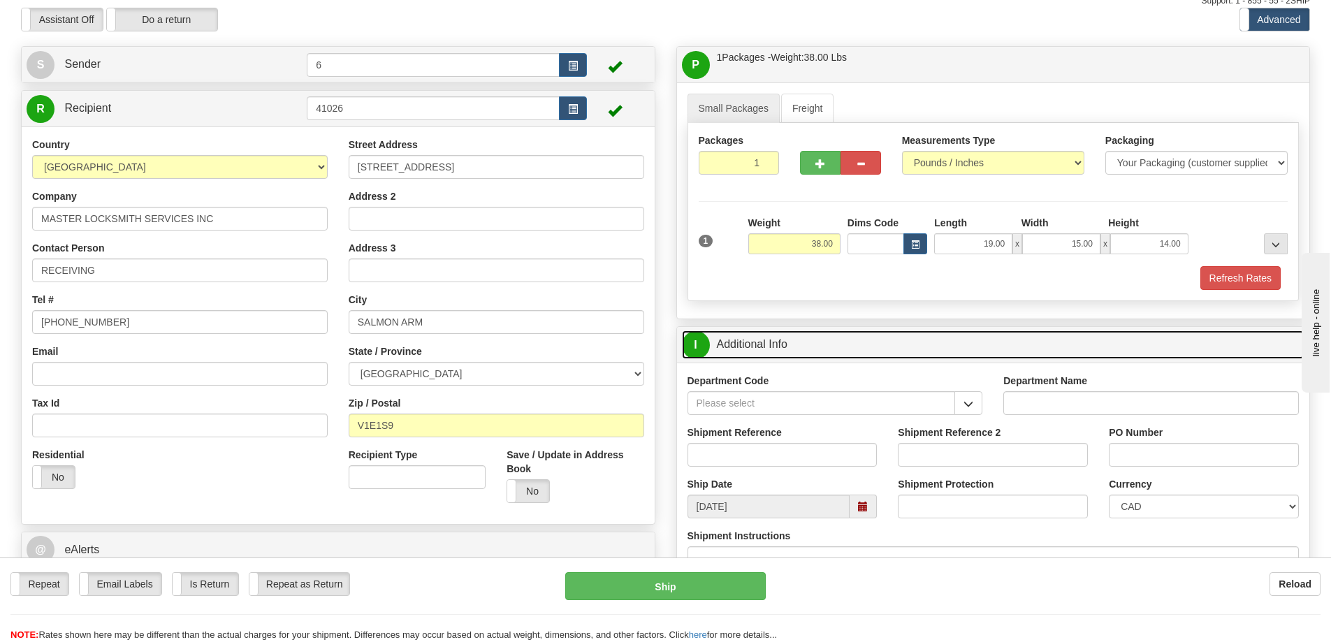
scroll to position [140, 0]
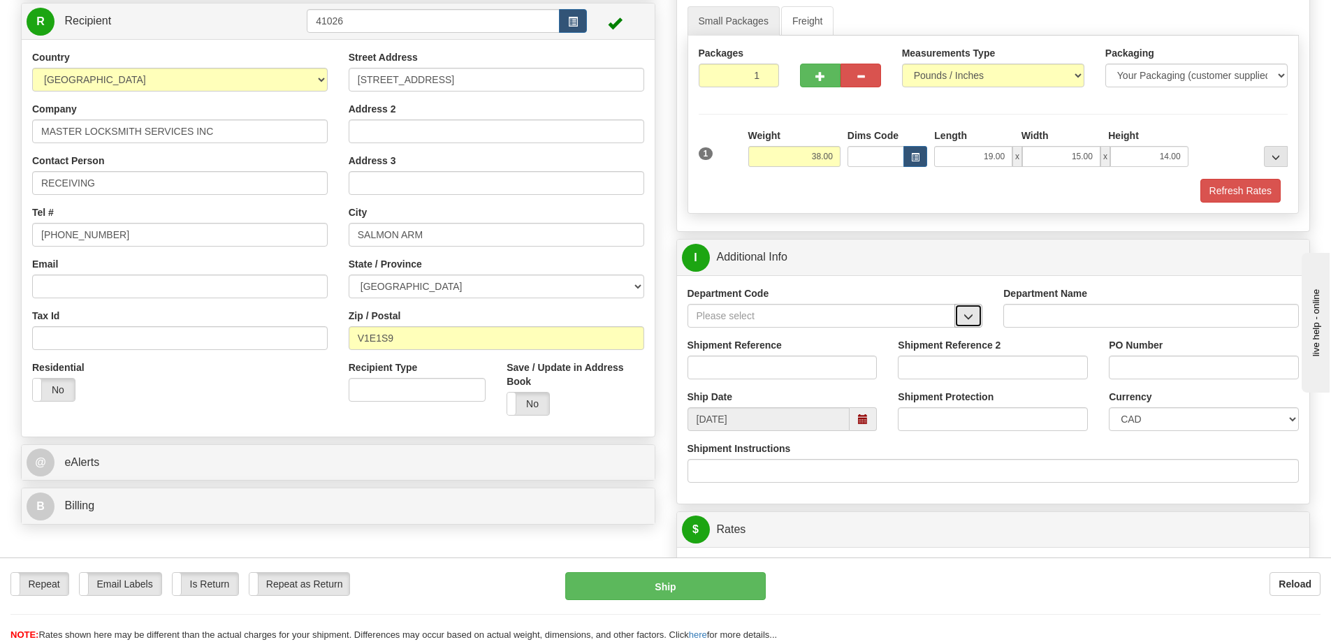
click at [976, 322] on button "button" at bounding box center [968, 316] width 28 height 24
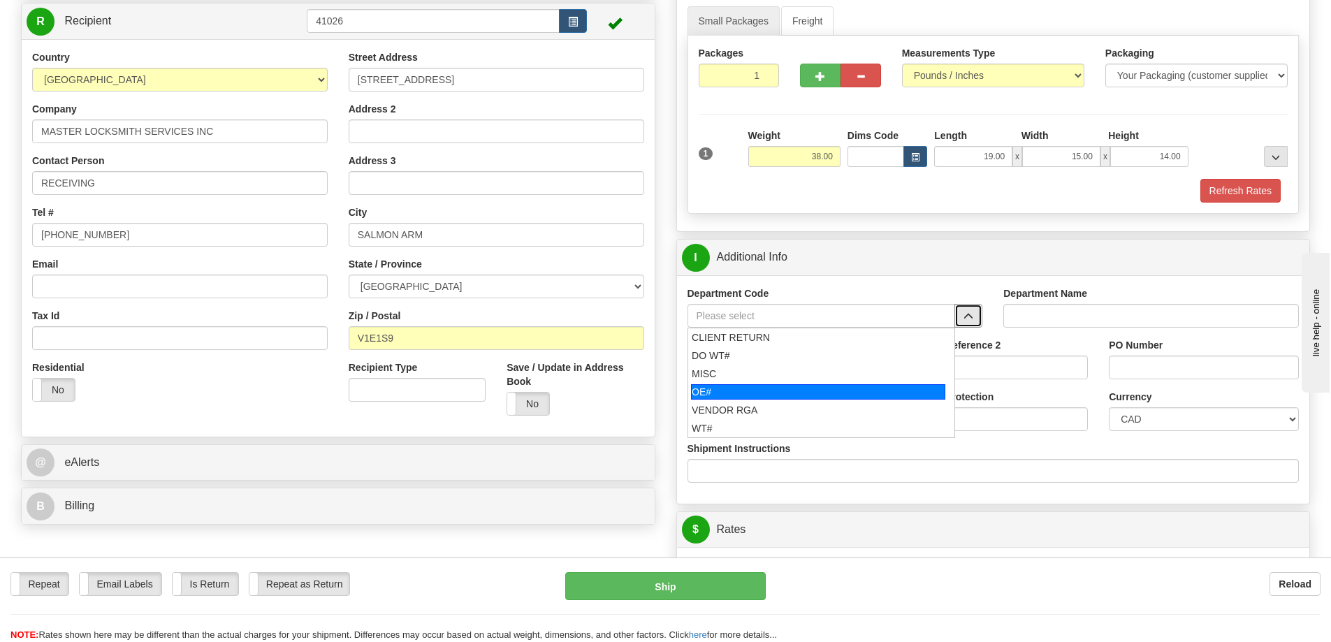
click at [787, 396] on div "OE#" at bounding box center [818, 391] width 254 height 15
type input "OE#"
type input "ORDERS"
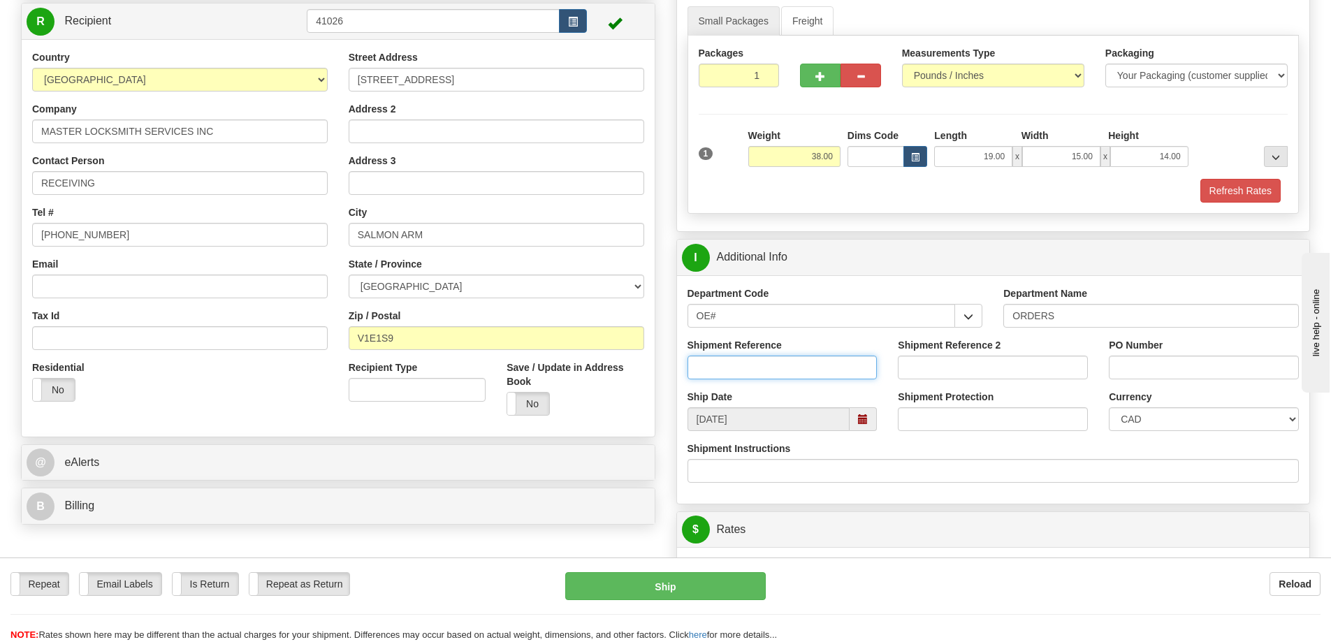
click at [796, 376] on input "Shipment Reference" at bounding box center [782, 368] width 190 height 24
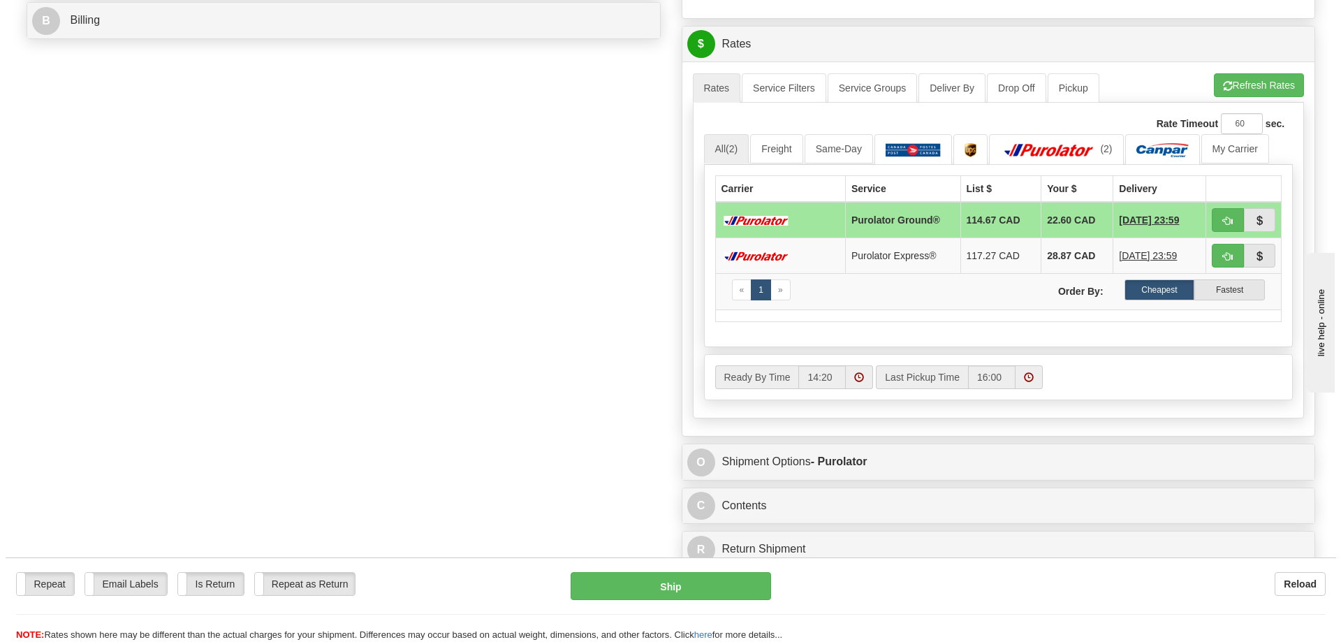
scroll to position [489, 0]
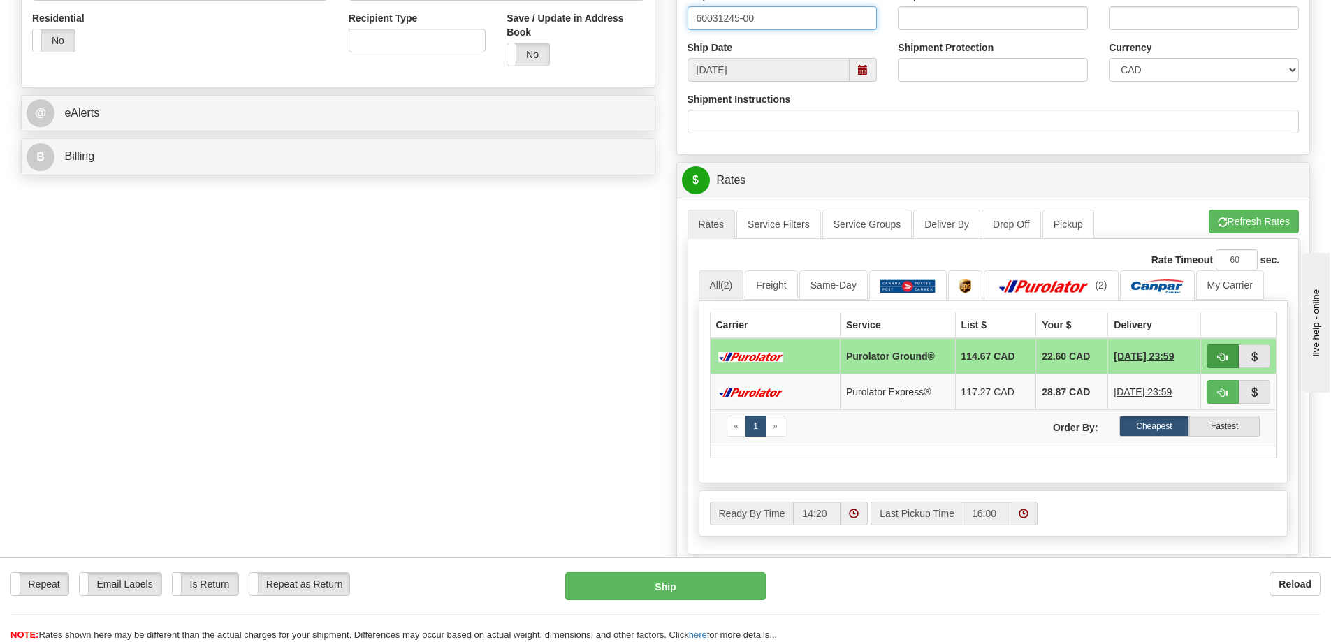
type input "60031245-00"
click at [1224, 358] on span "button" at bounding box center [1222, 357] width 10 height 9
type input "260"
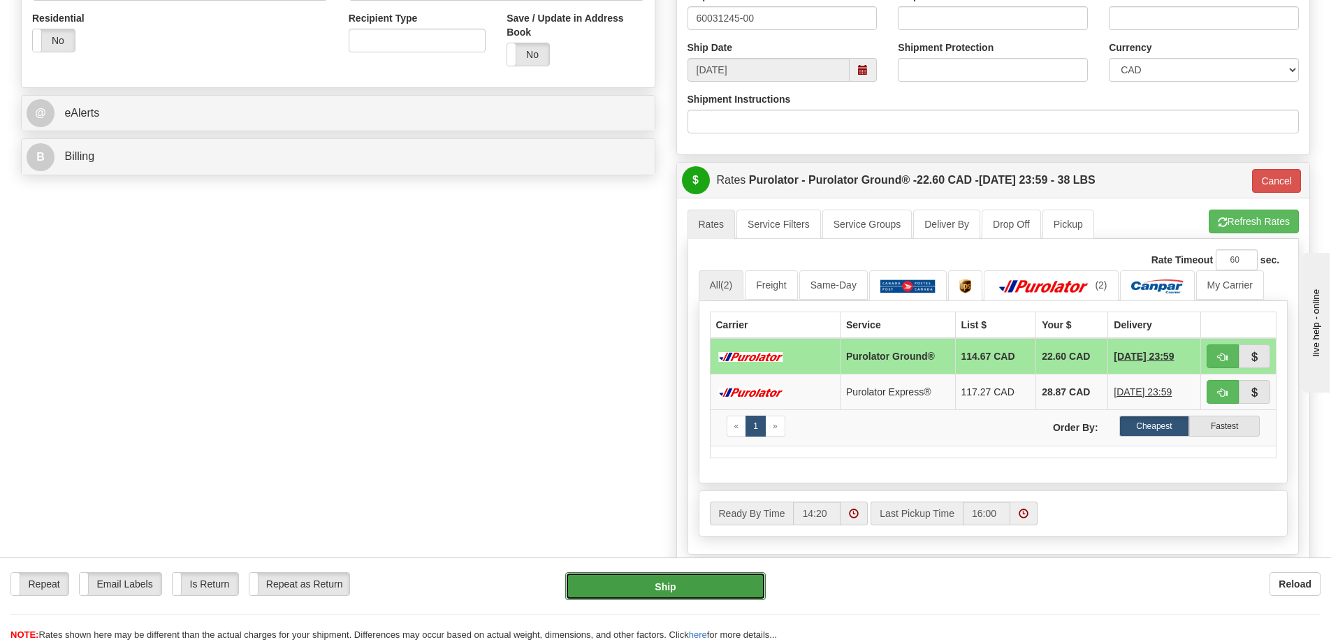
click at [702, 585] on button "Ship" at bounding box center [665, 586] width 200 height 28
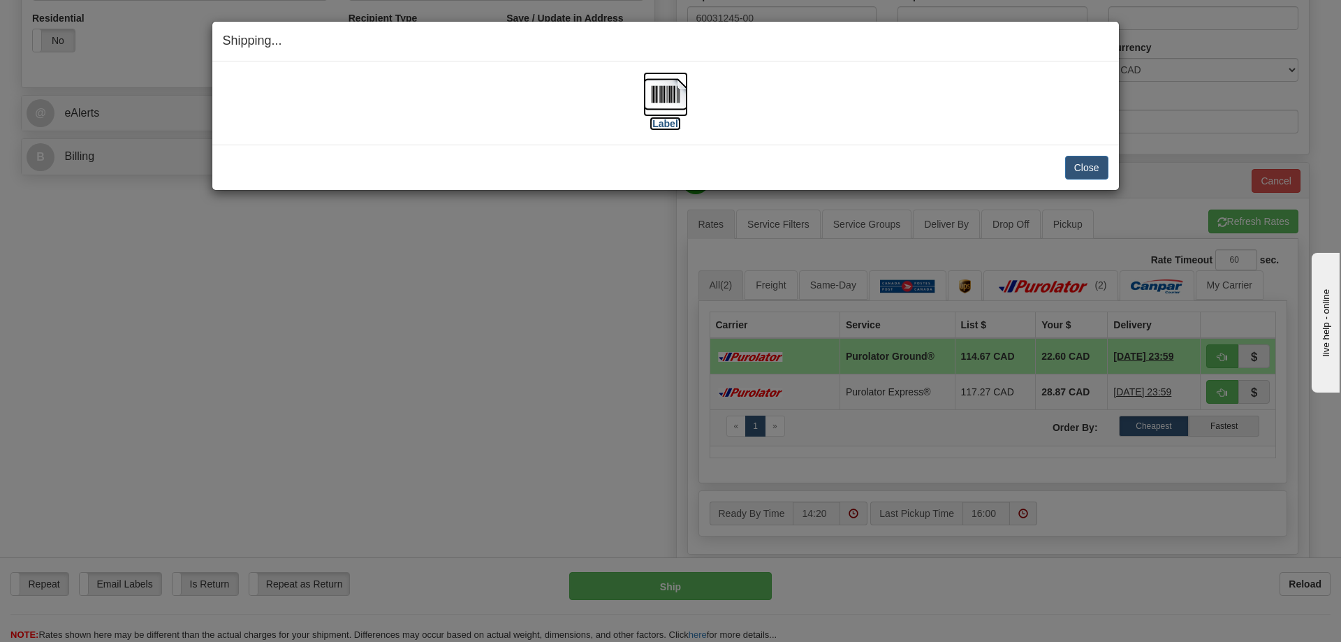
click at [661, 98] on img at bounding box center [665, 94] width 45 height 45
